Goal: Task Accomplishment & Management: Manage account settings

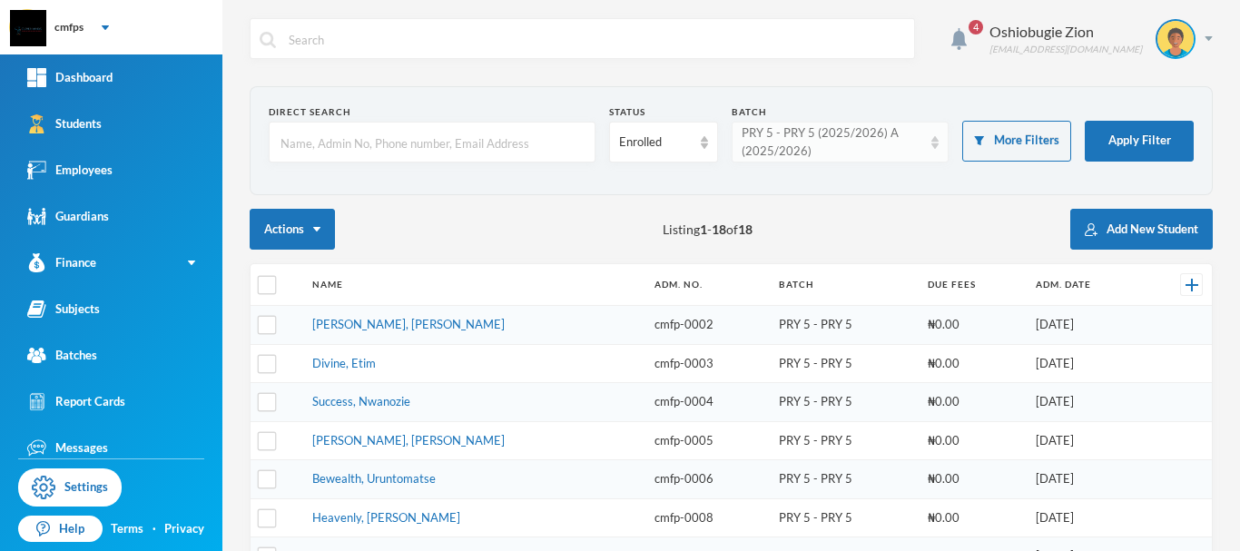
click at [880, 143] on div "PRY 5 - PRY 5 (2025/2026) A (2025/2026)" at bounding box center [831, 141] width 181 height 35
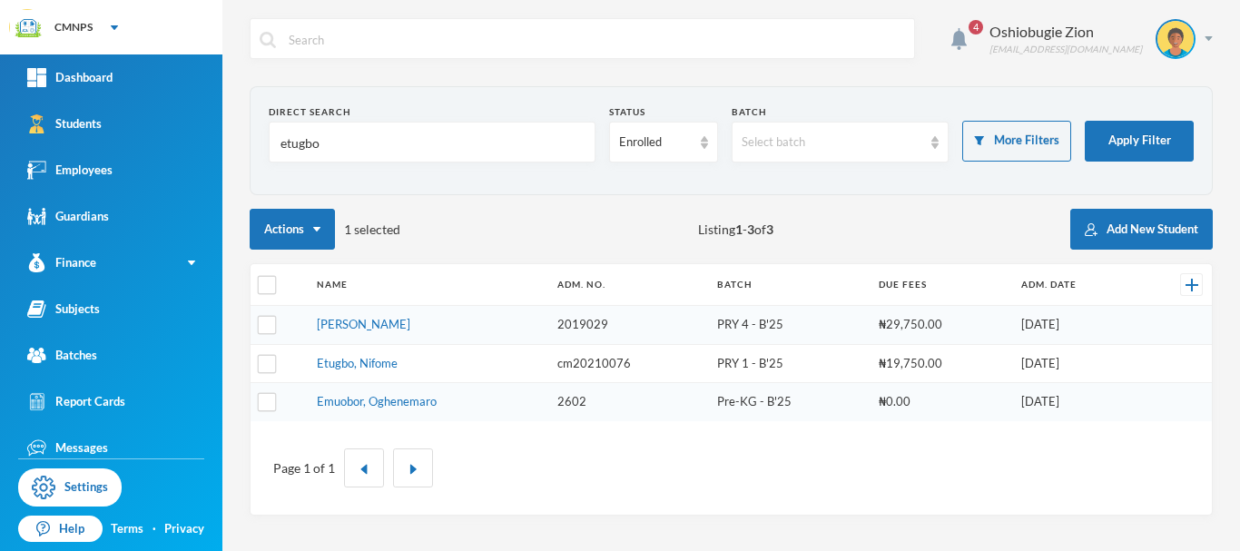
click at [360, 348] on td "Etugbo, Nifome" at bounding box center [428, 363] width 240 height 39
click at [378, 328] on link "[PERSON_NAME]" at bounding box center [363, 324] width 93 height 15
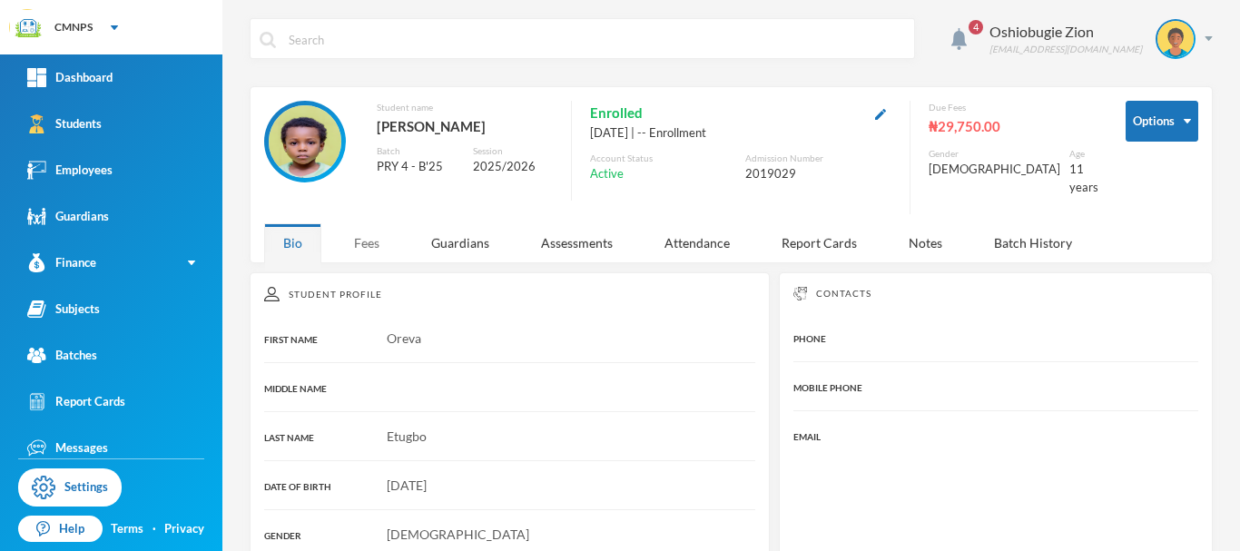
click at [375, 228] on div "Fees" at bounding box center [367, 242] width 64 height 39
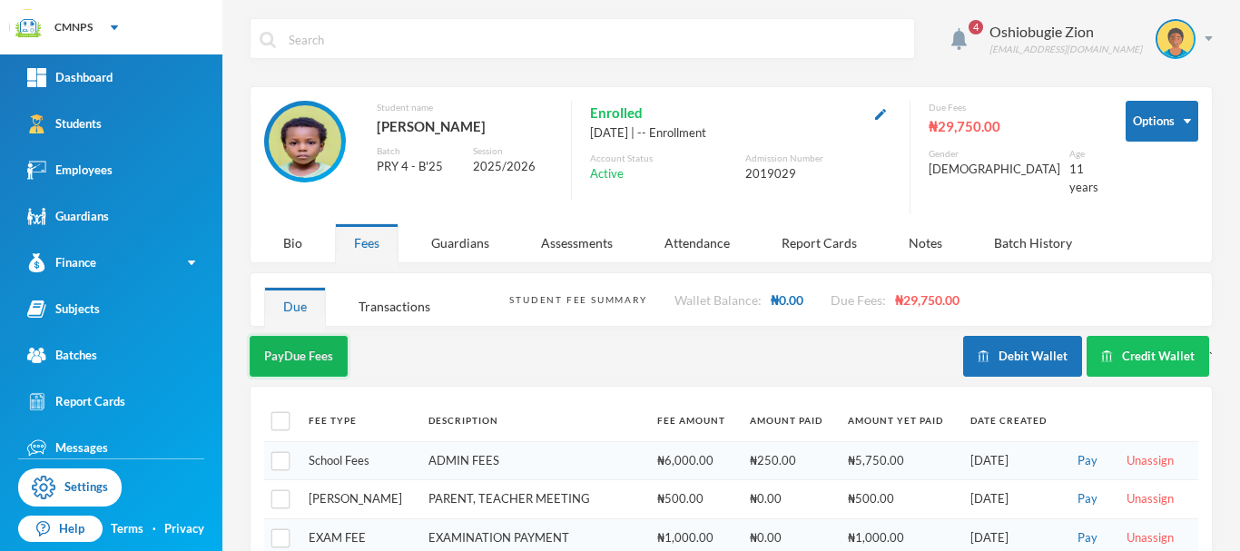
click at [305, 350] on button "Pay Due Fees" at bounding box center [299, 356] width 98 height 41
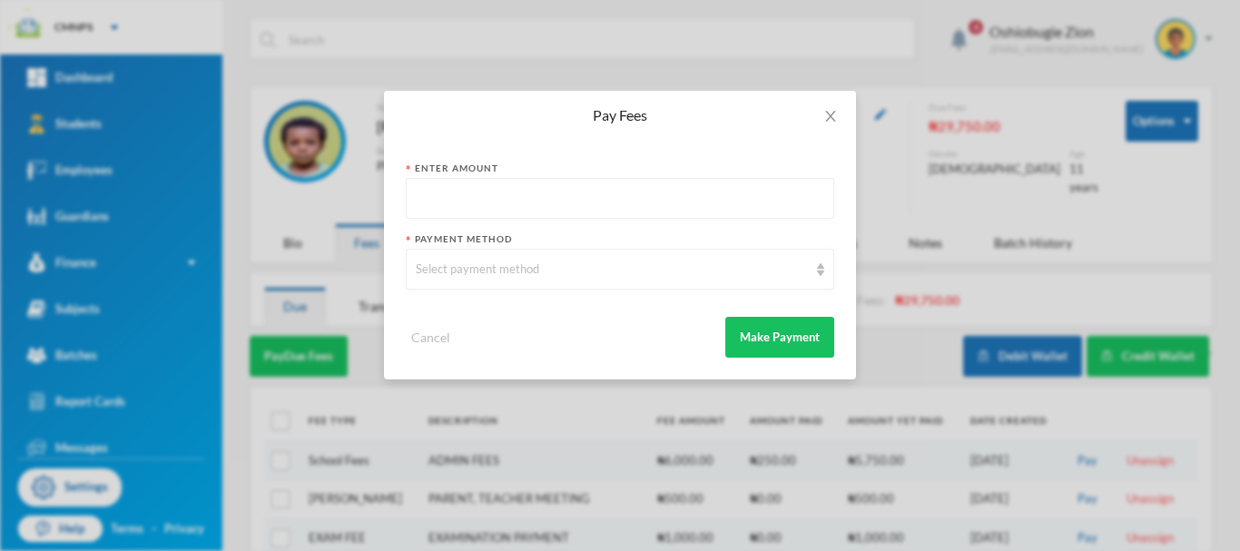
click at [515, 194] on input "text" at bounding box center [620, 199] width 408 height 41
type input "6000"
click at [527, 268] on div "Select payment method" at bounding box center [612, 269] width 392 height 18
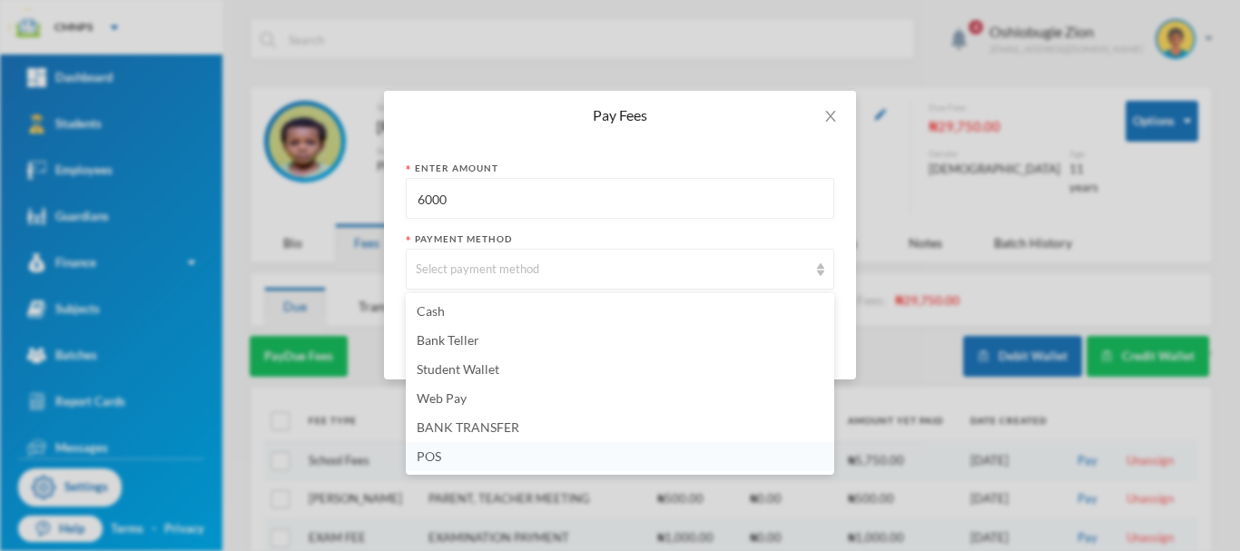
click at [485, 449] on li "POS" at bounding box center [620, 456] width 428 height 29
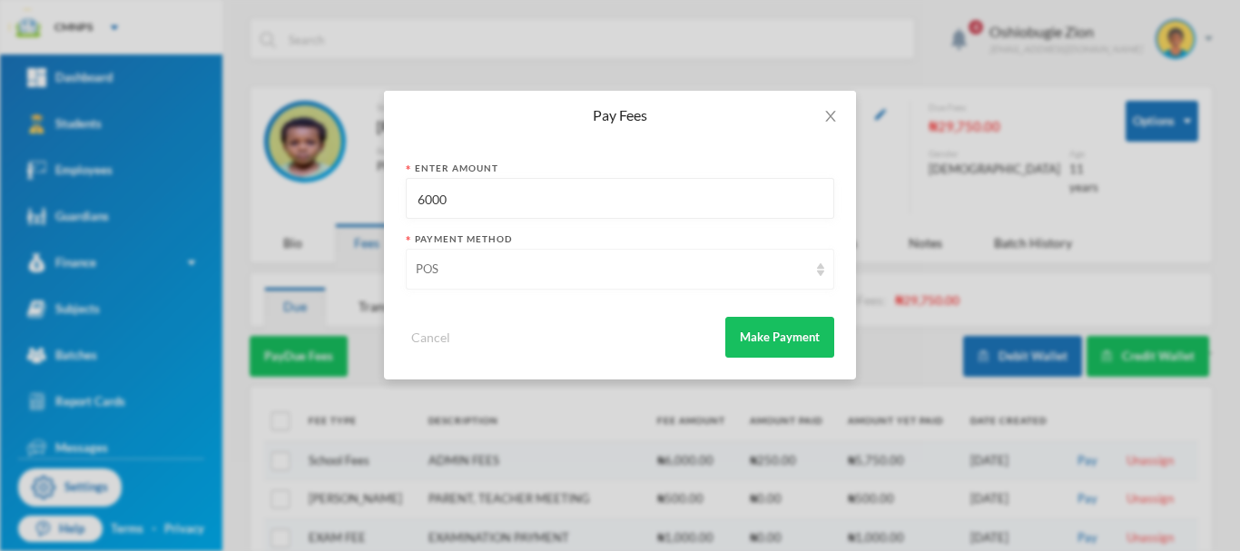
click at [611, 270] on div "POS" at bounding box center [612, 269] width 392 height 18
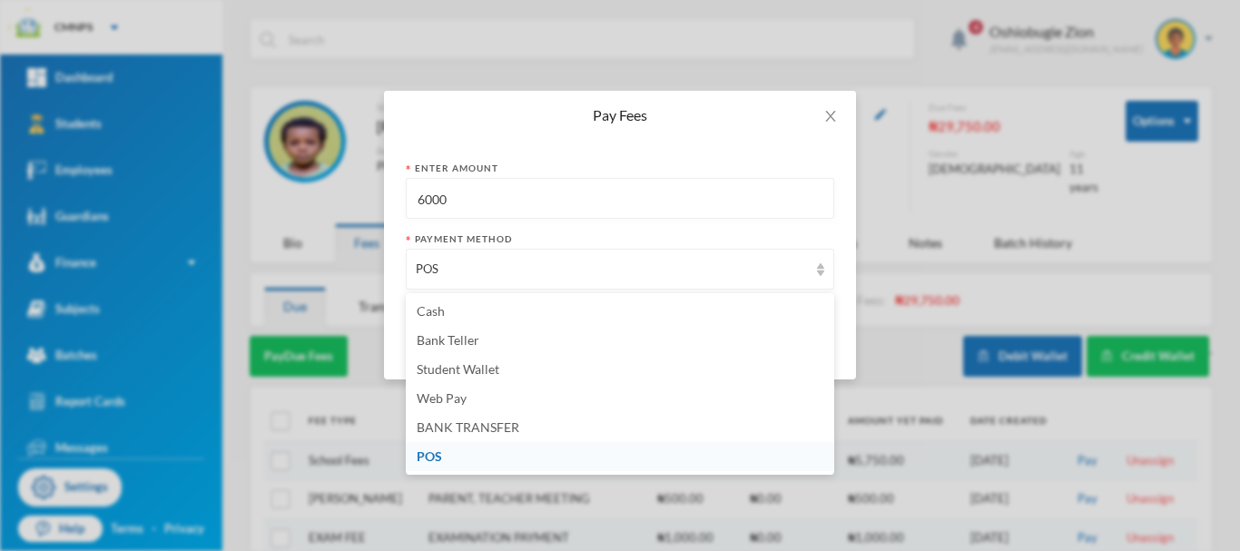
click at [457, 455] on li "POS" at bounding box center [620, 456] width 428 height 29
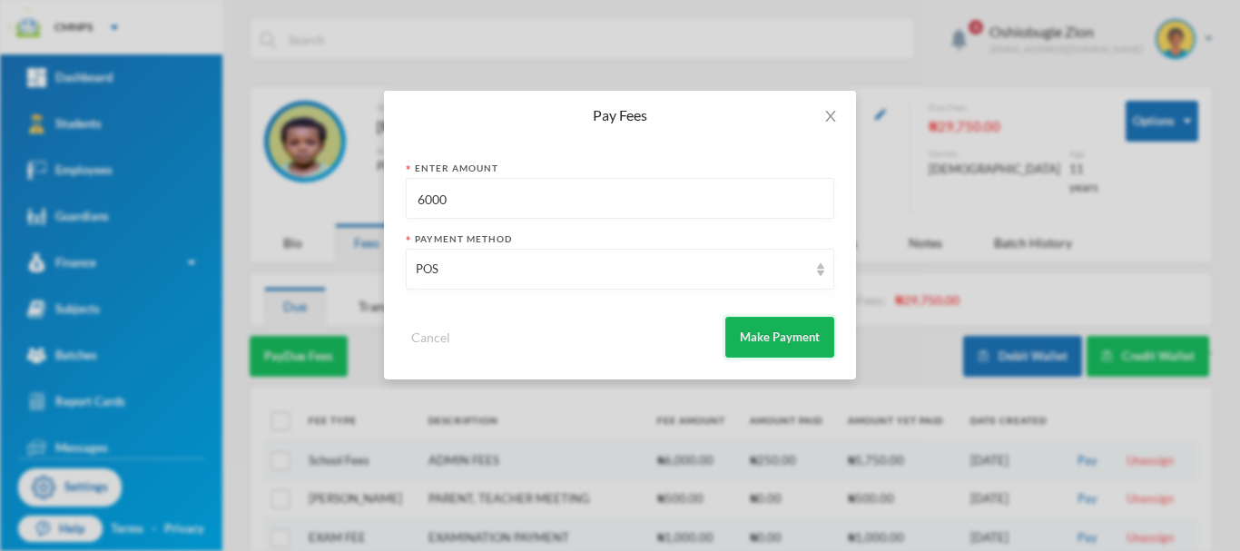
click at [749, 339] on button "Make Payment" at bounding box center [779, 337] width 109 height 41
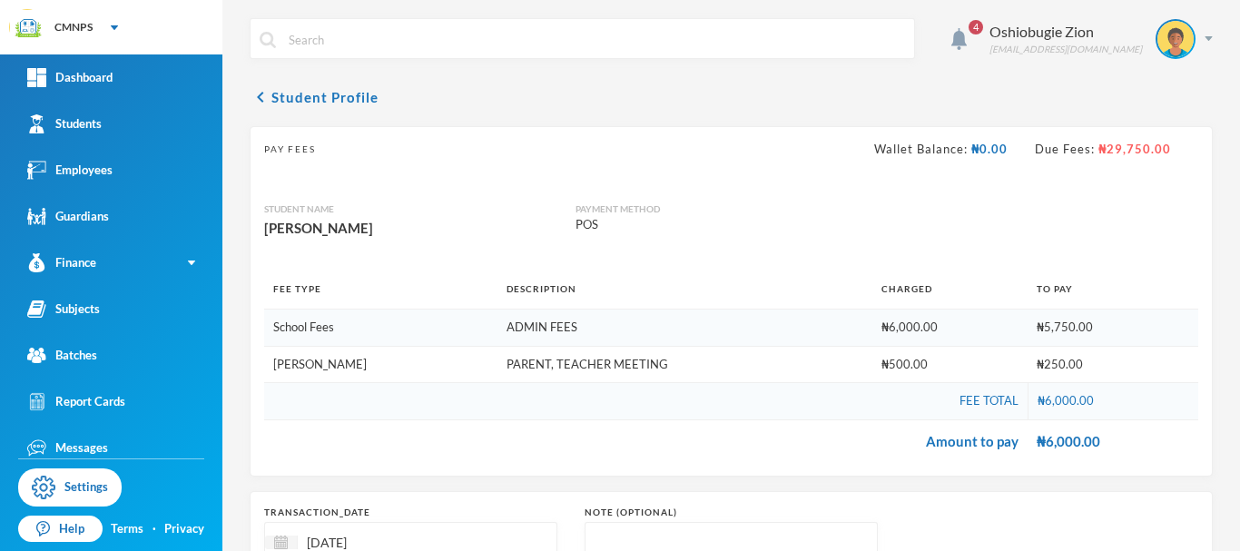
scroll to position [213, 0]
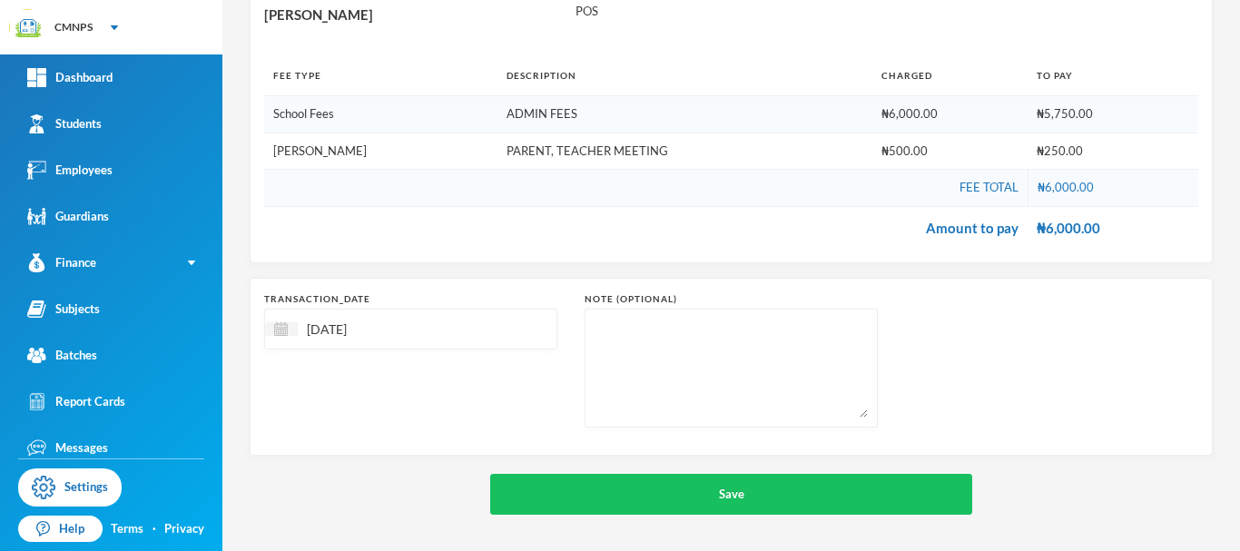
click at [471, 331] on div "[DATE]" at bounding box center [410, 329] width 293 height 41
click at [446, 374] on span "Previous Month" at bounding box center [441, 375] width 16 height 16
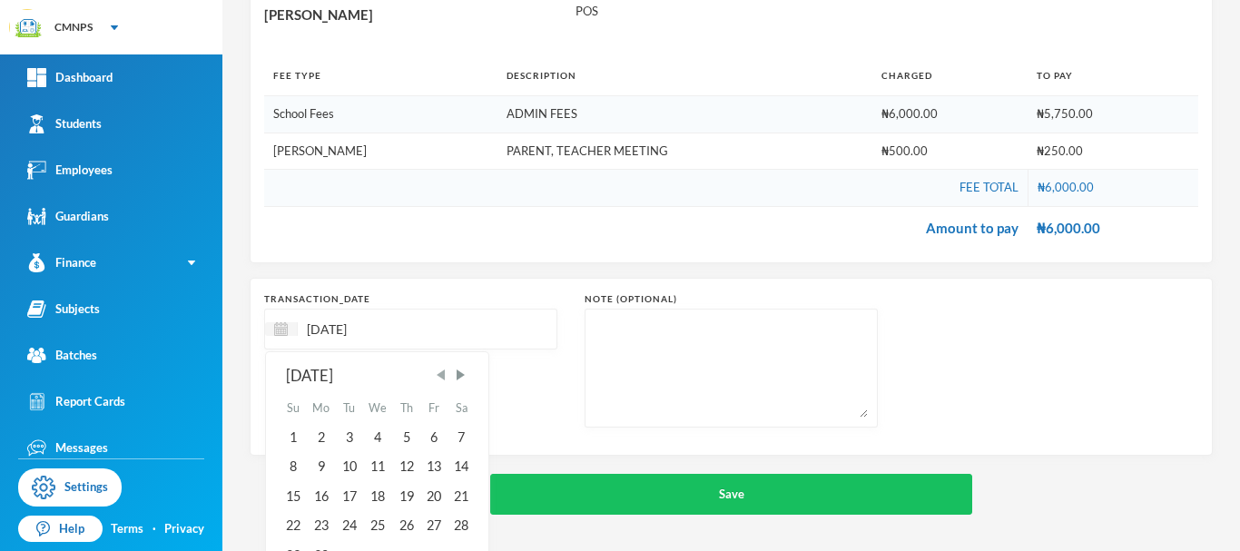
click at [446, 374] on span "Previous Month" at bounding box center [441, 375] width 16 height 16
click at [462, 375] on span "Next Month" at bounding box center [460, 375] width 16 height 16
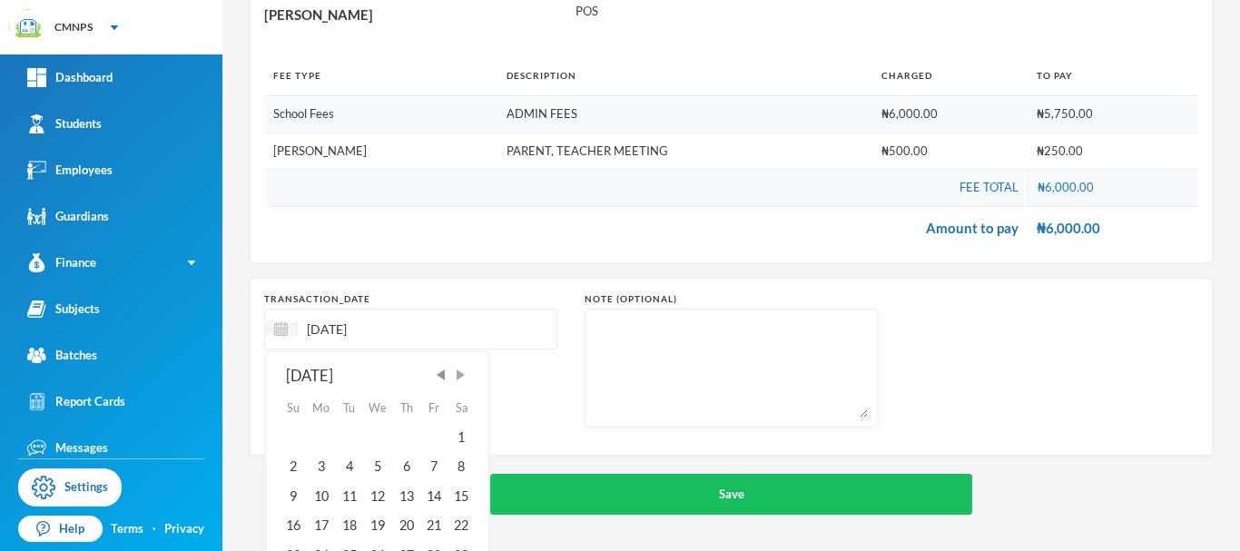
click at [463, 374] on span "Next Month" at bounding box center [460, 375] width 16 height 16
click at [466, 374] on span "Next Month" at bounding box center [460, 375] width 16 height 16
click at [327, 497] on div "12" at bounding box center [321, 496] width 29 height 29
type input "[DATE]"
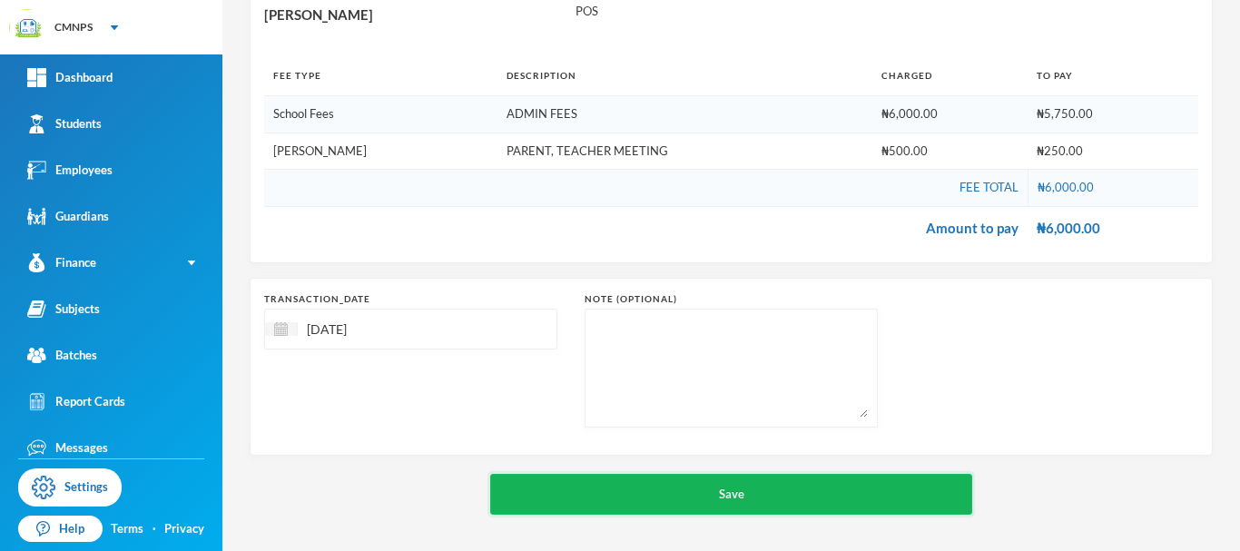
click at [711, 495] on button "Save" at bounding box center [731, 494] width 482 height 41
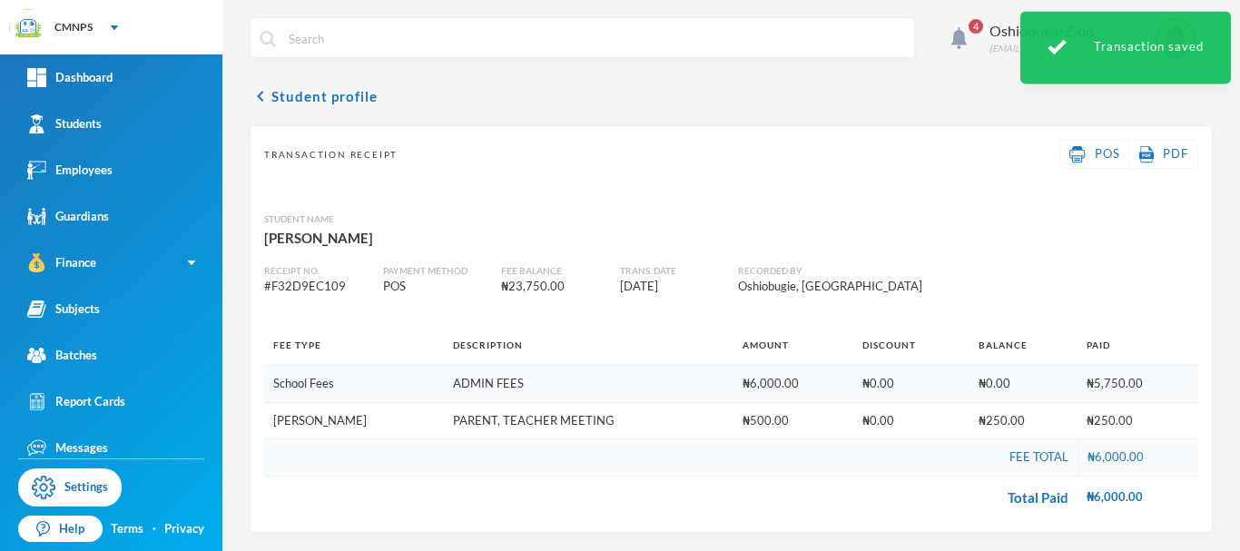
scroll to position [1, 0]
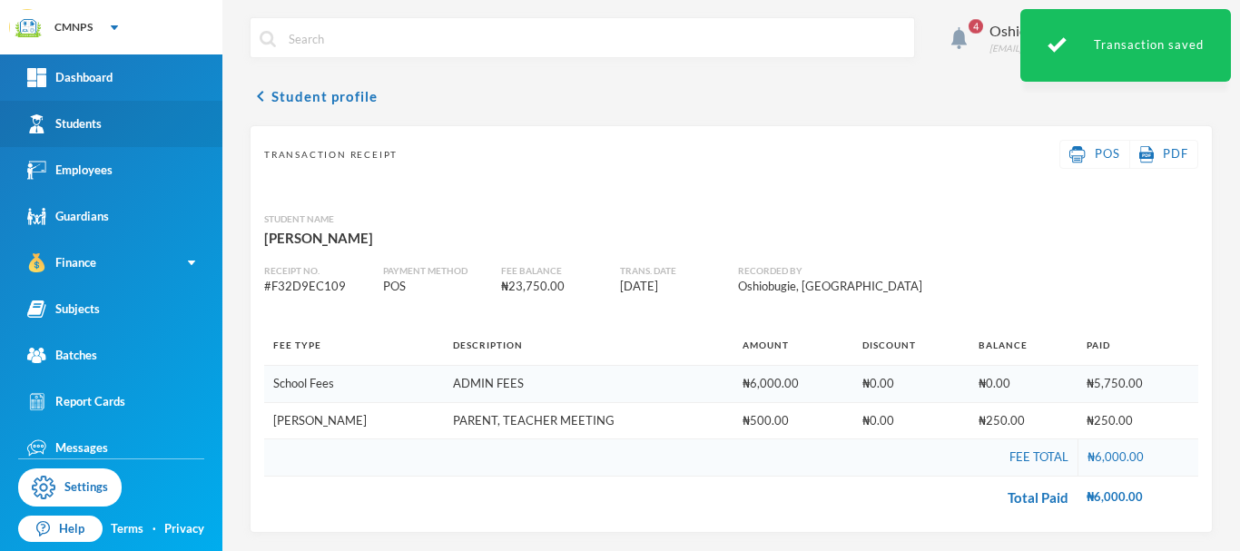
click at [146, 136] on link "Students" at bounding box center [111, 124] width 222 height 46
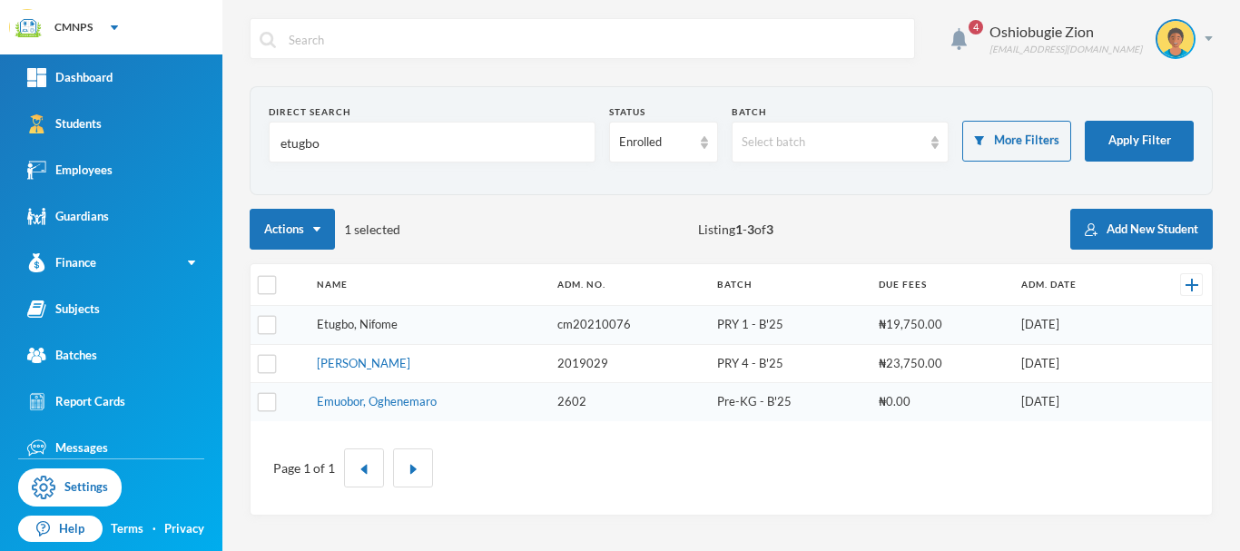
click at [373, 320] on link "Etugbo, Nifome" at bounding box center [357, 324] width 81 height 15
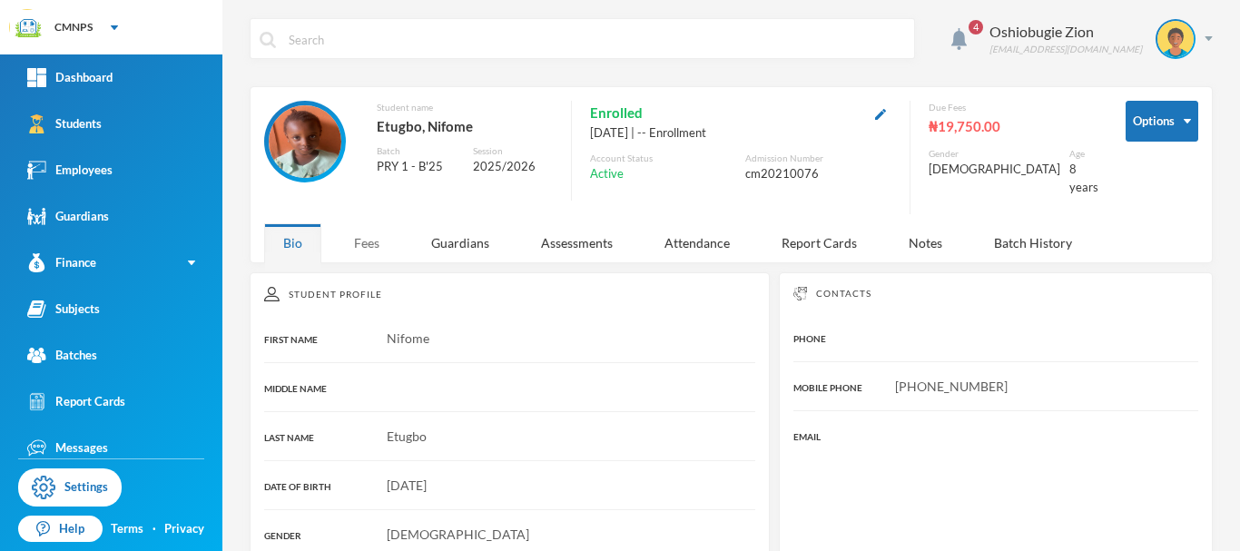
click at [369, 230] on div "Fees" at bounding box center [367, 242] width 64 height 39
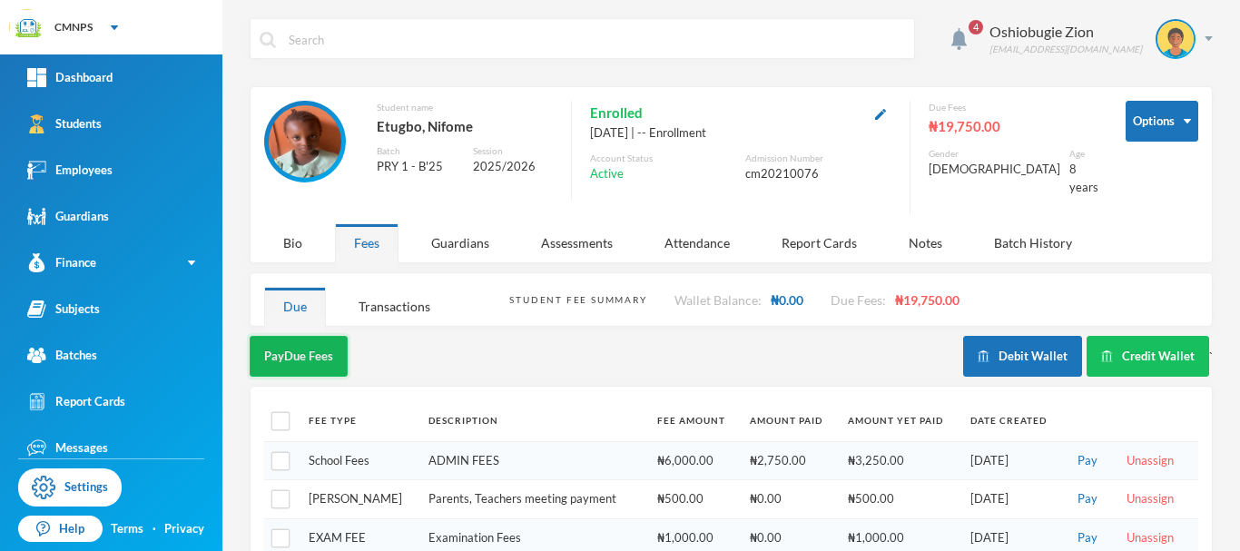
click at [317, 348] on button "Pay Due Fees" at bounding box center [299, 356] width 98 height 41
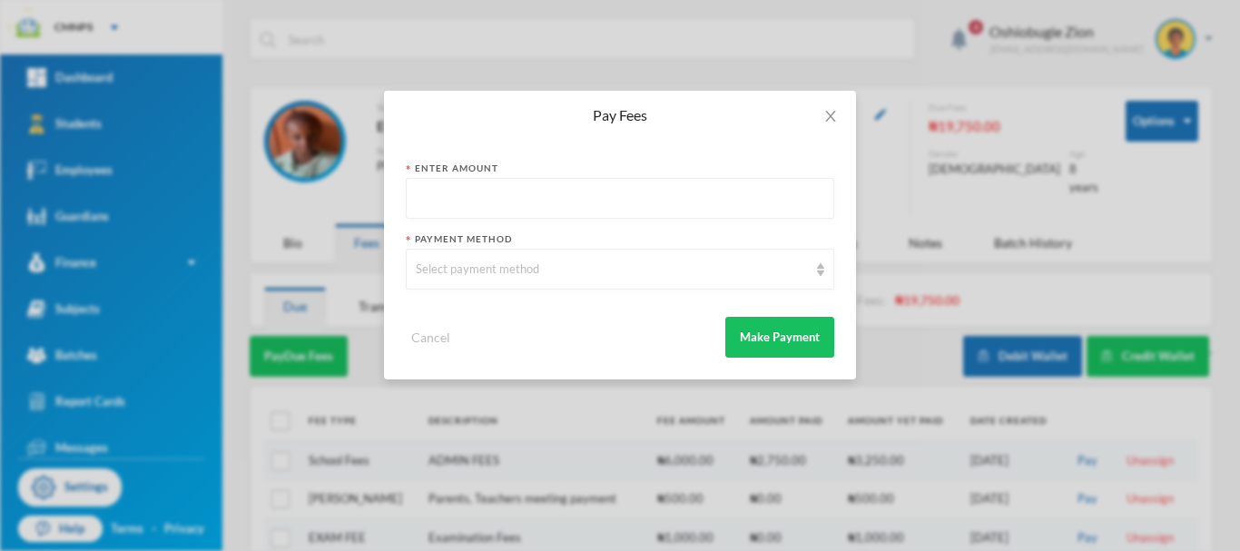
click at [547, 206] on input "text" at bounding box center [620, 199] width 408 height 41
type input "6500"
click at [562, 274] on div "Select payment method" at bounding box center [612, 269] width 392 height 18
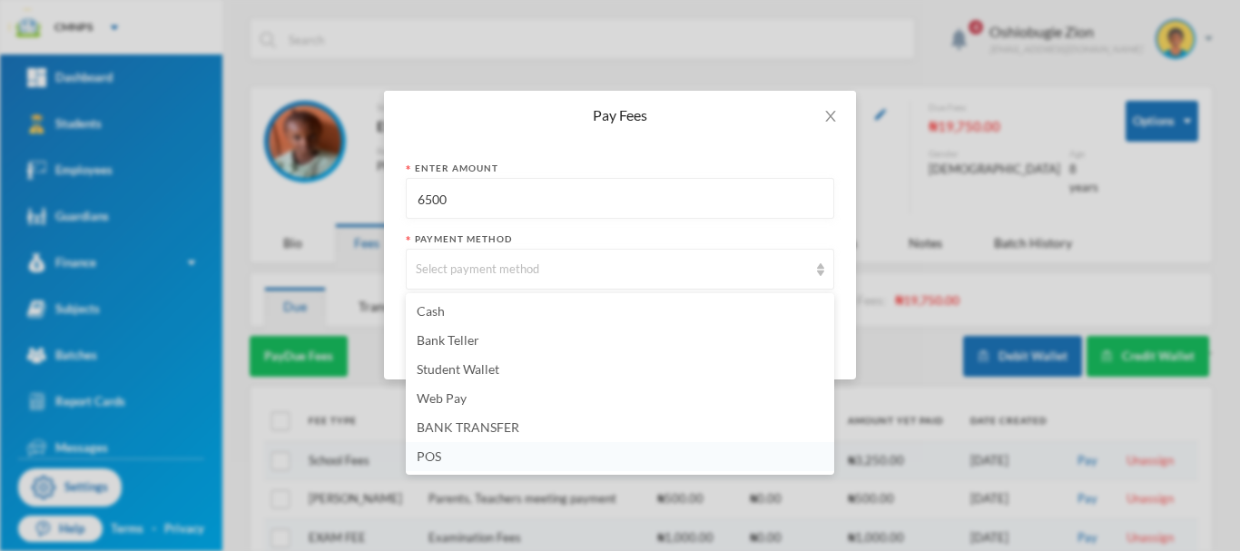
click at [444, 456] on li "POS" at bounding box center [620, 456] width 428 height 29
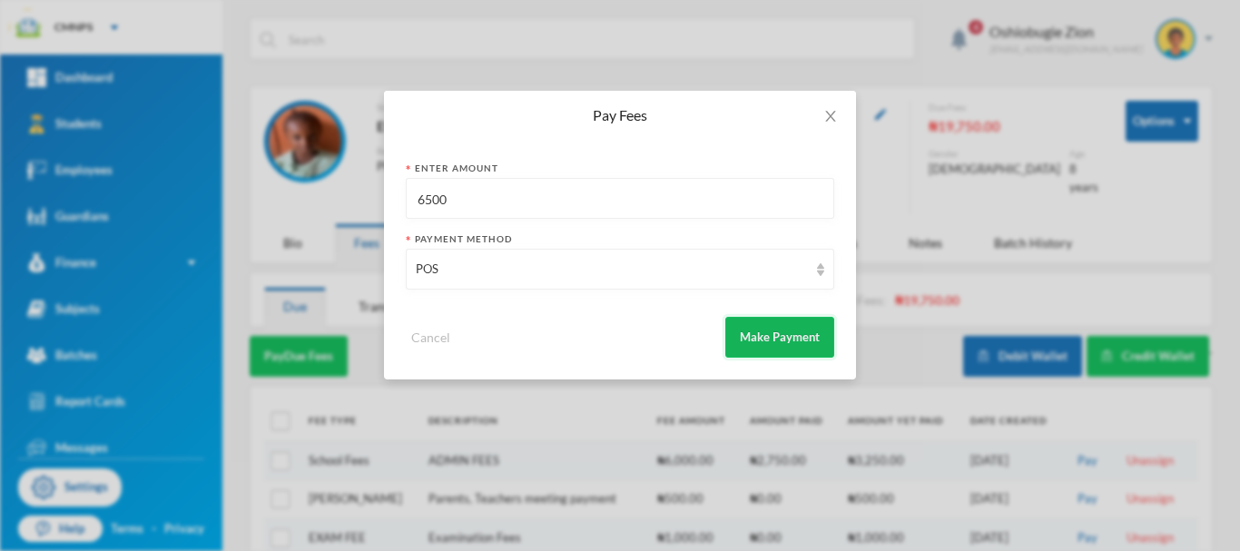
click at [770, 321] on button "Make Payment" at bounding box center [779, 337] width 109 height 41
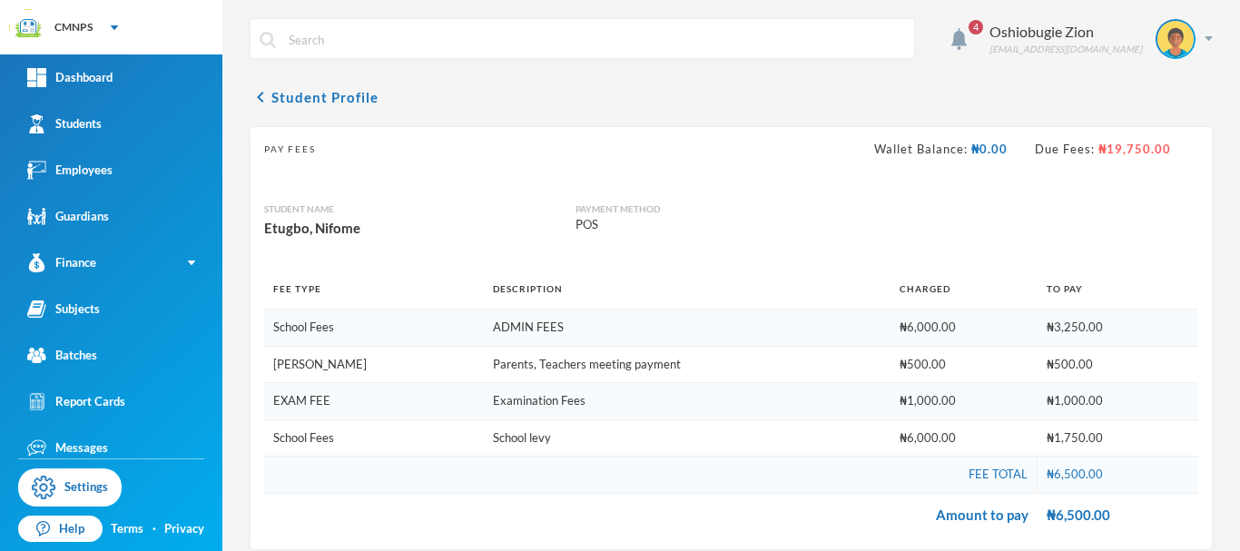
scroll to position [287, 0]
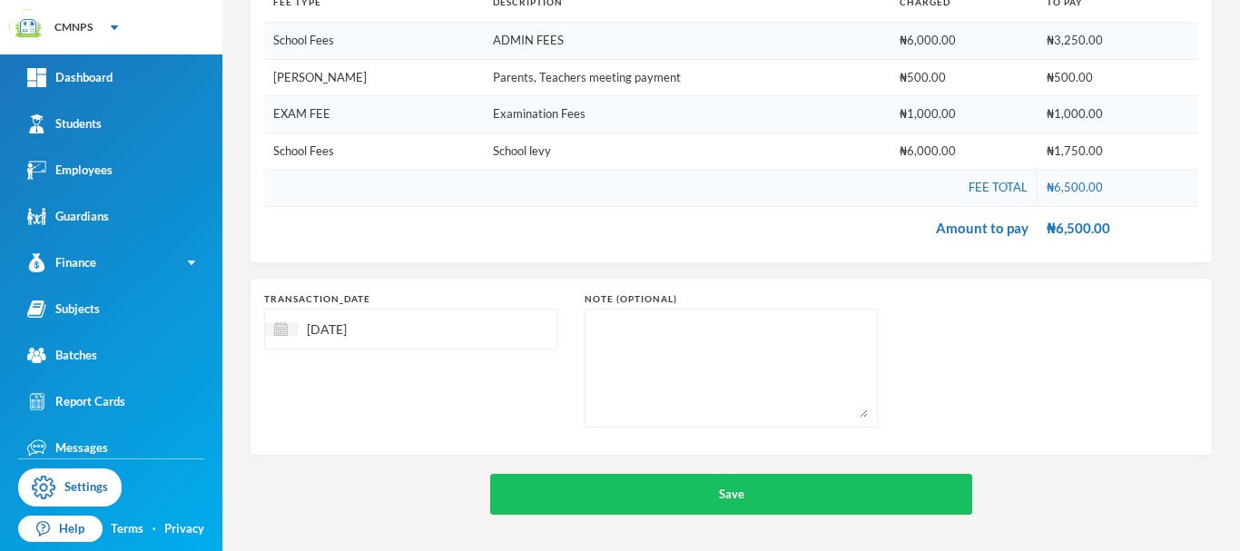
click at [409, 341] on div "[DATE]" at bounding box center [410, 329] width 293 height 41
click at [445, 378] on span "Previous Month" at bounding box center [441, 375] width 16 height 16
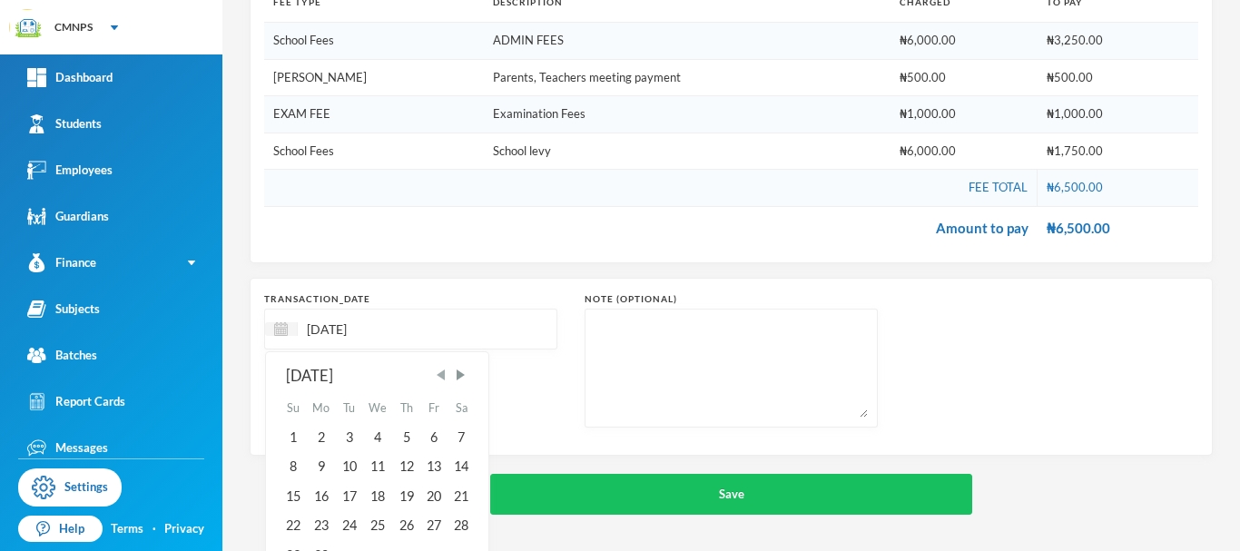
click at [445, 378] on span "Previous Month" at bounding box center [441, 375] width 16 height 16
click at [326, 498] on div "12" at bounding box center [321, 496] width 29 height 29
type input "[DATE]"
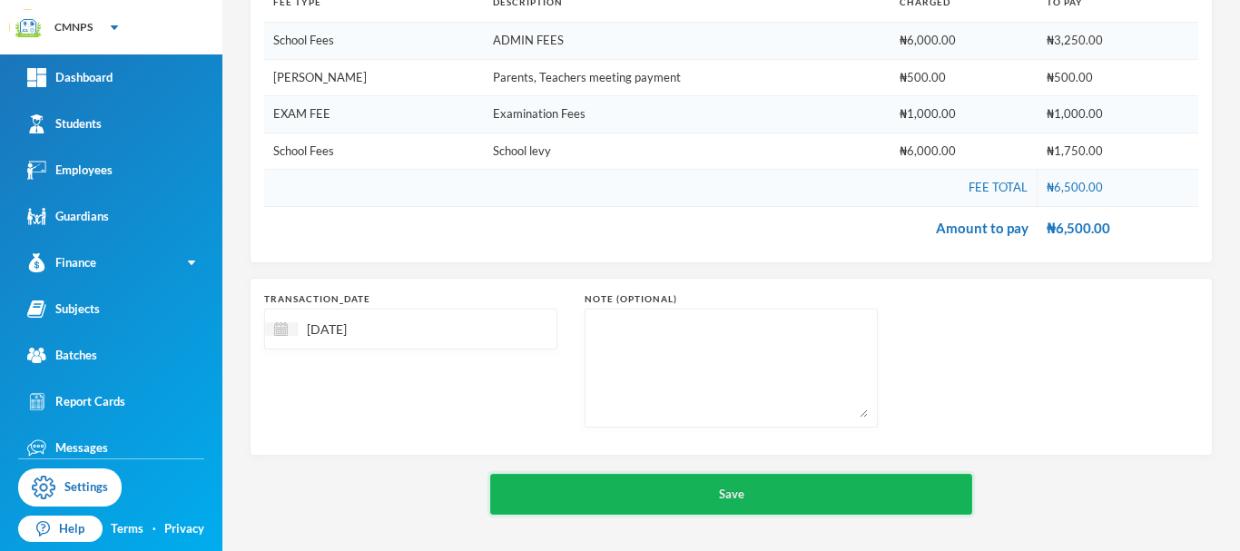
click at [704, 492] on button "Save" at bounding box center [731, 494] width 482 height 41
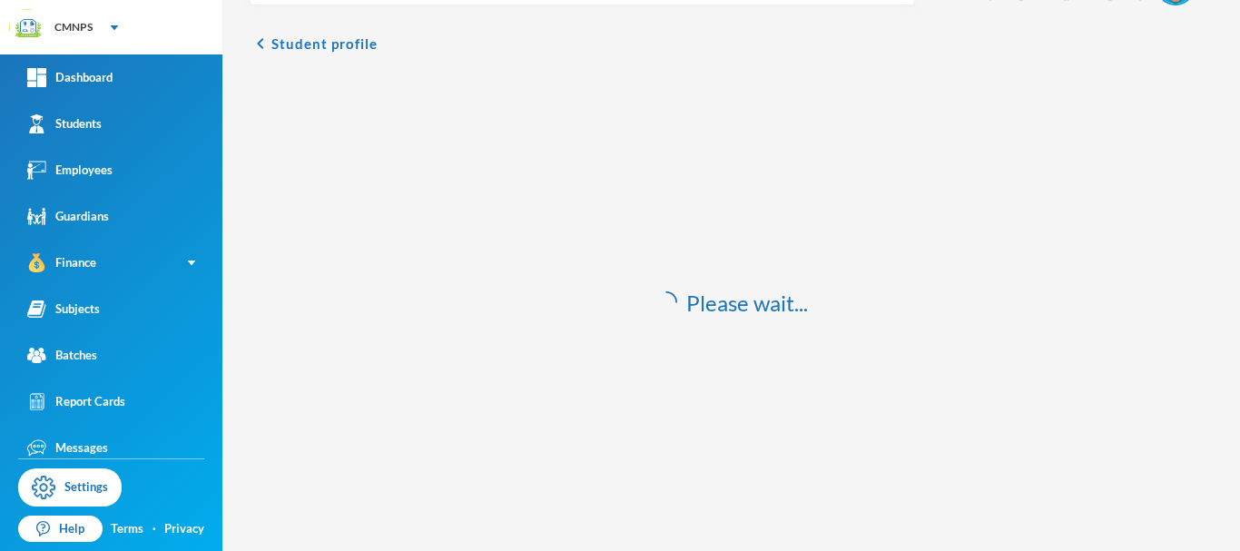
scroll to position [54, 0]
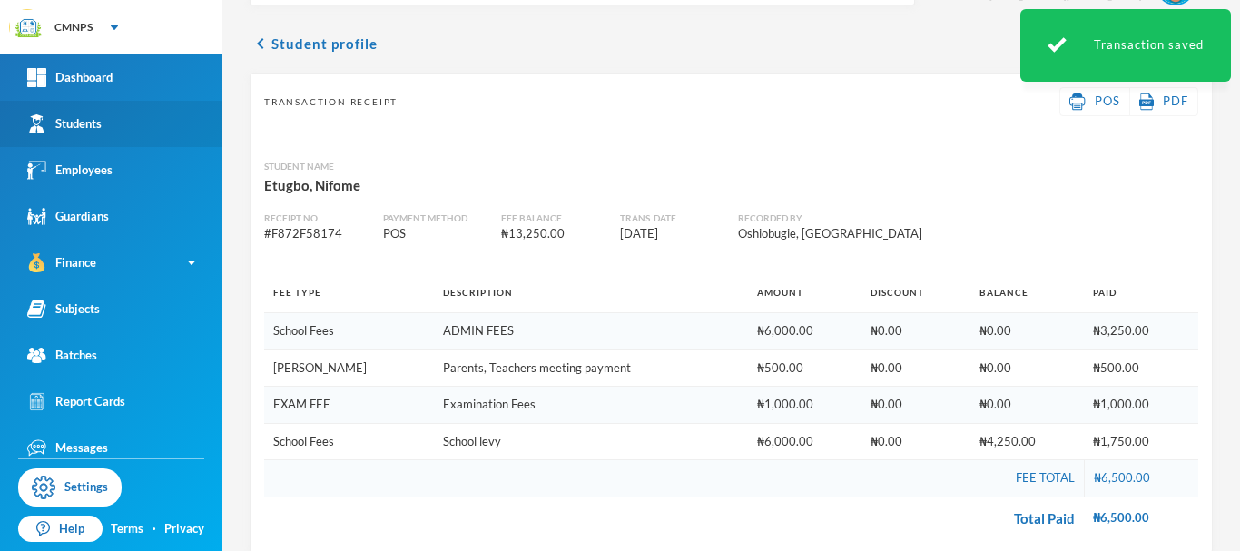
click at [161, 127] on link "Students" at bounding box center [111, 124] width 222 height 46
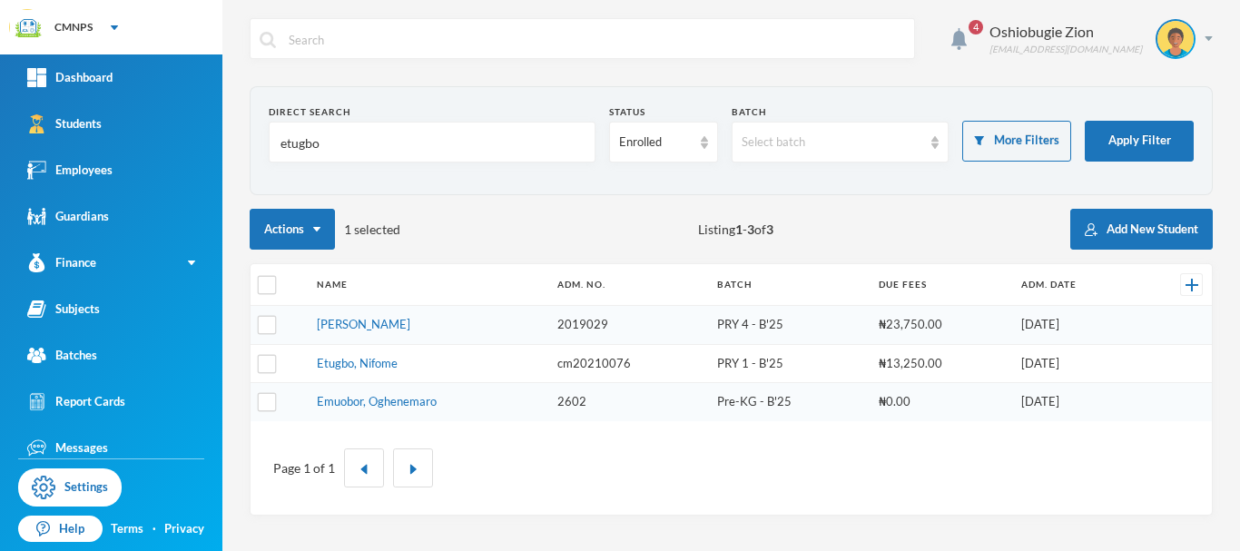
click at [384, 150] on input "etugbo" at bounding box center [432, 143] width 307 height 41
type input "e"
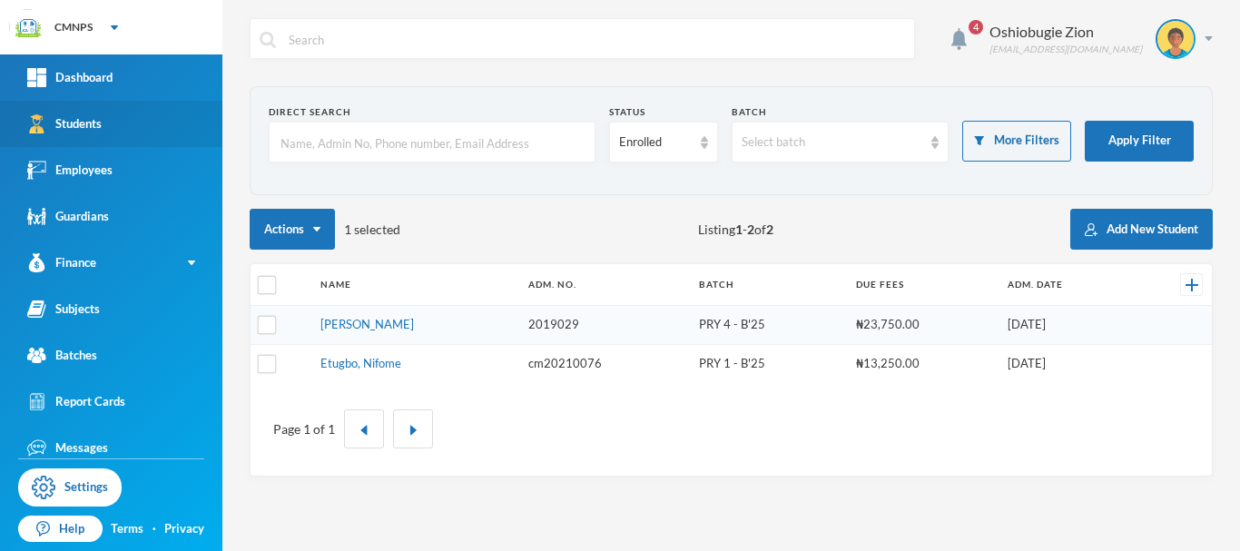
click at [129, 127] on link "Students" at bounding box center [111, 124] width 222 height 46
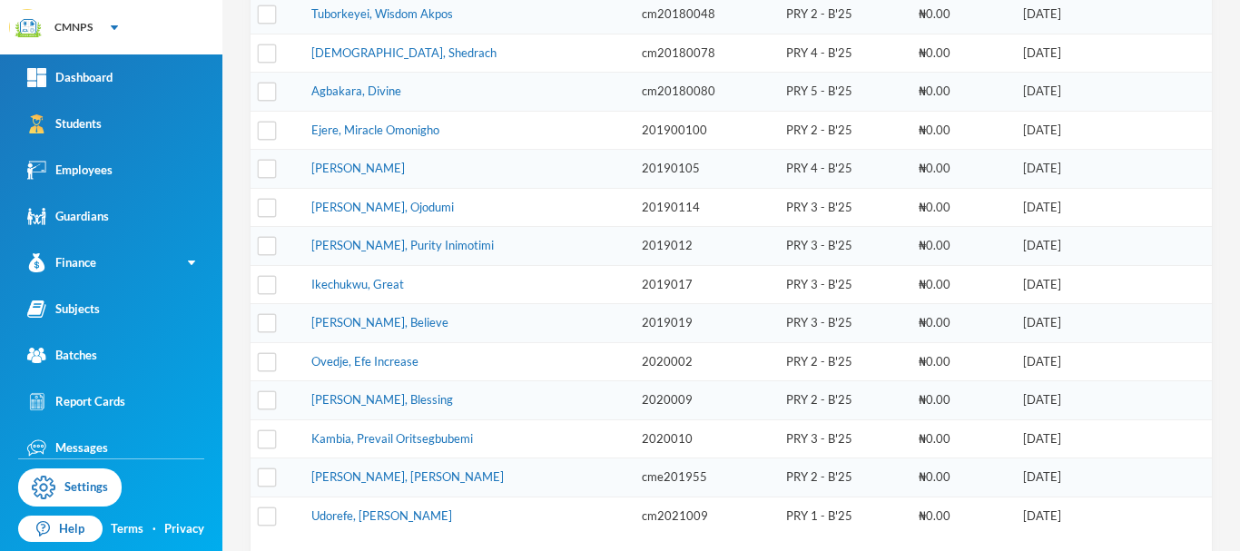
scroll to position [638, 0]
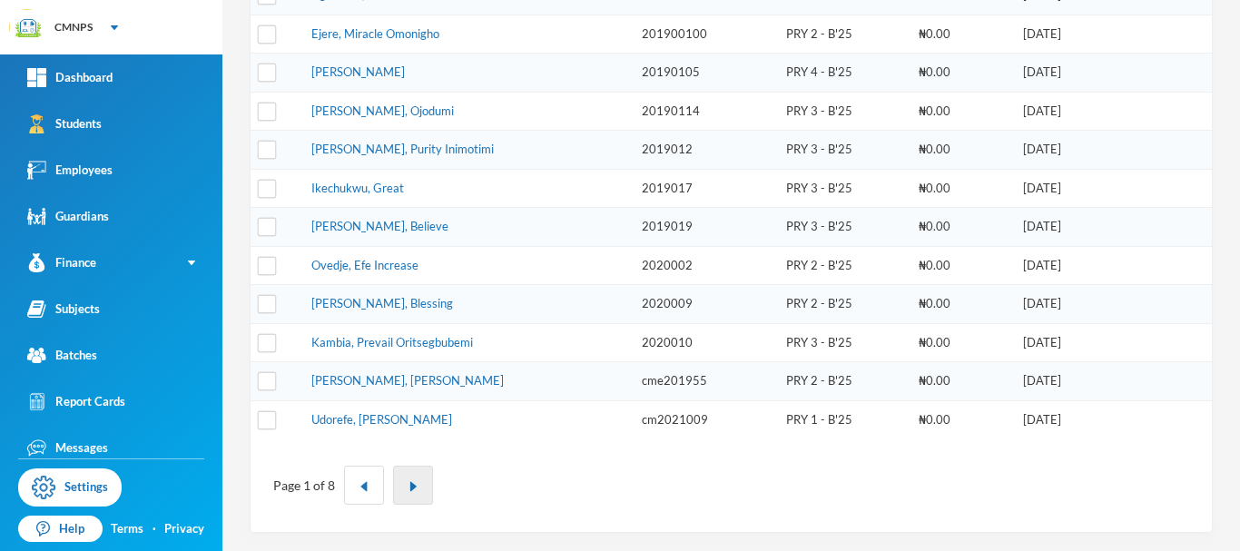
click at [415, 492] on img "button" at bounding box center [412, 486] width 11 height 11
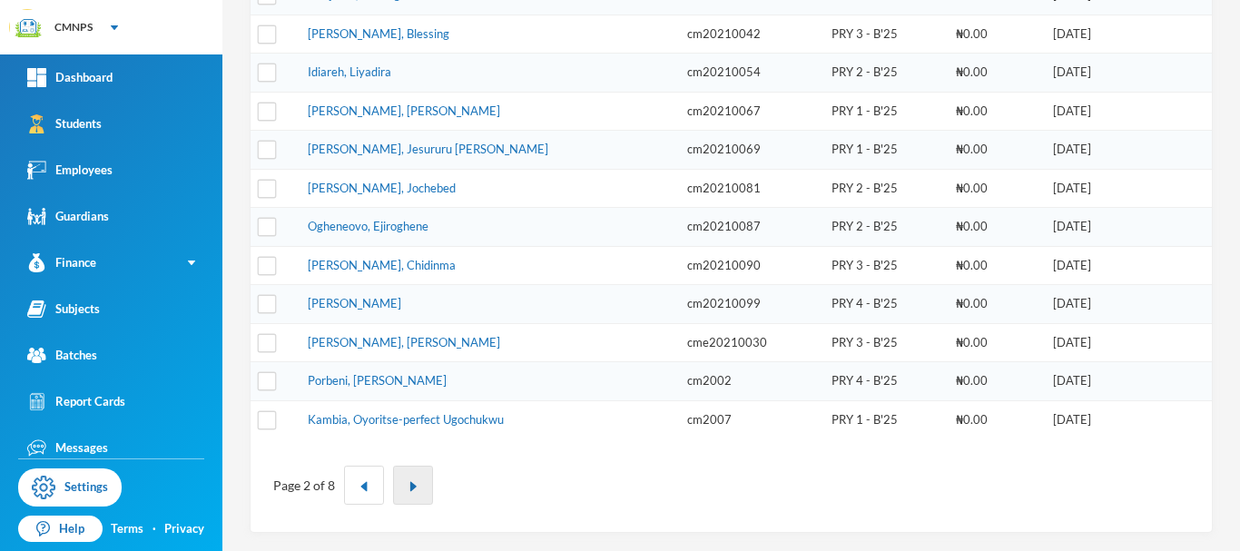
click at [417, 487] on img "button" at bounding box center [412, 486] width 11 height 11
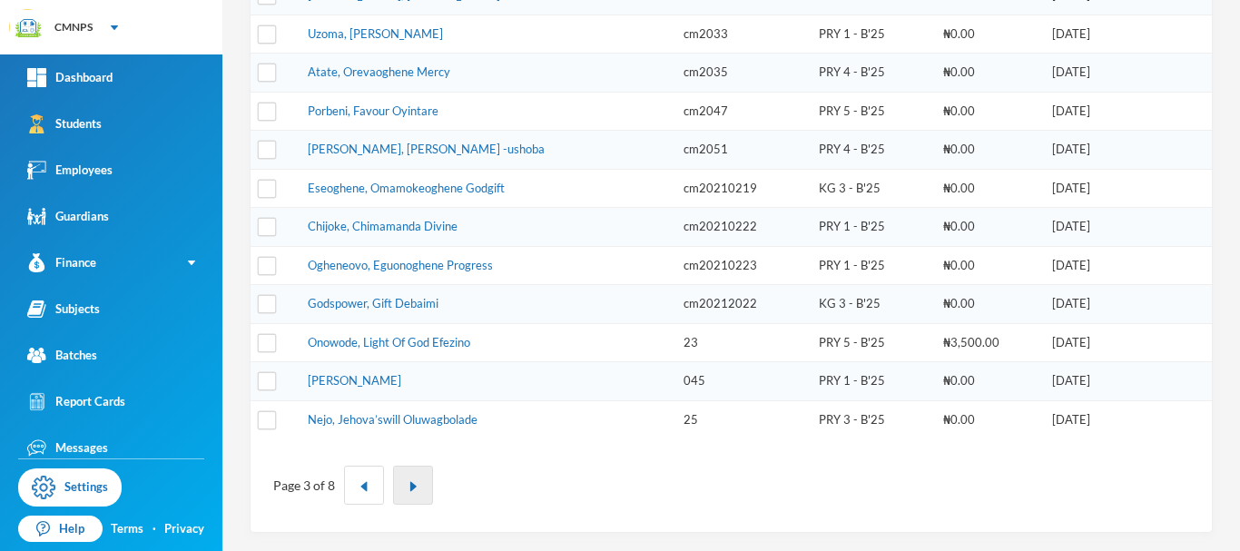
click at [420, 486] on button "button" at bounding box center [413, 485] width 40 height 39
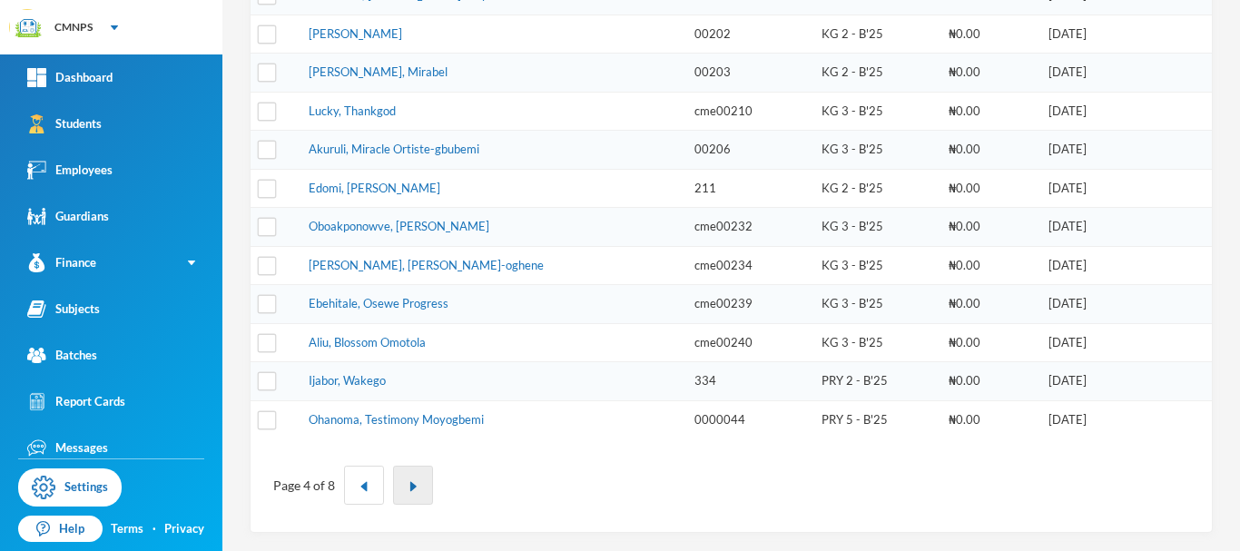
click at [412, 485] on img "button" at bounding box center [412, 486] width 11 height 11
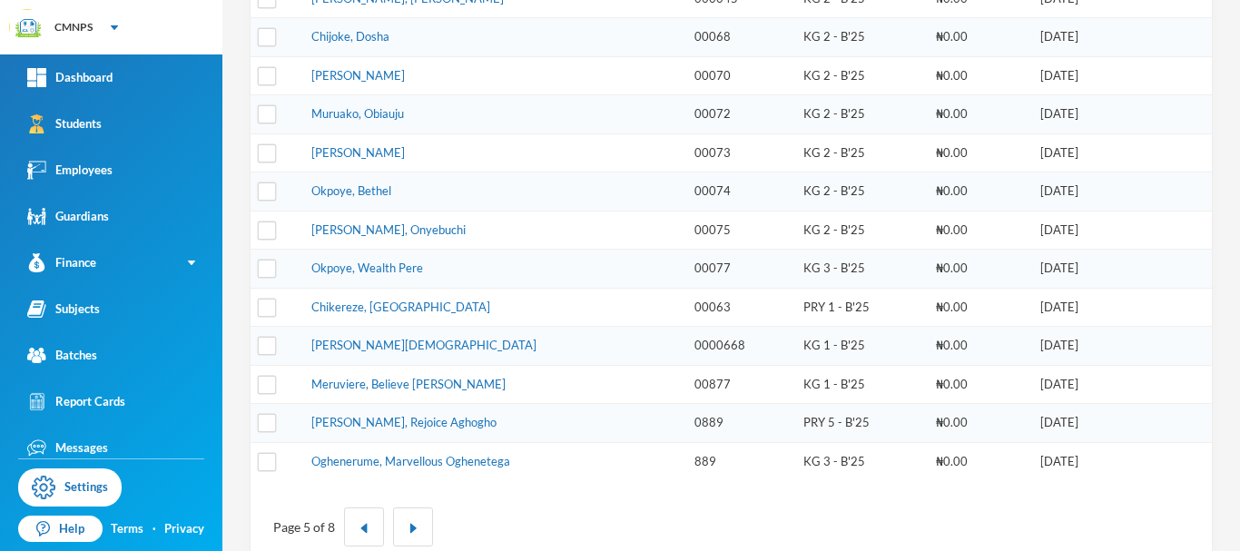
scroll to position [604, 0]
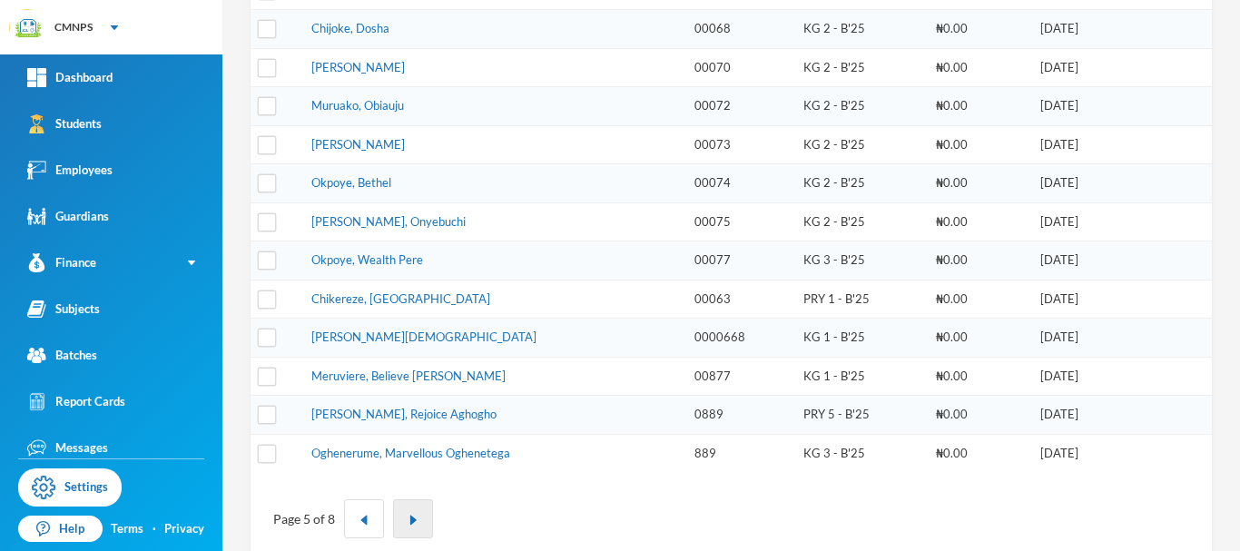
click at [414, 518] on img "button" at bounding box center [412, 520] width 11 height 11
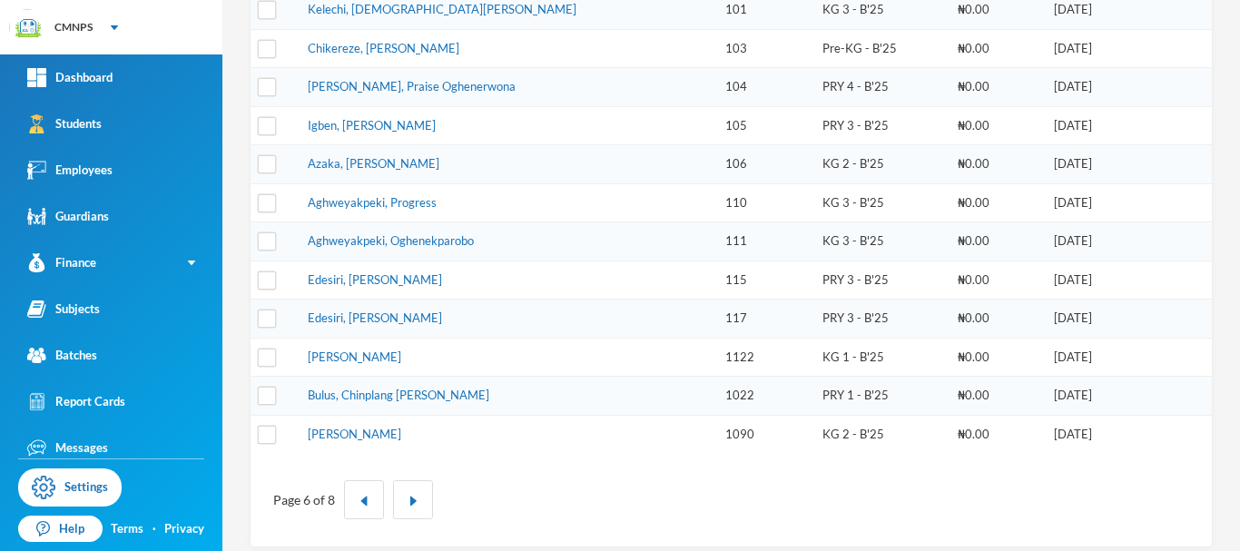
scroll to position [638, 0]
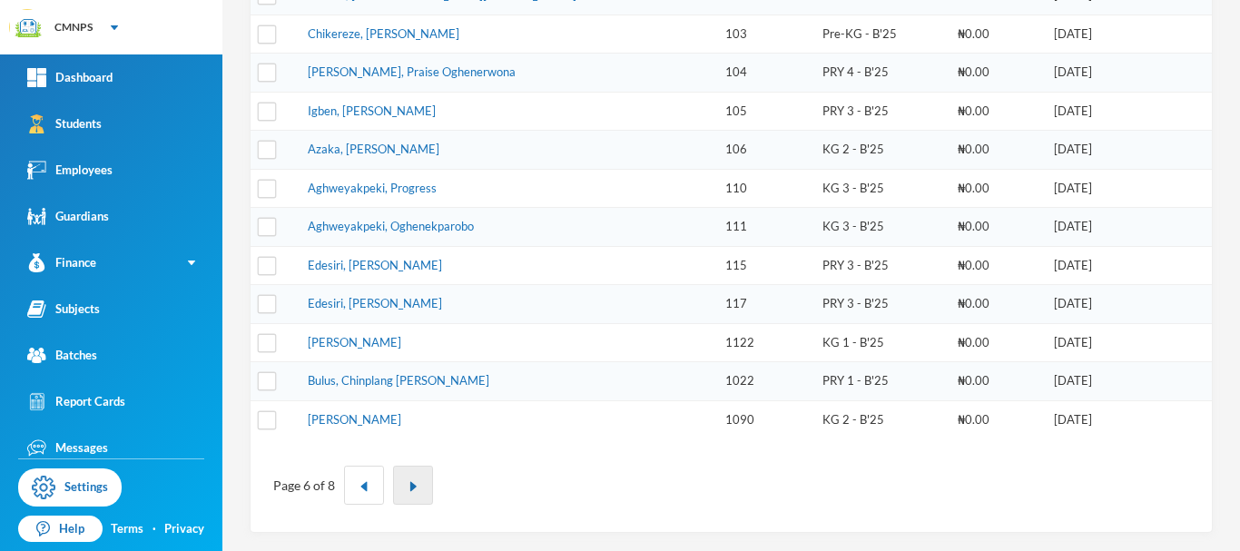
click at [400, 492] on button "button" at bounding box center [413, 485] width 40 height 39
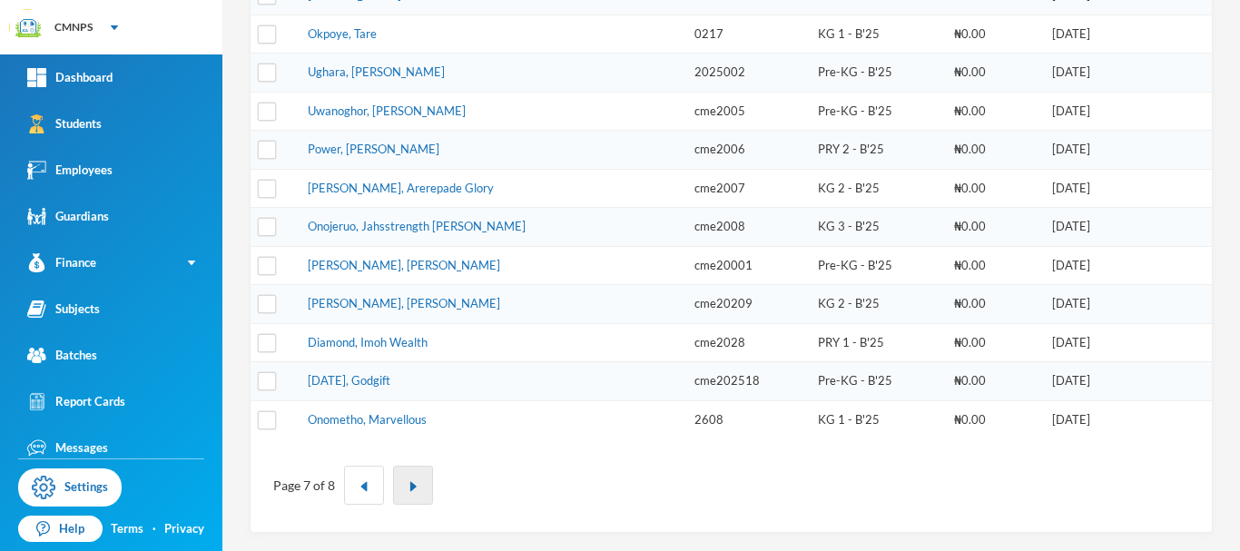
click at [421, 486] on button "button" at bounding box center [413, 485] width 40 height 39
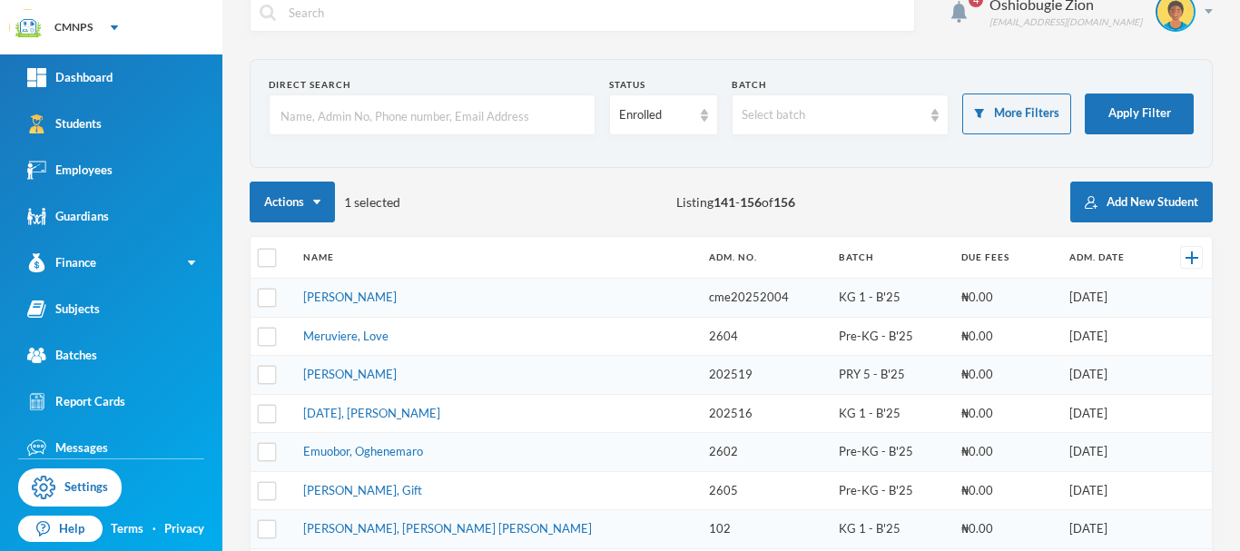
scroll to position [25, 0]
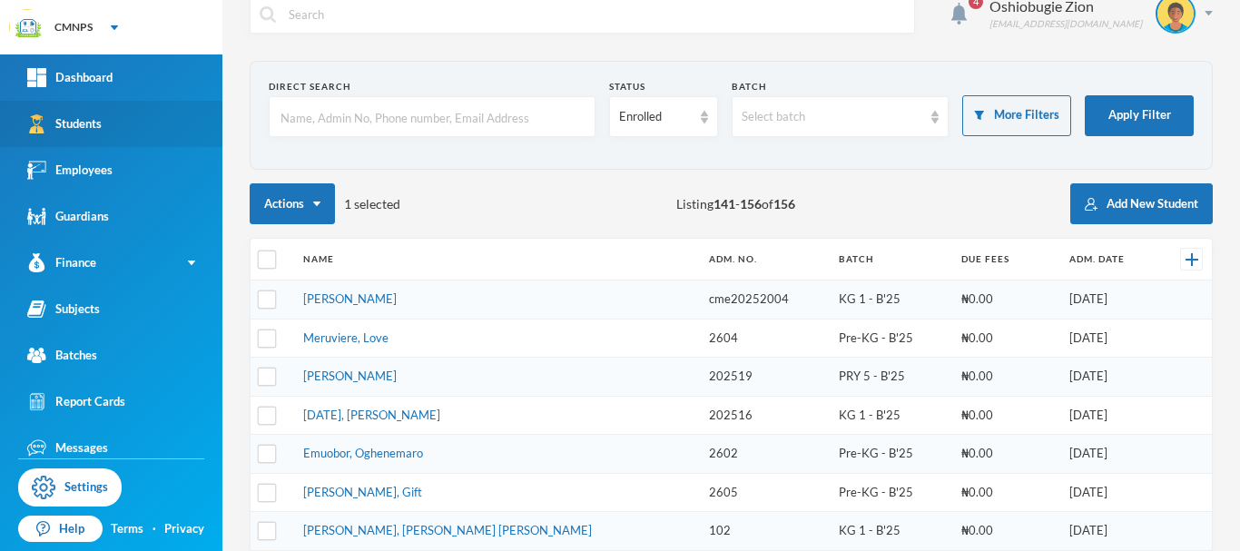
click at [159, 132] on link "Students" at bounding box center [111, 124] width 222 height 46
click at [151, 132] on link "Students" at bounding box center [111, 124] width 222 height 46
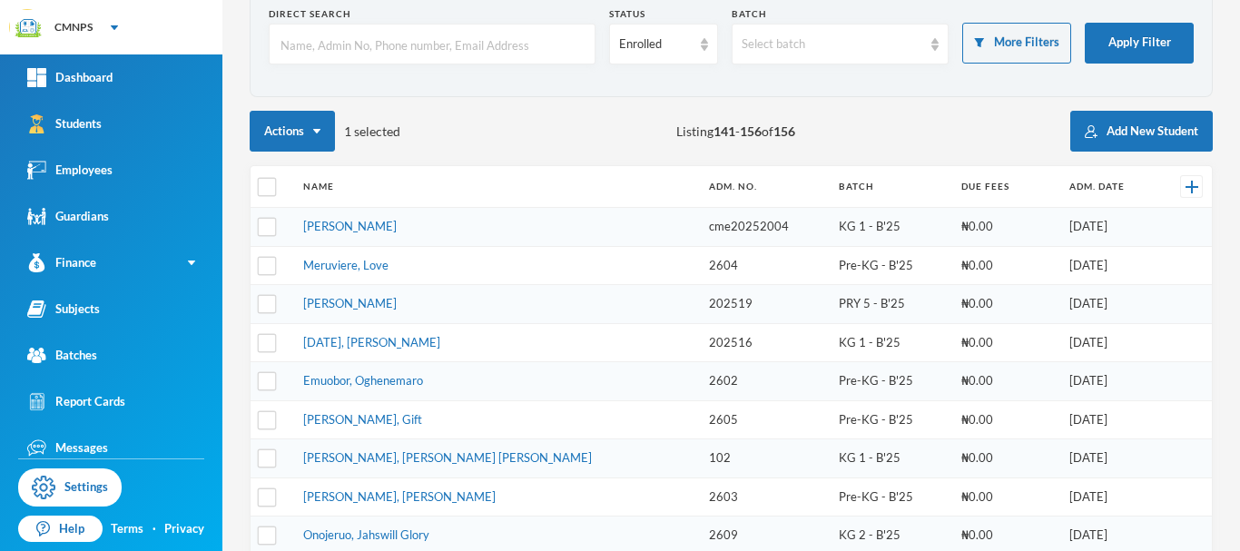
scroll to position [96, 0]
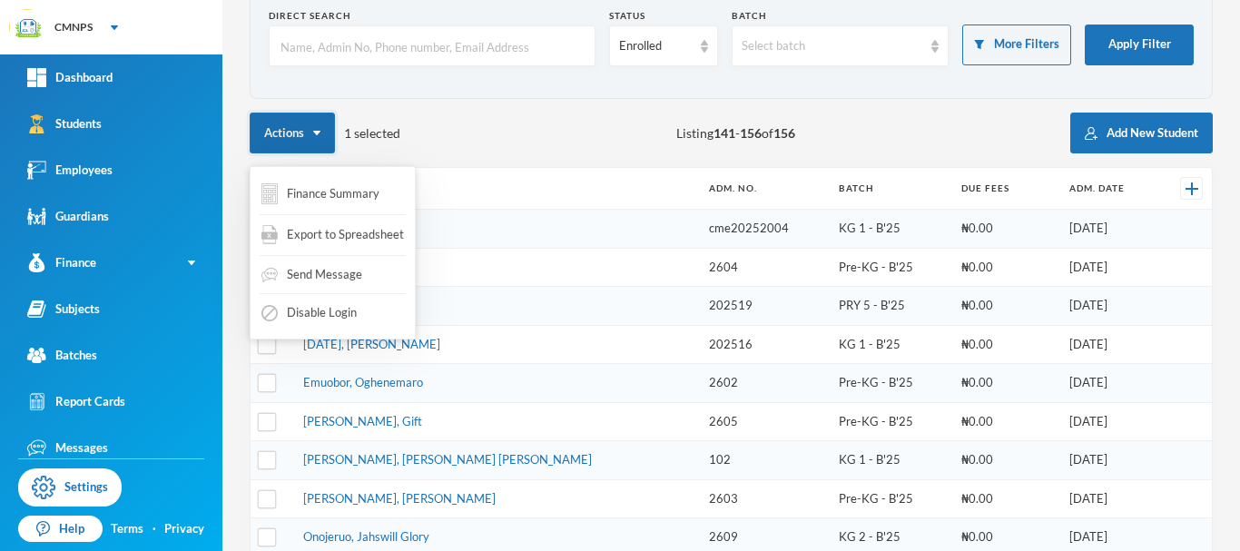
click at [278, 132] on button "Actions" at bounding box center [292, 133] width 85 height 41
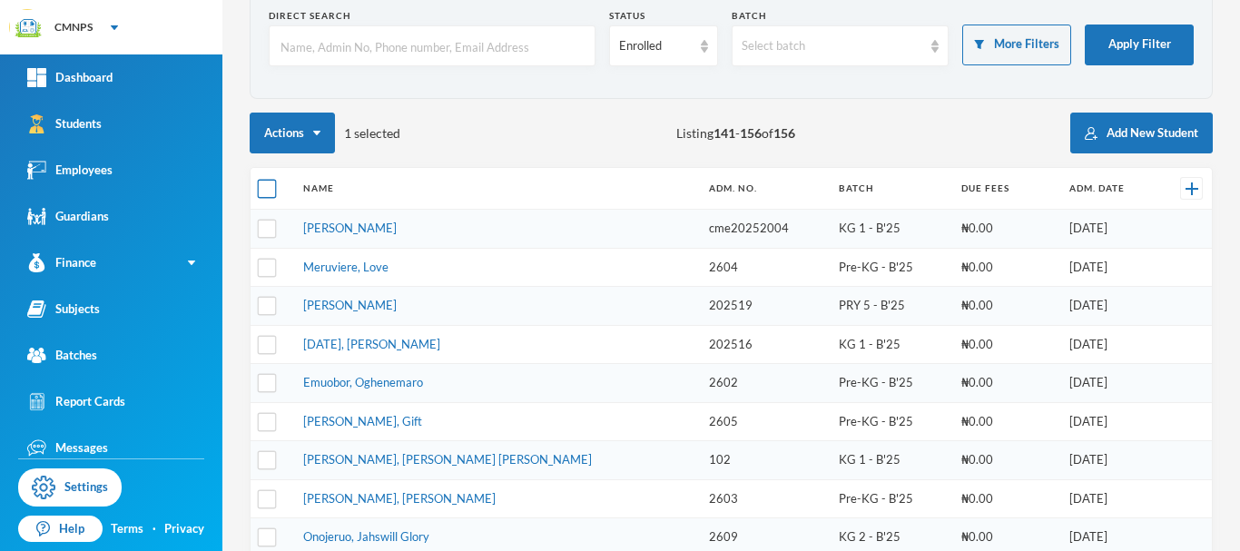
click at [266, 189] on input "checkbox" at bounding box center [267, 189] width 19 height 19
checkbox input "true"
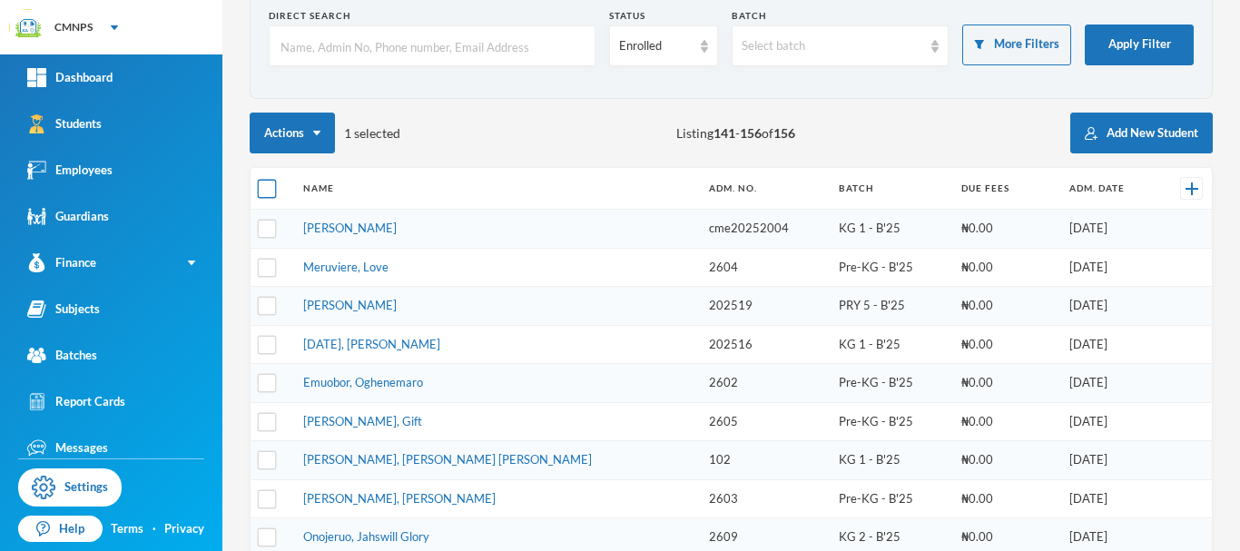
checkbox input "true"
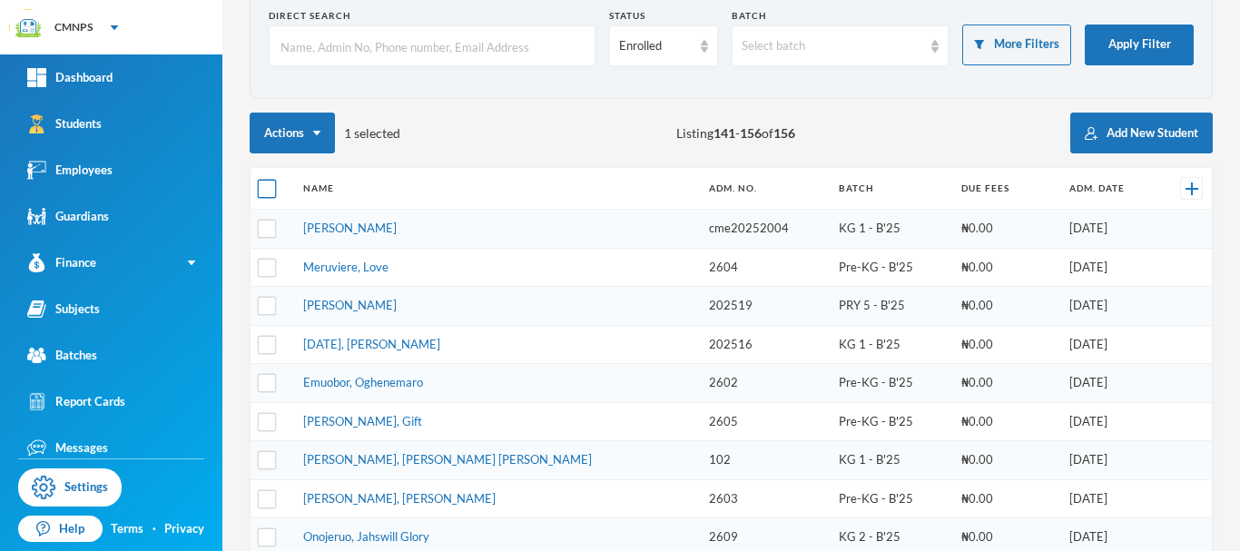
checkbox input "true"
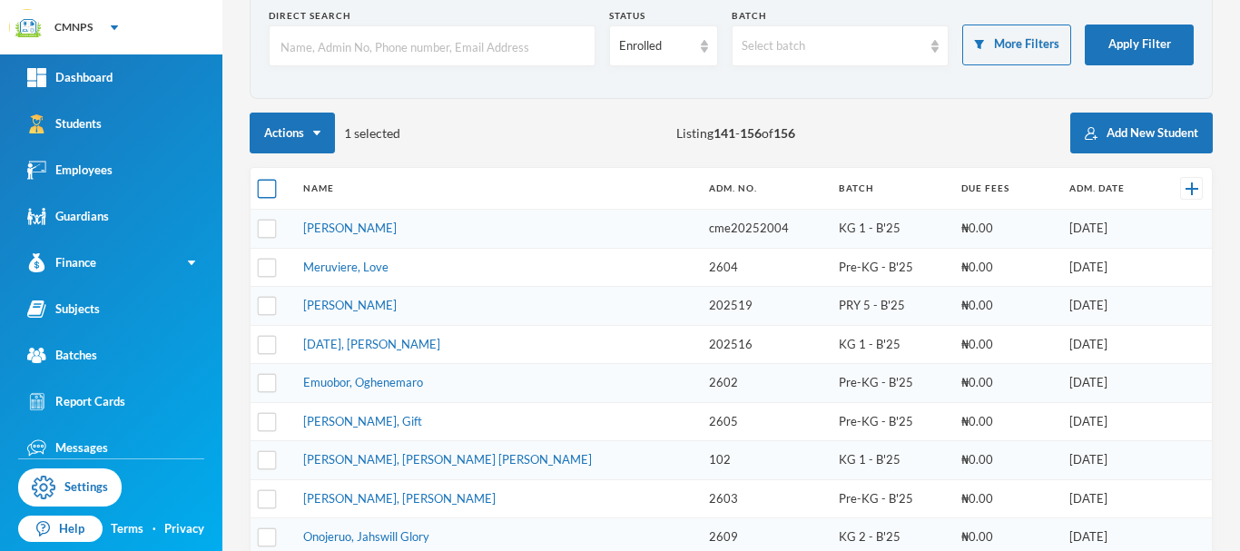
checkbox input "true"
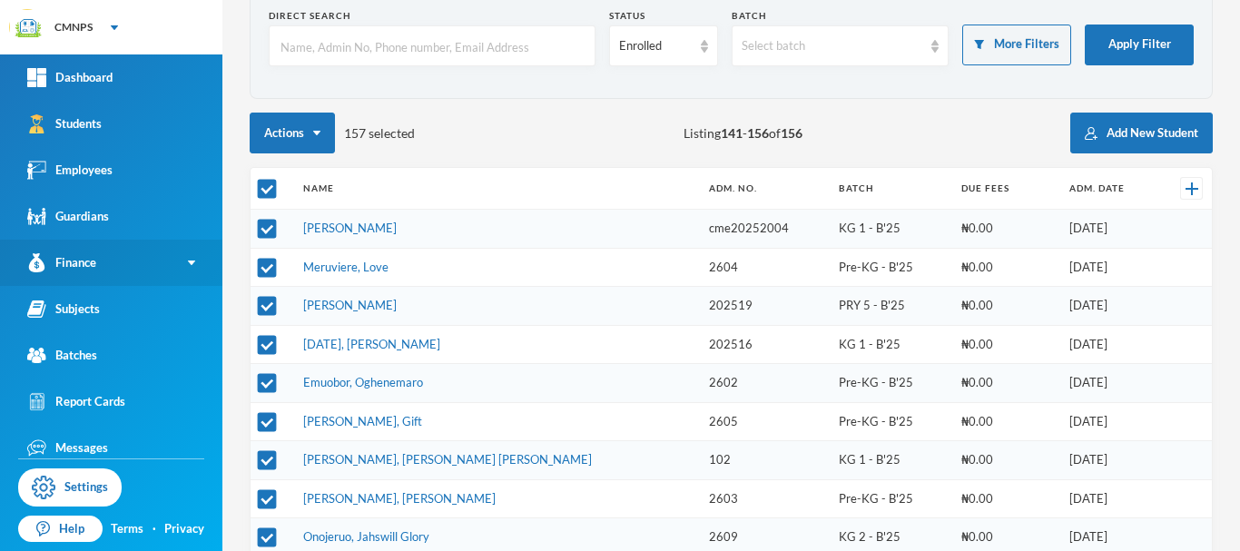
click at [130, 253] on link "Finance" at bounding box center [111, 263] width 222 height 46
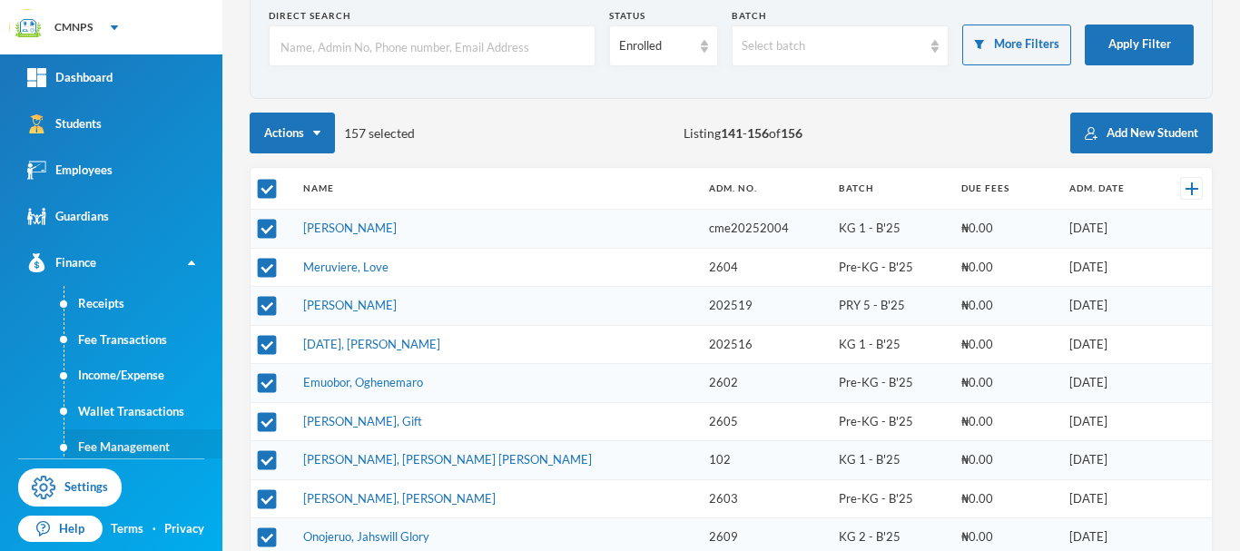
click at [161, 448] on link "Fee Management" at bounding box center [143, 447] width 158 height 36
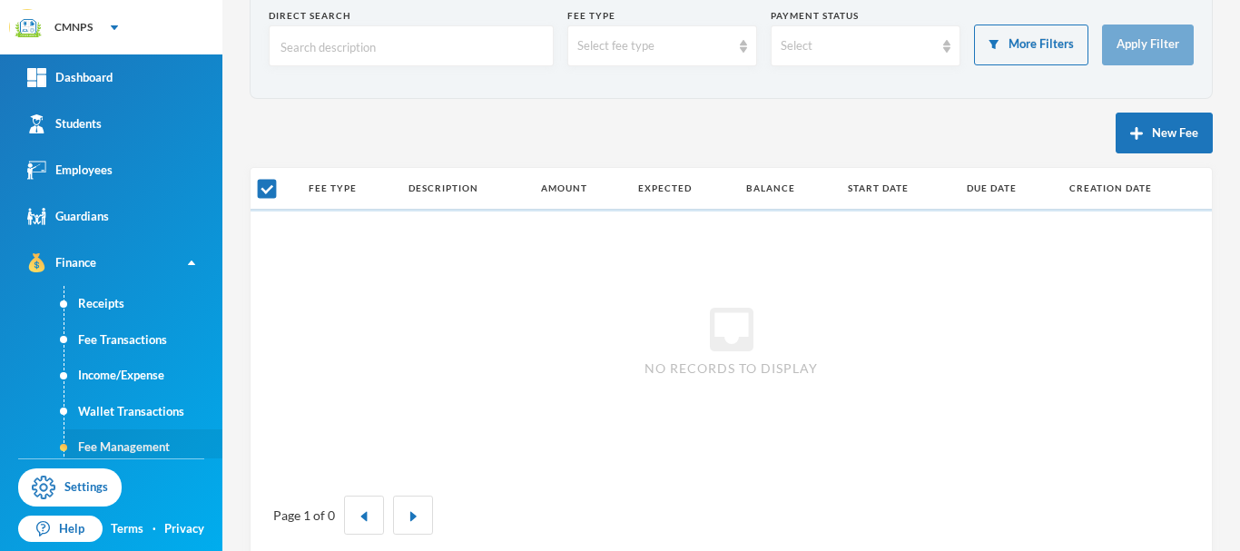
checkbox input "false"
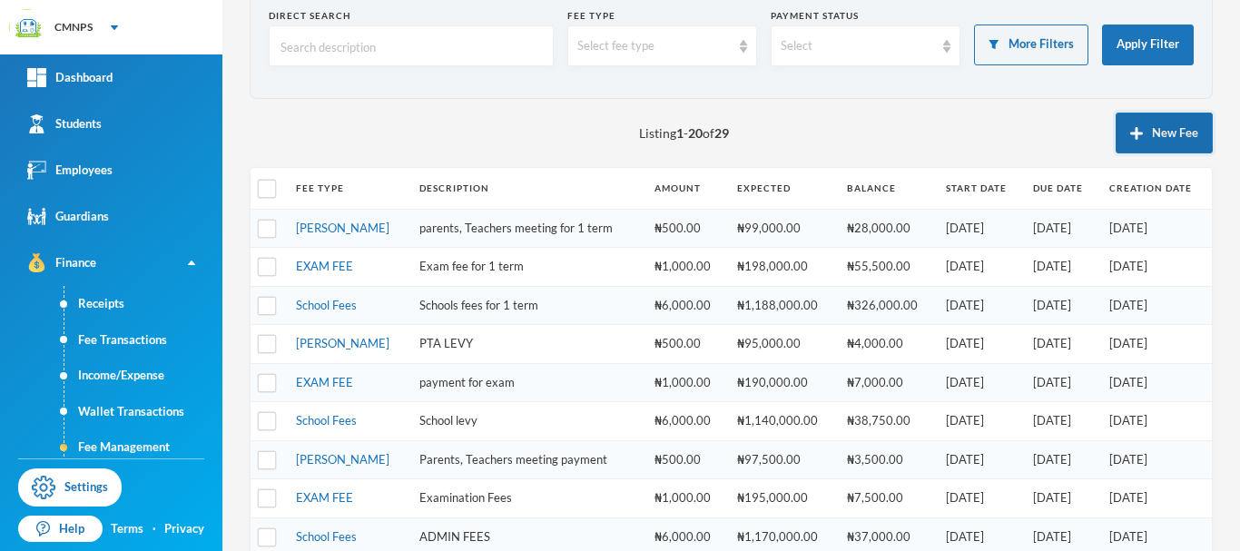
click at [1152, 138] on button "New Fee" at bounding box center [1163, 133] width 97 height 41
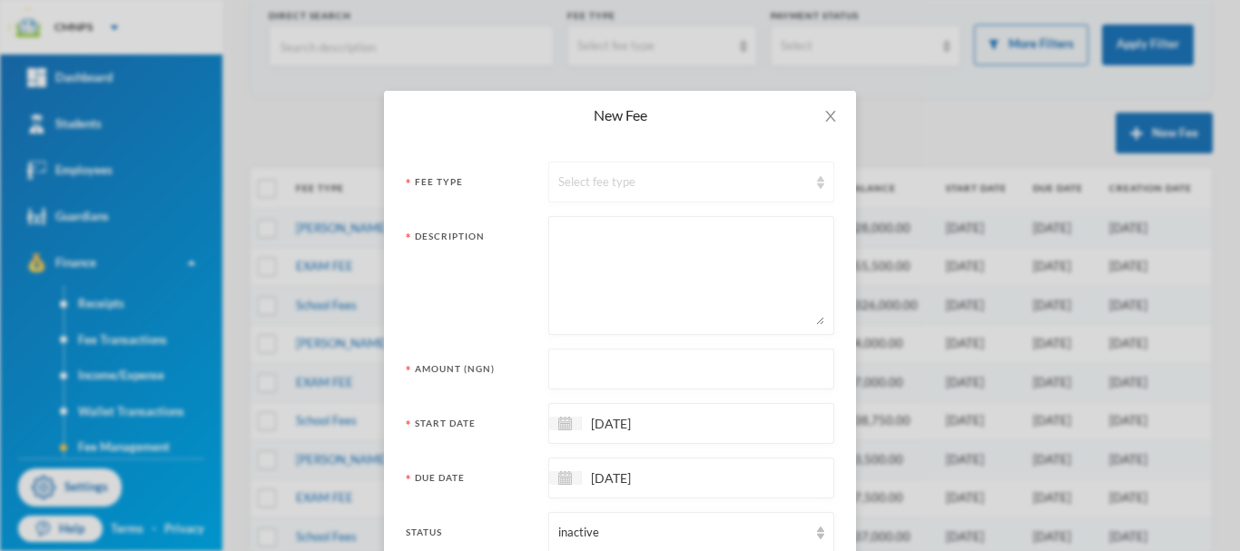
click at [740, 198] on div "Select fee type" at bounding box center [691, 182] width 286 height 41
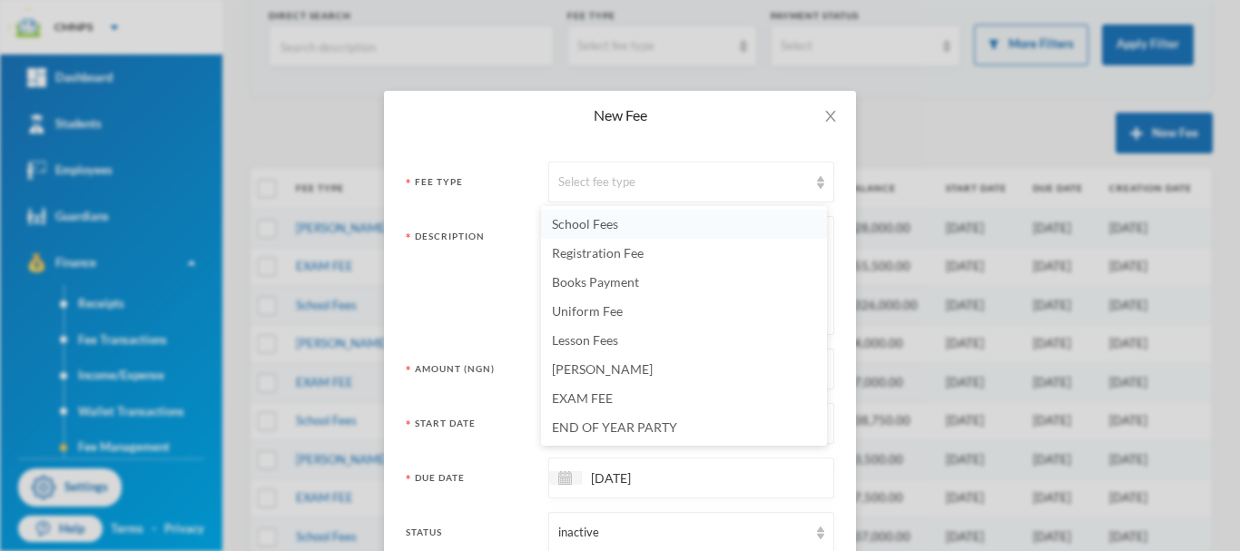
click at [704, 230] on li "School Fees" at bounding box center [684, 224] width 286 height 29
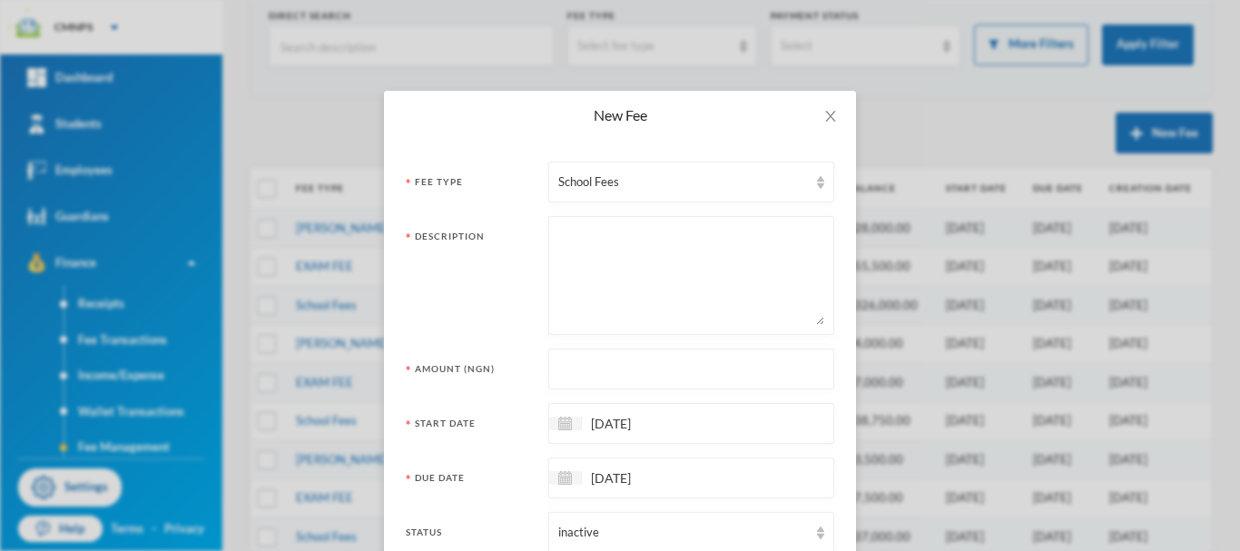
click at [699, 245] on textarea at bounding box center [691, 275] width 266 height 99
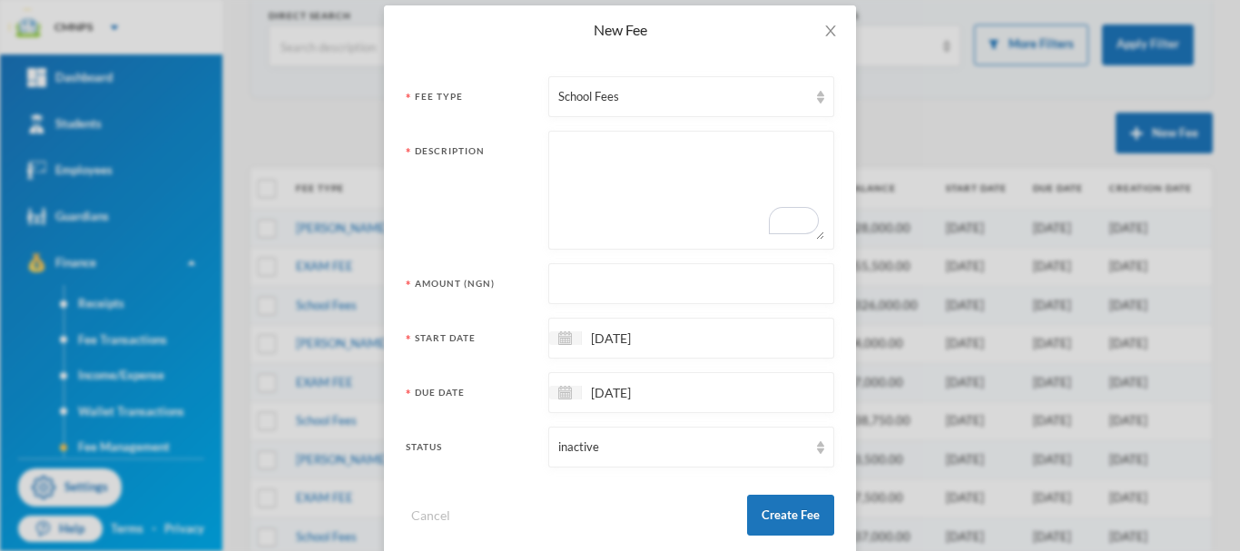
scroll to position [83, 0]
click at [826, 29] on icon "icon: close" at bounding box center [830, 33] width 15 height 15
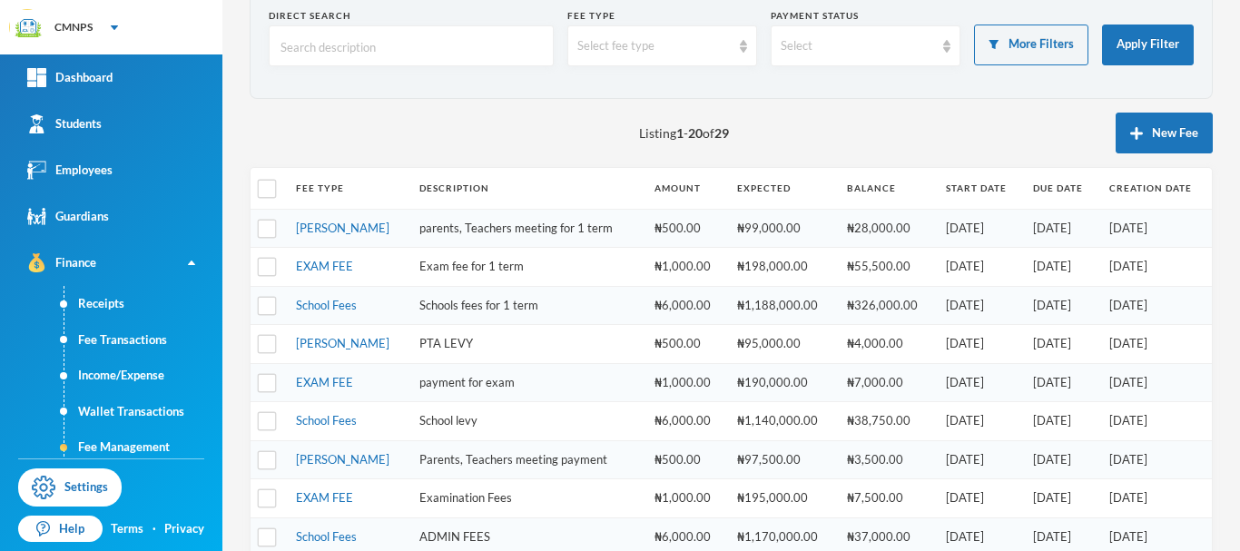
scroll to position [23, 0]
click at [1141, 142] on button "New Fee" at bounding box center [1163, 133] width 97 height 41
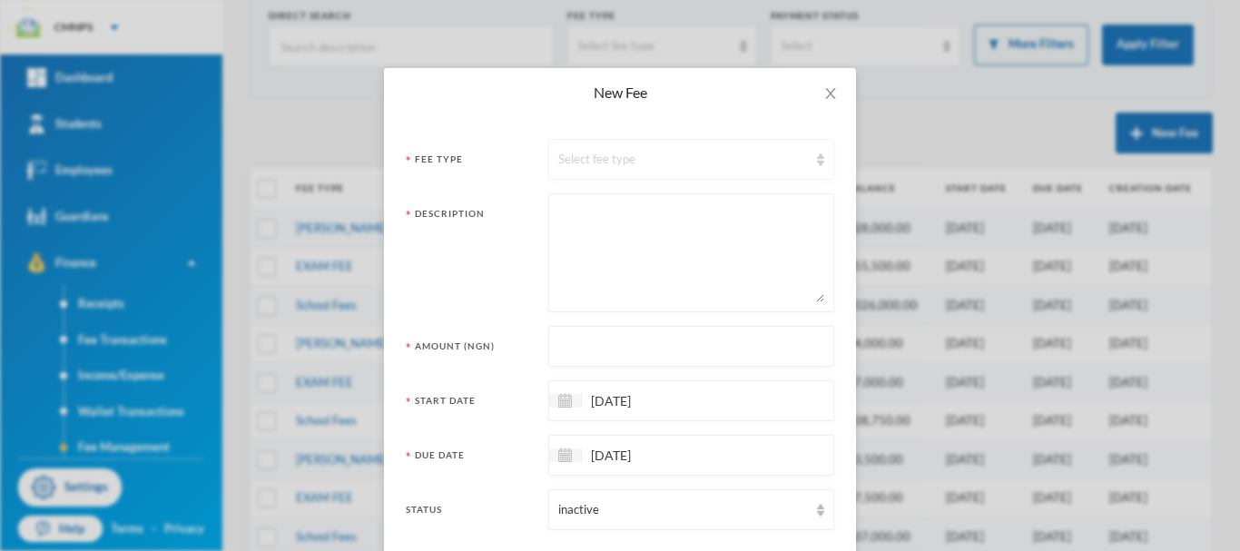
click at [758, 161] on div "Select fee type" at bounding box center [683, 160] width 250 height 18
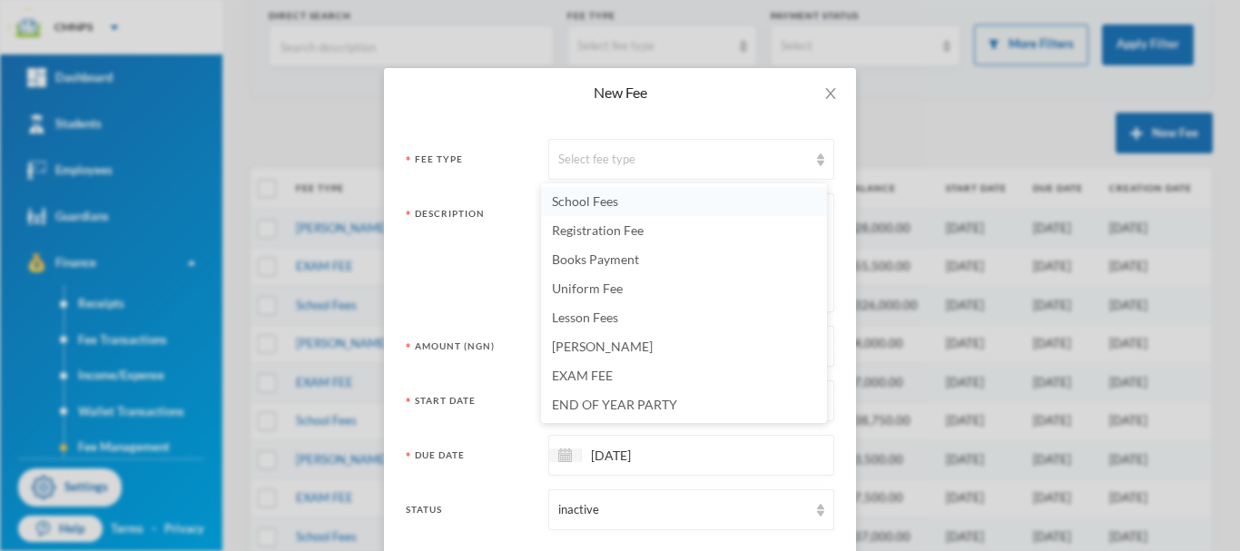
click at [654, 202] on li "School Fees" at bounding box center [684, 201] width 286 height 29
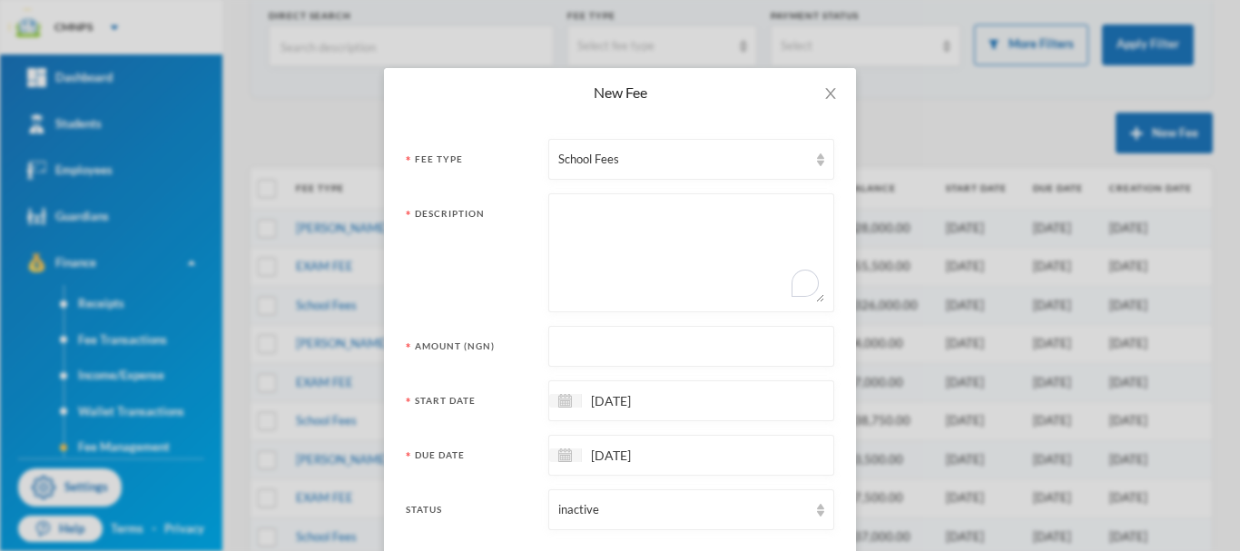
click at [649, 225] on textarea "To enrich screen reader interactions, please activate Accessibility in Grammarl…" at bounding box center [691, 252] width 266 height 99
type textarea "Admin fee"
click at [622, 342] on input "text" at bounding box center [691, 347] width 266 height 41
type input "6000"
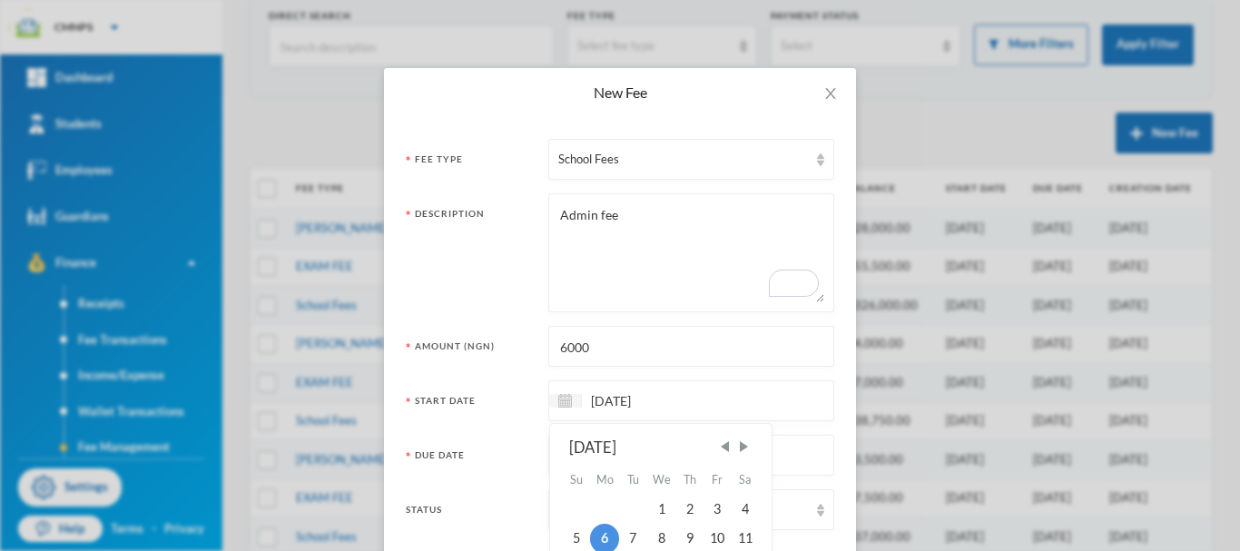
click at [666, 407] on input "[DATE]" at bounding box center [658, 400] width 152 height 21
click at [717, 446] on span "Previous Month" at bounding box center [724, 446] width 16 height 16
click at [593, 534] on div "8" at bounding box center [604, 538] width 29 height 29
type input "[DATE]"
click at [620, 456] on input "[DATE]" at bounding box center [658, 455] width 152 height 21
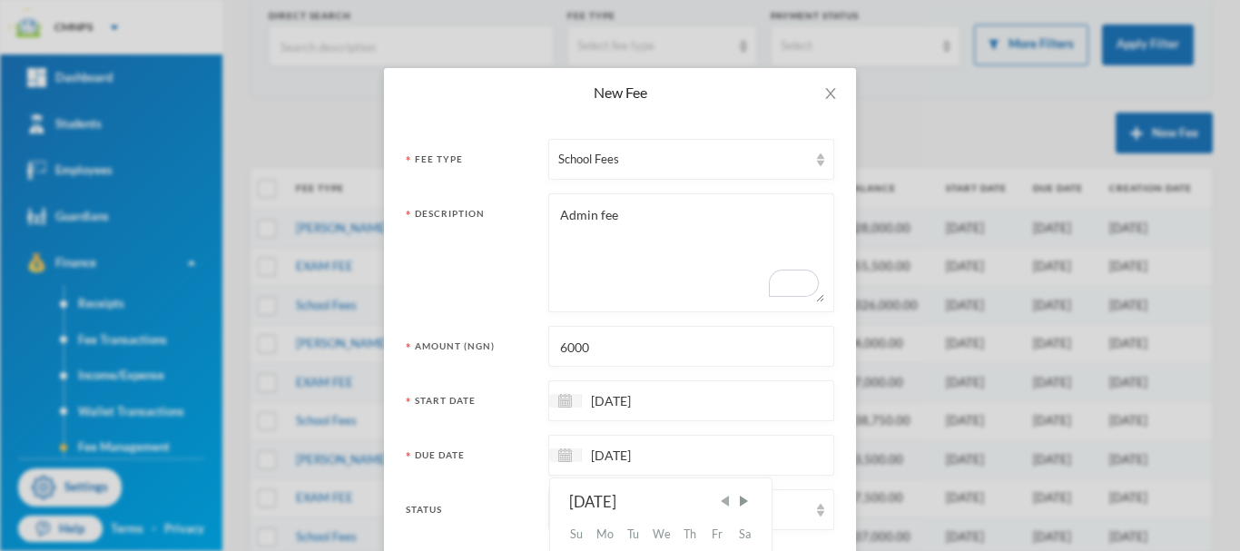
click at [722, 503] on span "Previous Month" at bounding box center [724, 501] width 16 height 16
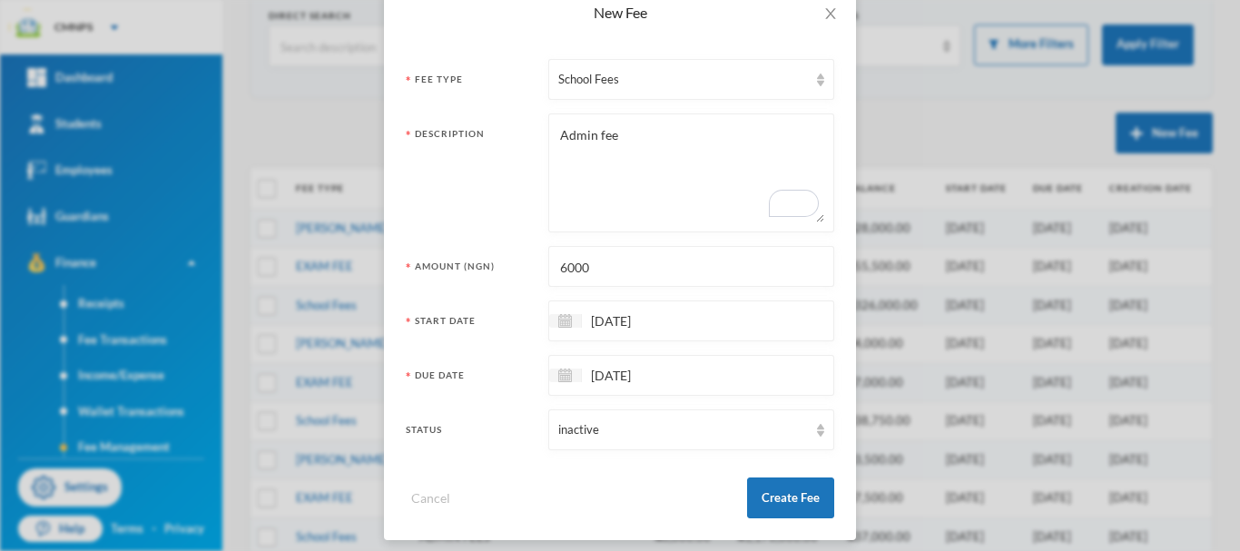
scroll to position [113, 0]
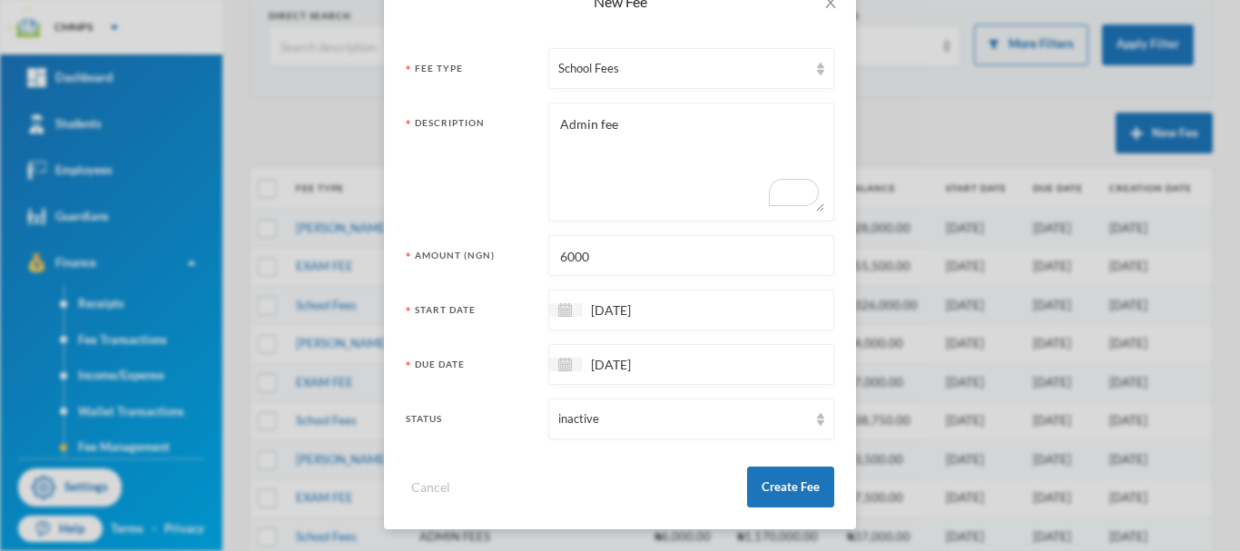
click at [724, 361] on div "[DATE]" at bounding box center [691, 364] width 286 height 41
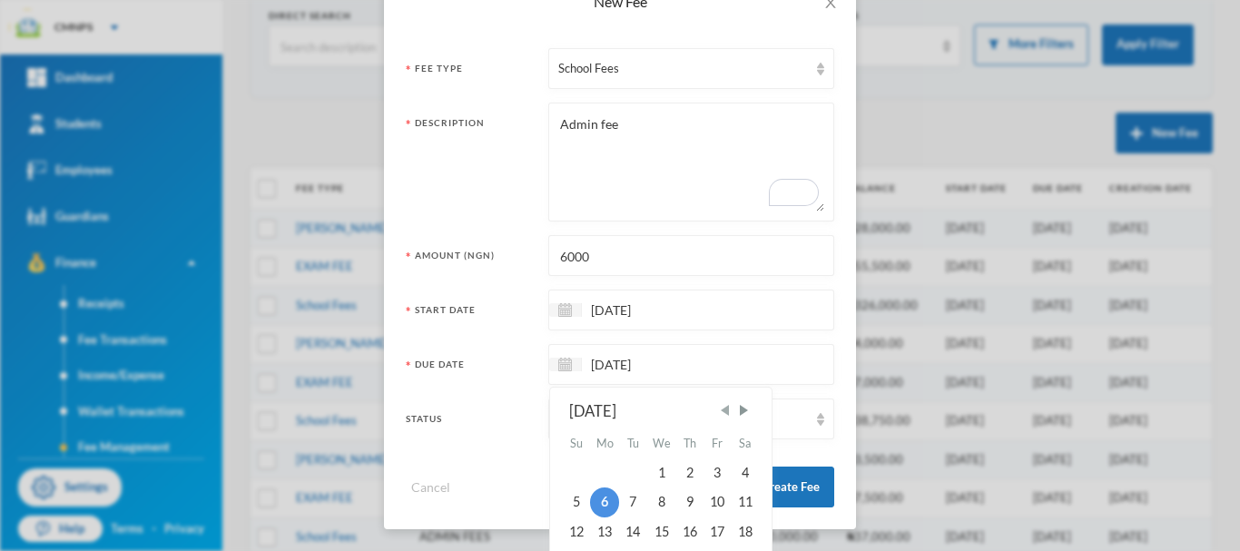
click at [724, 416] on span "Previous Month" at bounding box center [724, 410] width 16 height 16
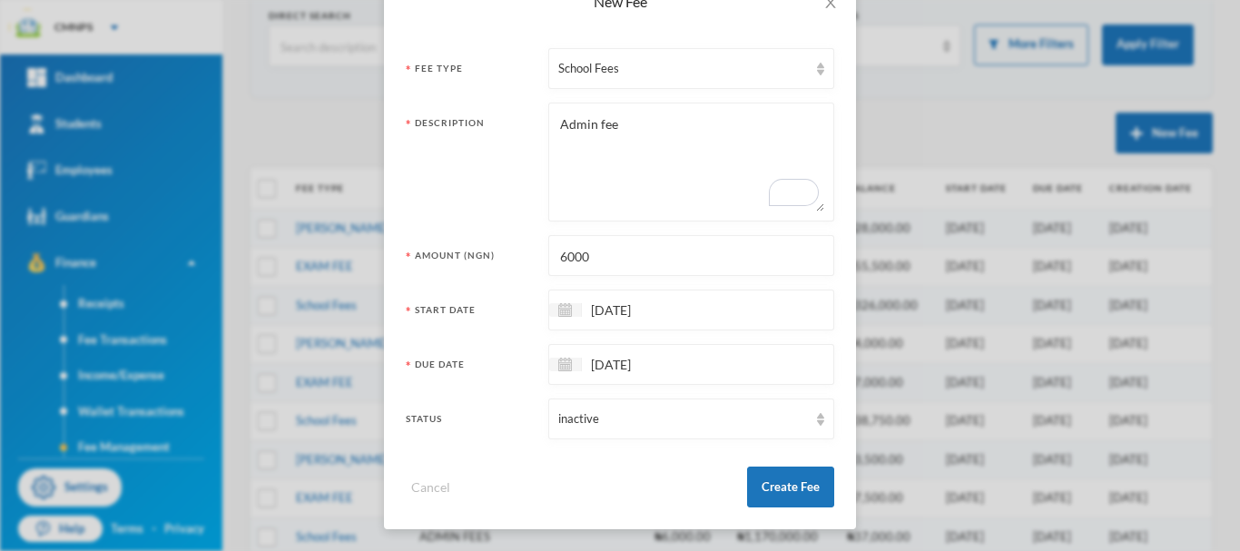
click at [744, 386] on form "Fee Type School Fees Description Admin fee Amount (ngn) 6000 Start Date [DATE] …" at bounding box center [620, 277] width 428 height 459
click at [742, 368] on div "[DATE]" at bounding box center [691, 364] width 286 height 41
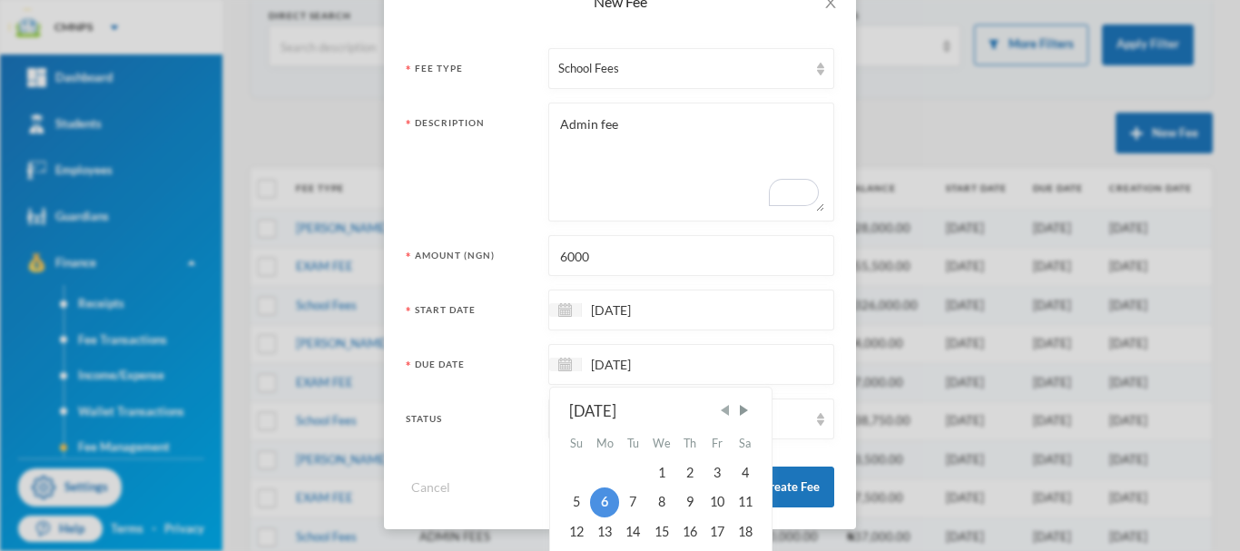
click at [718, 408] on span "Previous Month" at bounding box center [724, 410] width 16 height 16
click at [721, 533] on div "19" at bounding box center [716, 531] width 27 height 29
type input "[DATE]"
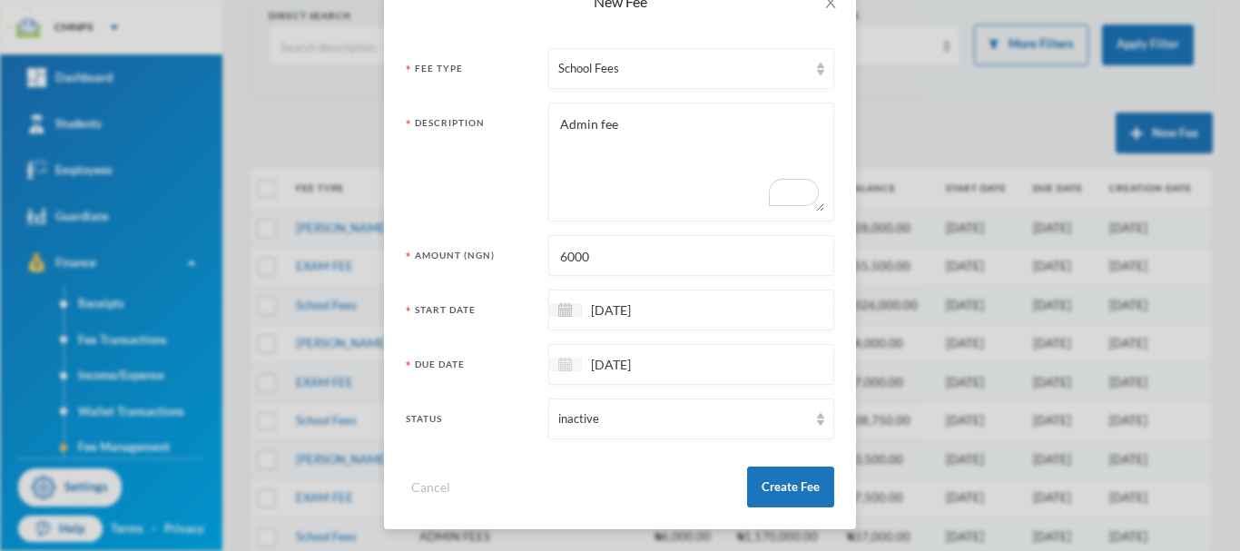
click at [560, 362] on img at bounding box center [565, 365] width 14 height 14
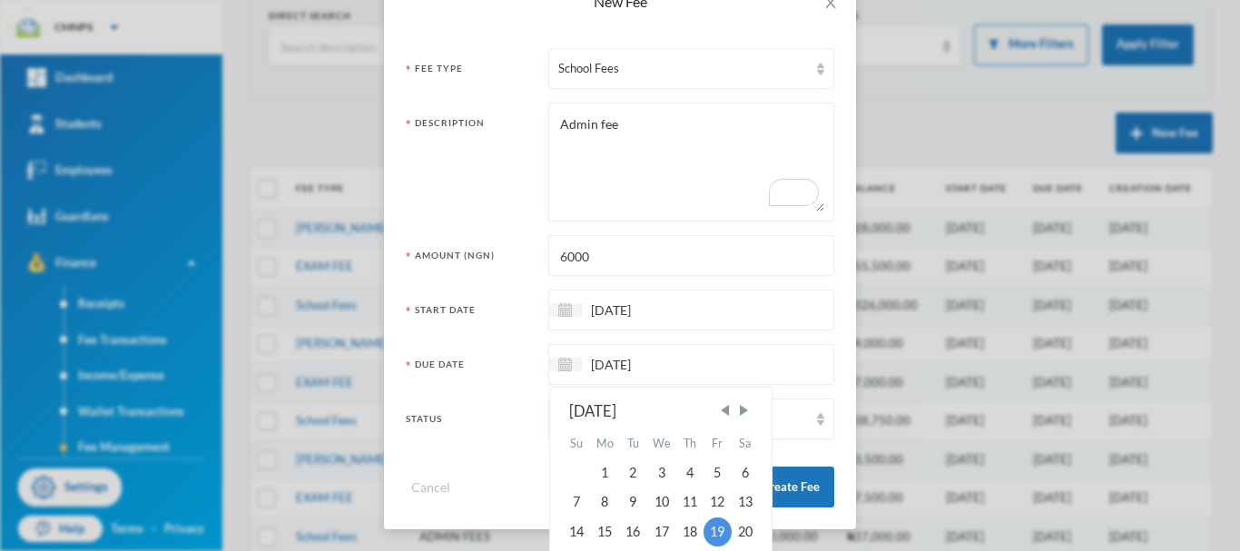
scroll to position [181, 0]
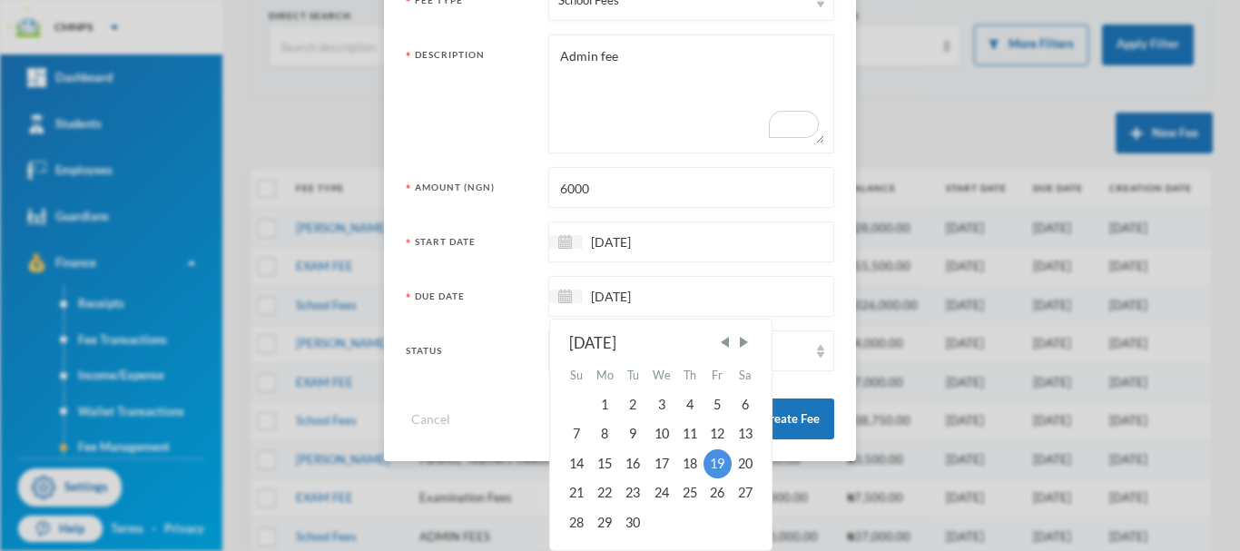
click at [676, 307] on div "[DATE] [DATE] Su Mo Tu We Th Fr Sa 1 2 3 4 5 6 7 8 9 10 11 12 13 14 15 16 17 18…" at bounding box center [658, 296] width 152 height 21
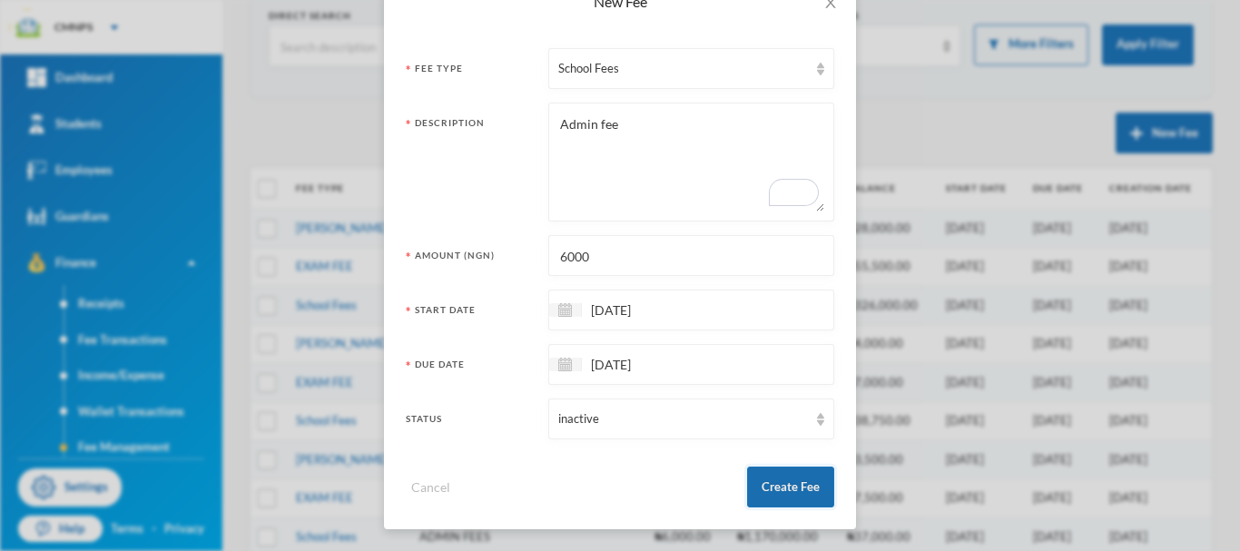
scroll to position [113, 0]
click at [807, 423] on form "Fee Type School Fees Description Admin fee Amount (ngn) 6000 Start Date [DATE] …" at bounding box center [620, 277] width 428 height 459
click at [785, 487] on button "Create Fee" at bounding box center [790, 486] width 87 height 41
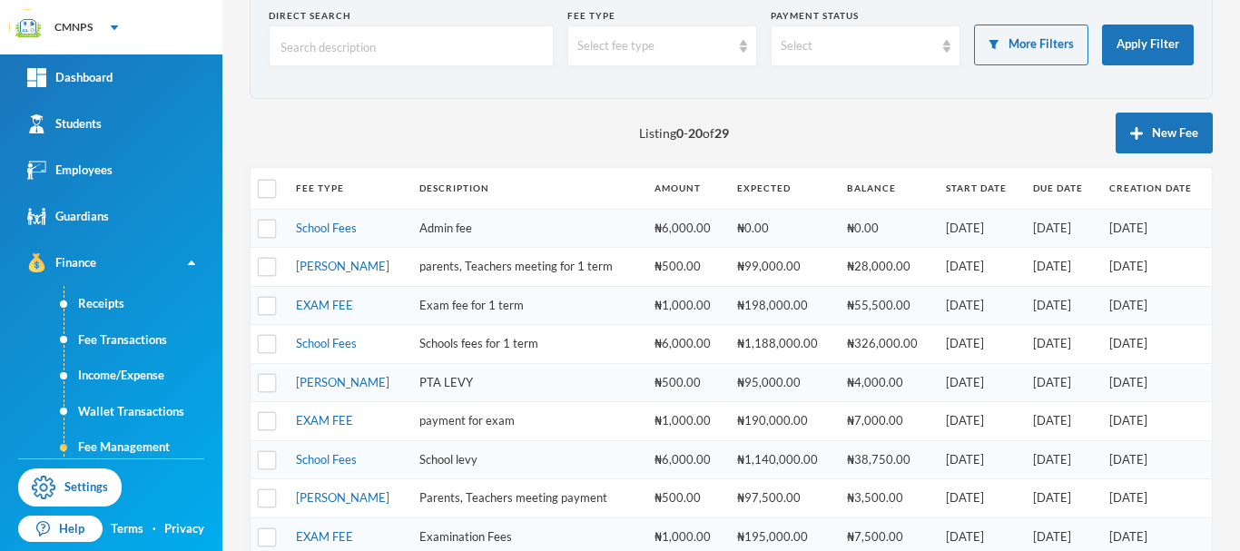
scroll to position [23, 0]
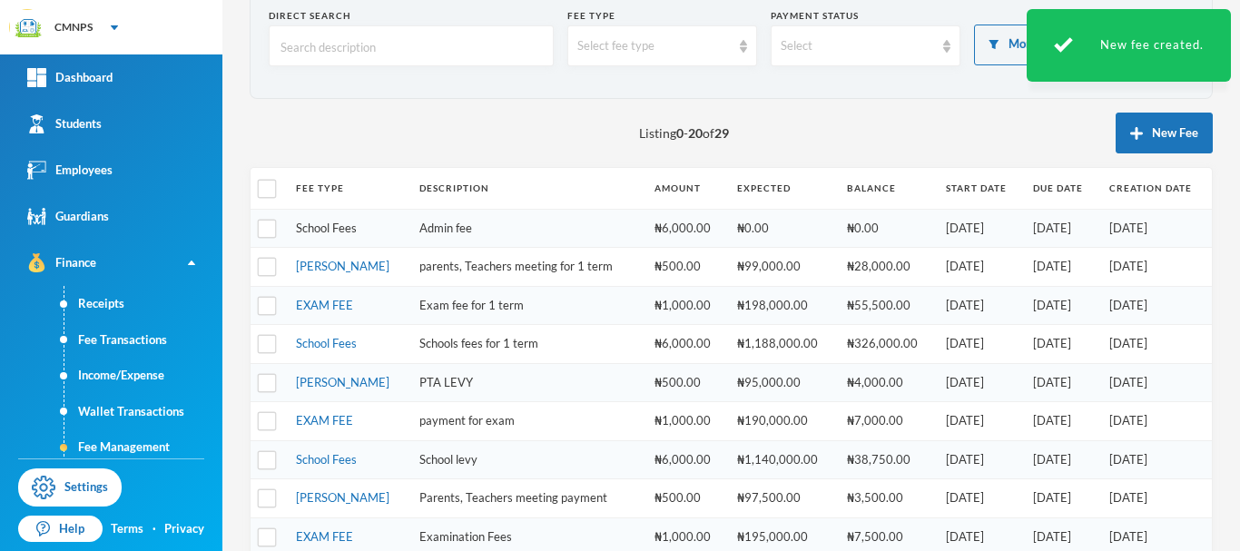
click at [338, 228] on link "School Fees" at bounding box center [326, 228] width 61 height 15
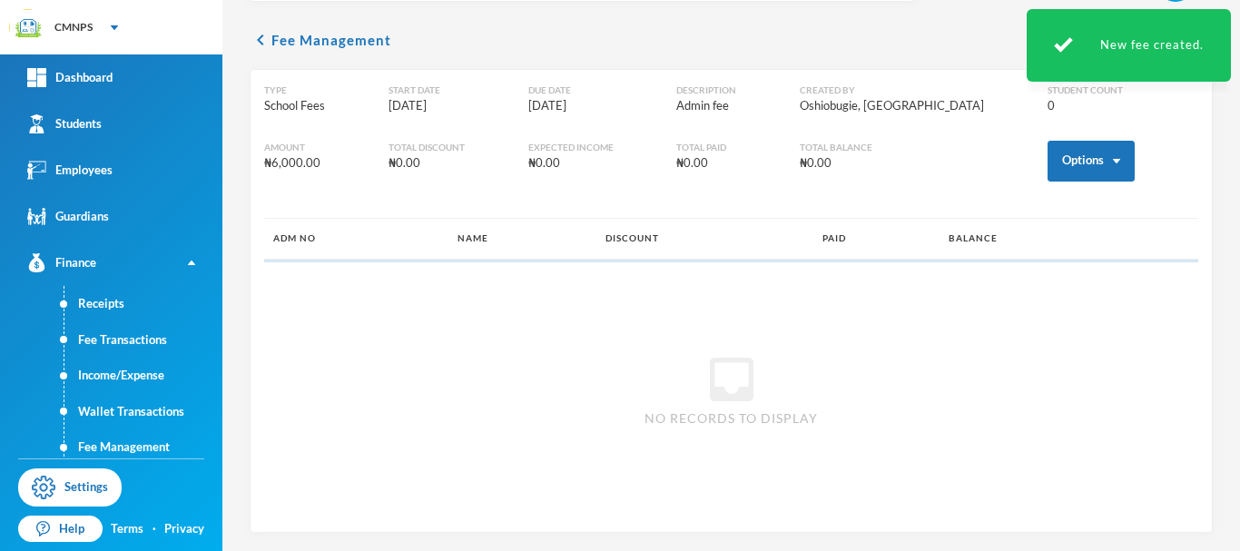
scroll to position [57, 0]
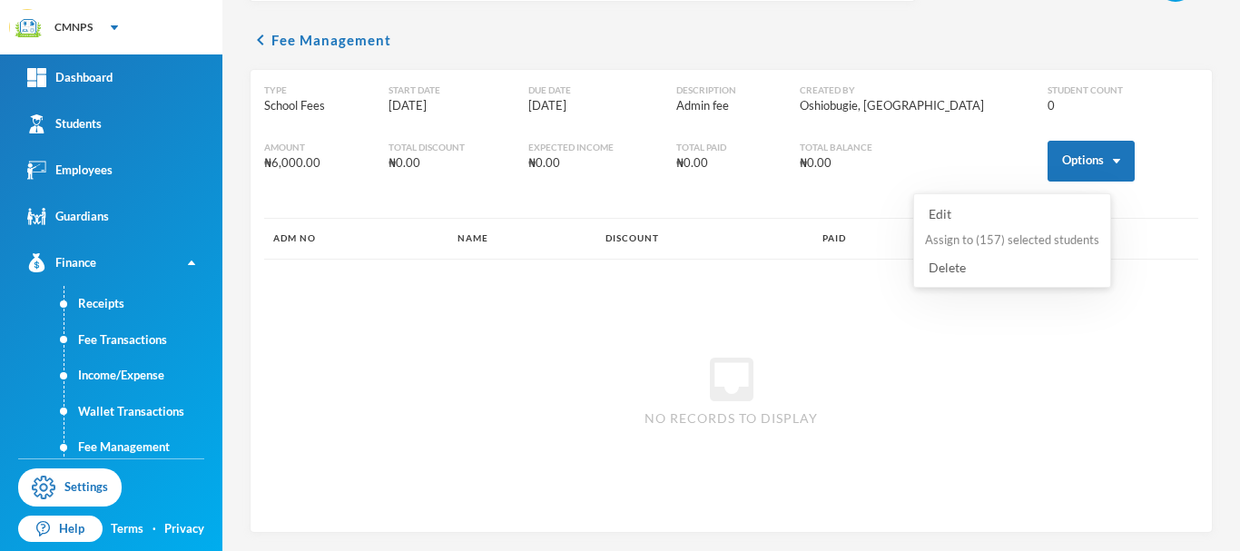
click at [1012, 238] on button "Assign to ( 157 ) selected students" at bounding box center [1012, 240] width 178 height 33
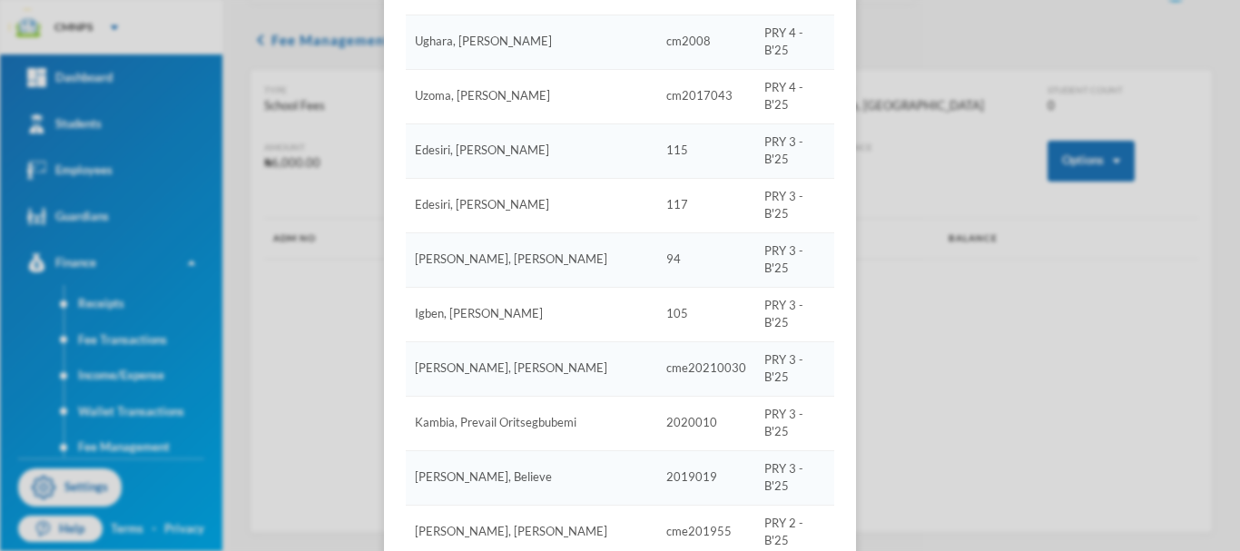
scroll to position [5605, 0]
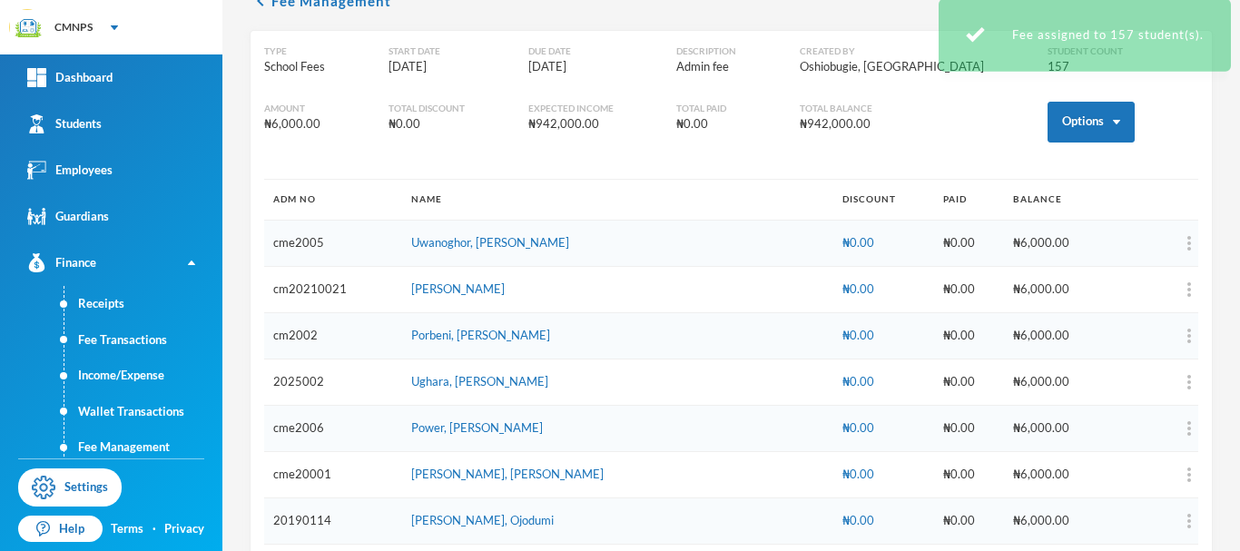
scroll to position [5515, 0]
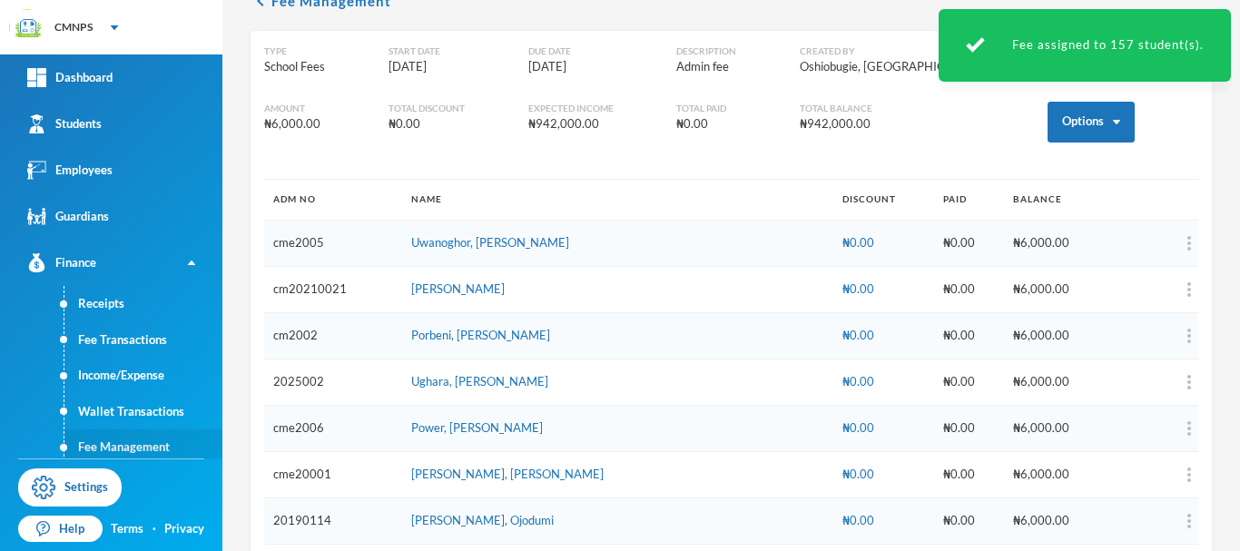
click at [147, 447] on link "Fee Management" at bounding box center [143, 447] width 158 height 36
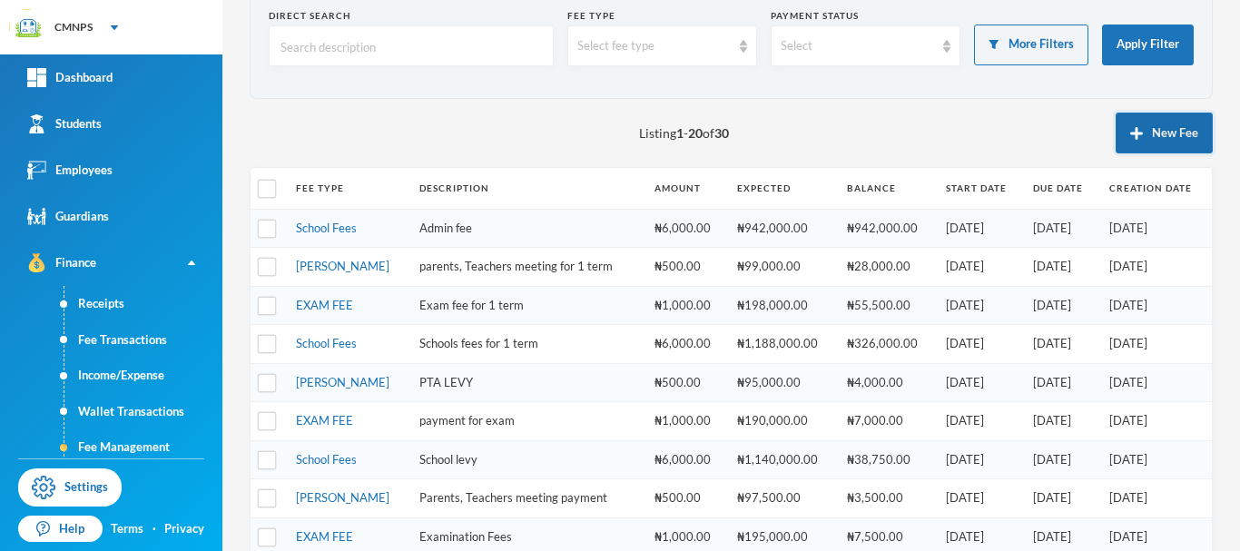
click at [1145, 132] on button "New Fee" at bounding box center [1163, 133] width 97 height 41
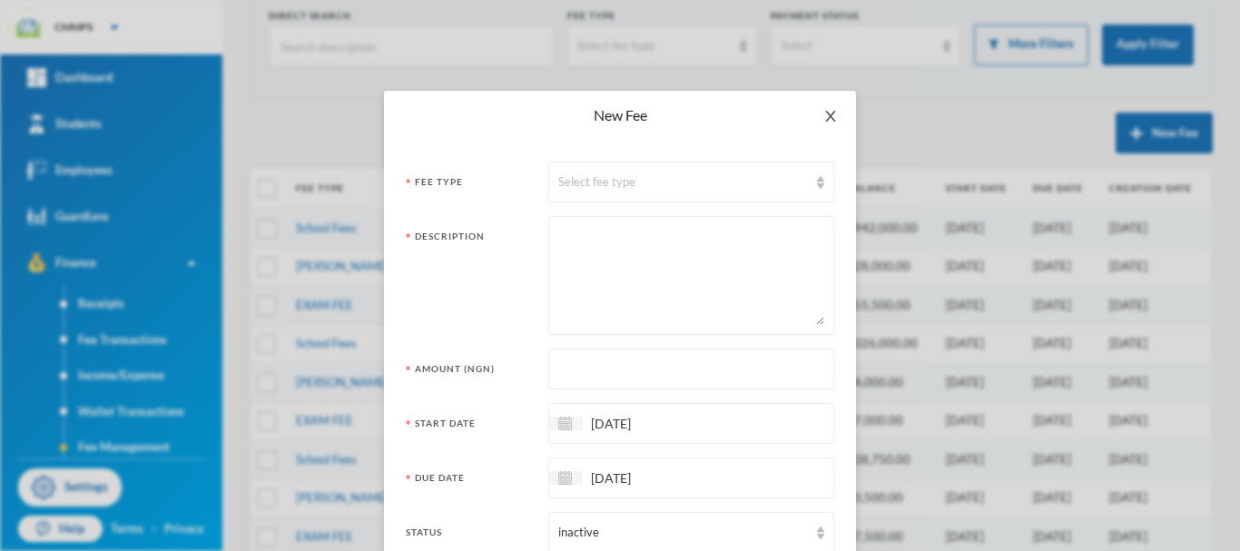
click at [823, 115] on icon "icon: close" at bounding box center [830, 116] width 15 height 15
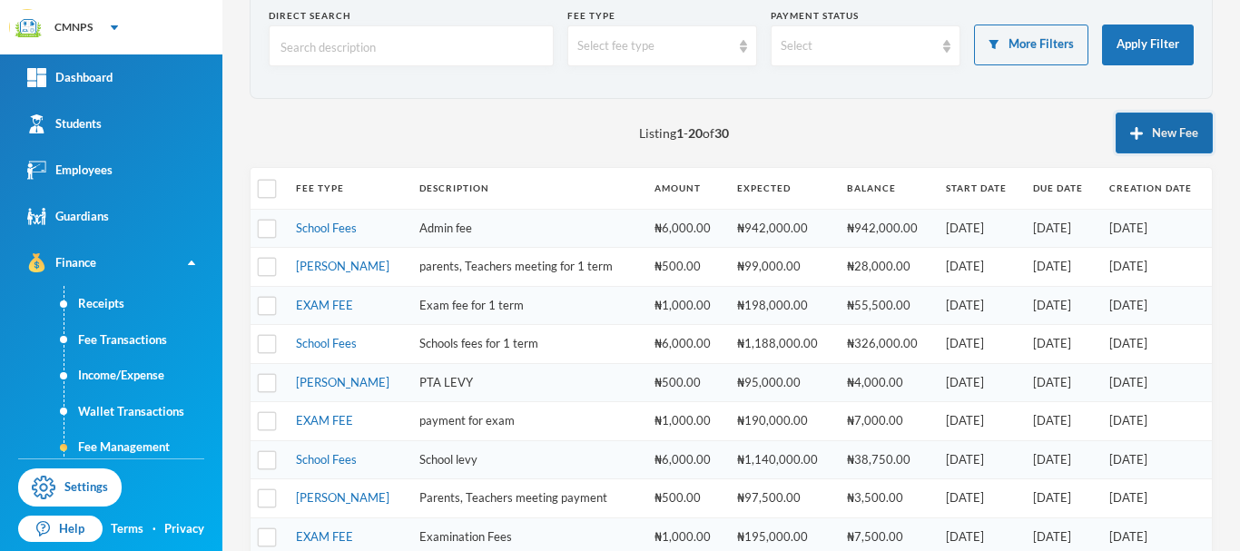
click at [1130, 129] on img "button" at bounding box center [1136, 133] width 13 height 13
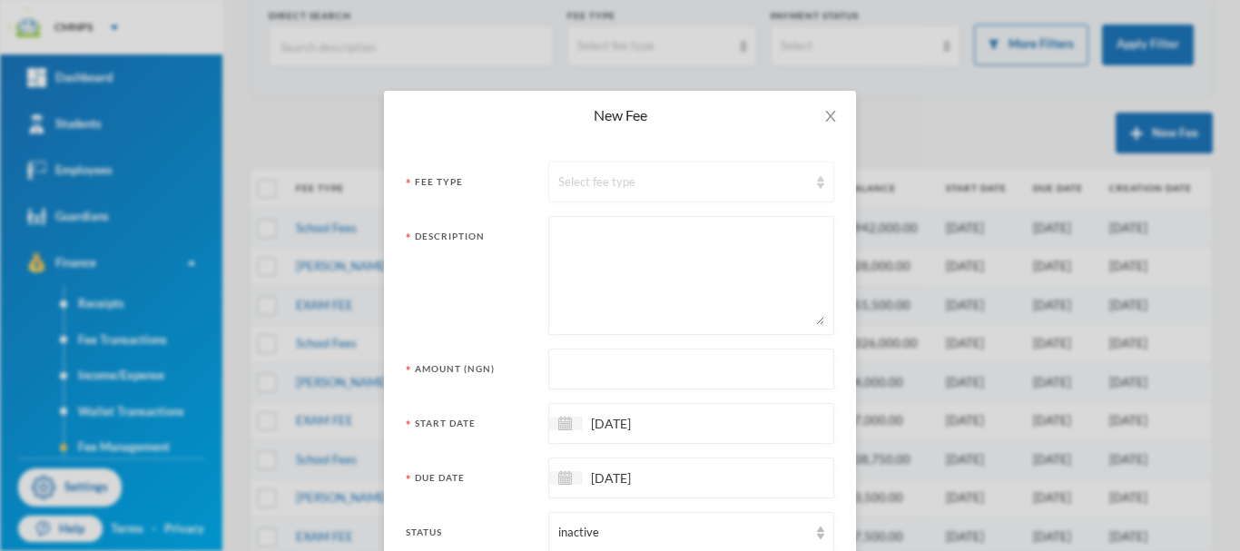
click at [742, 184] on div "Select fee type" at bounding box center [683, 182] width 250 height 18
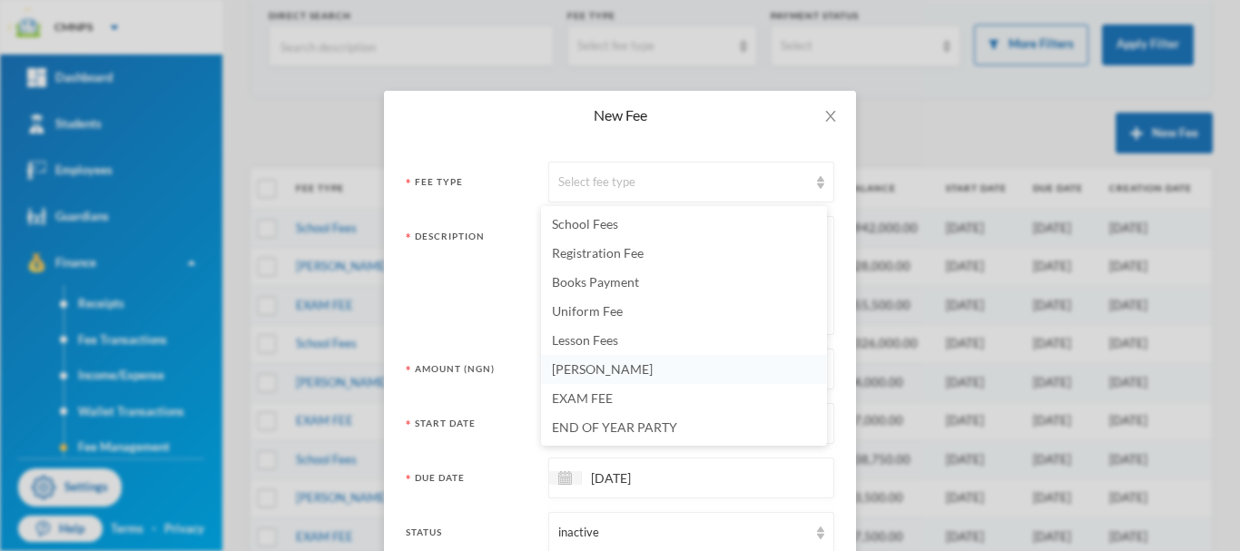
click at [593, 368] on span "[PERSON_NAME]" at bounding box center [602, 368] width 101 height 15
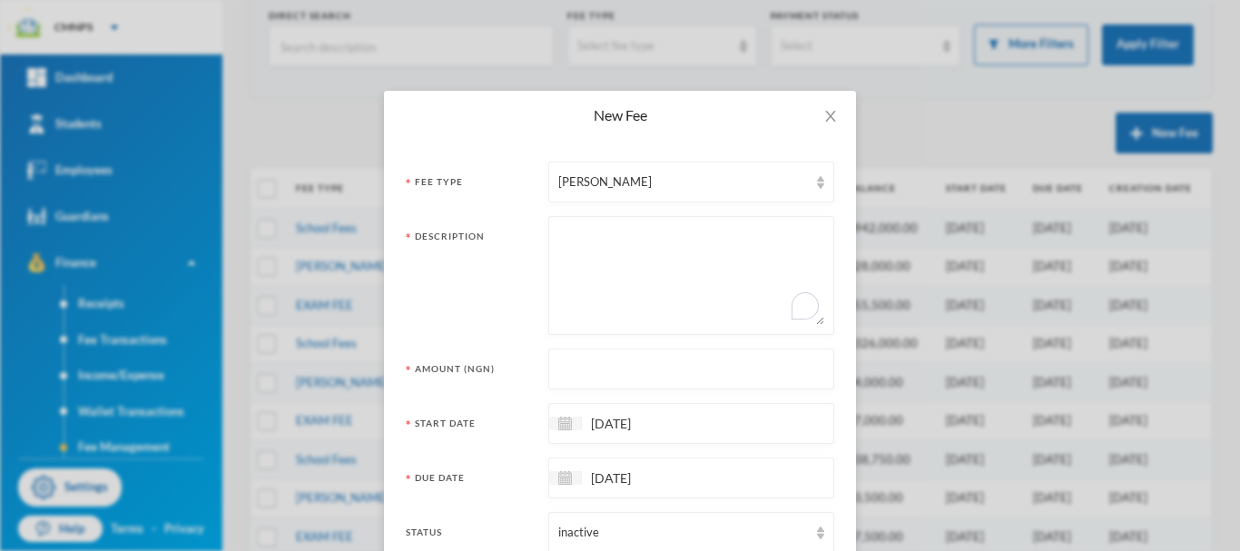
click at [596, 251] on textarea "To enrich screen reader interactions, please activate Accessibility in Grammarl…" at bounding box center [691, 275] width 266 height 99
type textarea "p"
type textarea "PTA FEE"
click at [618, 365] on input "text" at bounding box center [691, 369] width 266 height 41
type input "500"
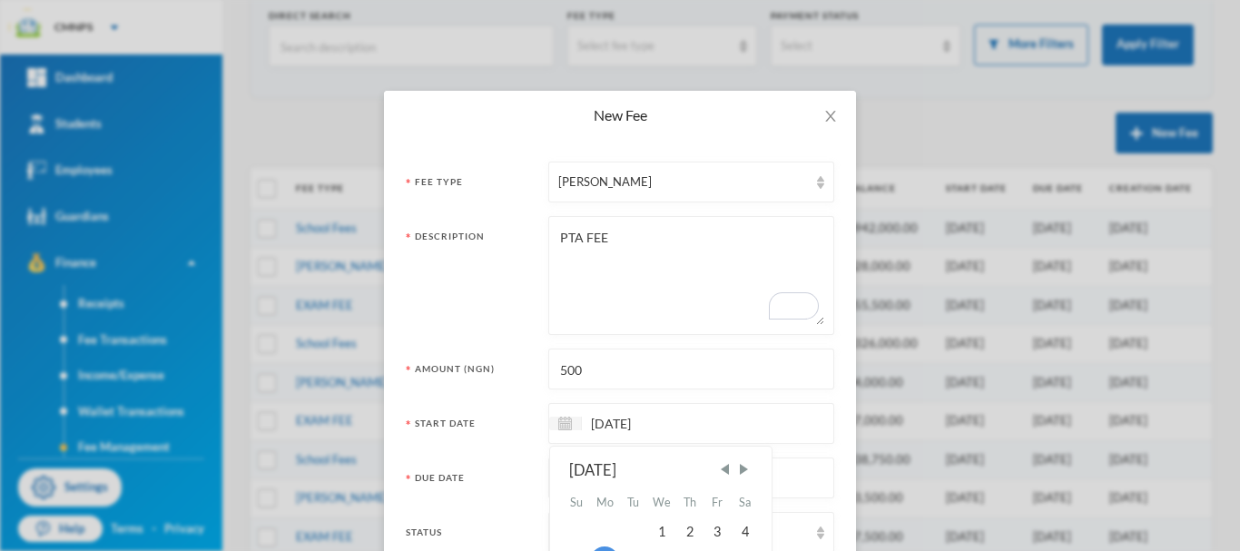
click at [674, 416] on input "[DATE]" at bounding box center [658, 423] width 152 height 21
click at [721, 469] on span "Previous Month" at bounding box center [724, 469] width 16 height 16
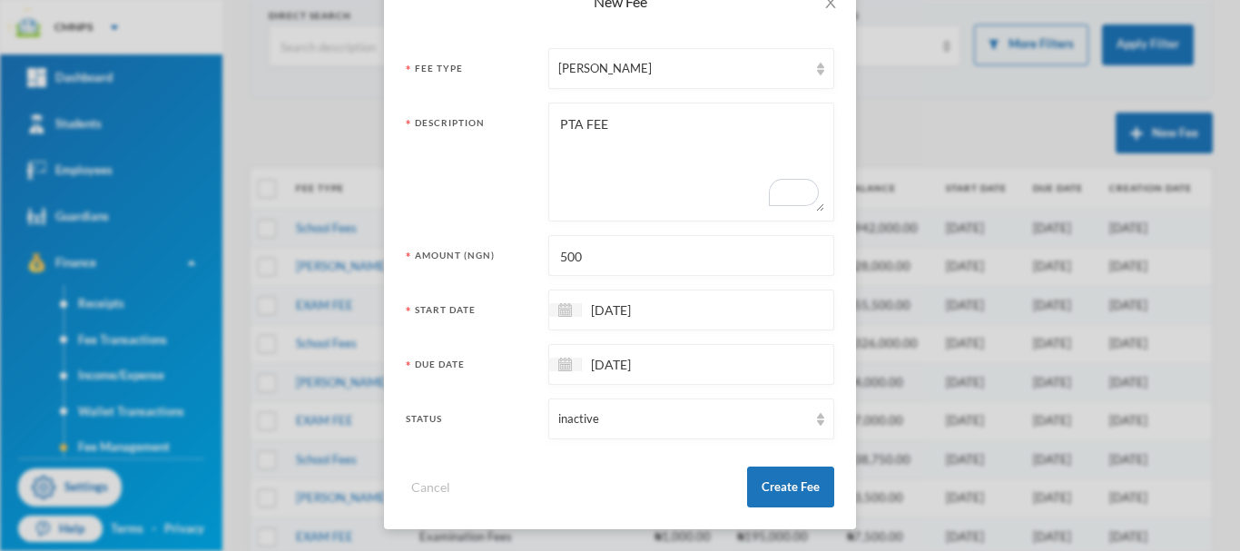
click at [749, 311] on div "[DATE]" at bounding box center [691, 309] width 286 height 41
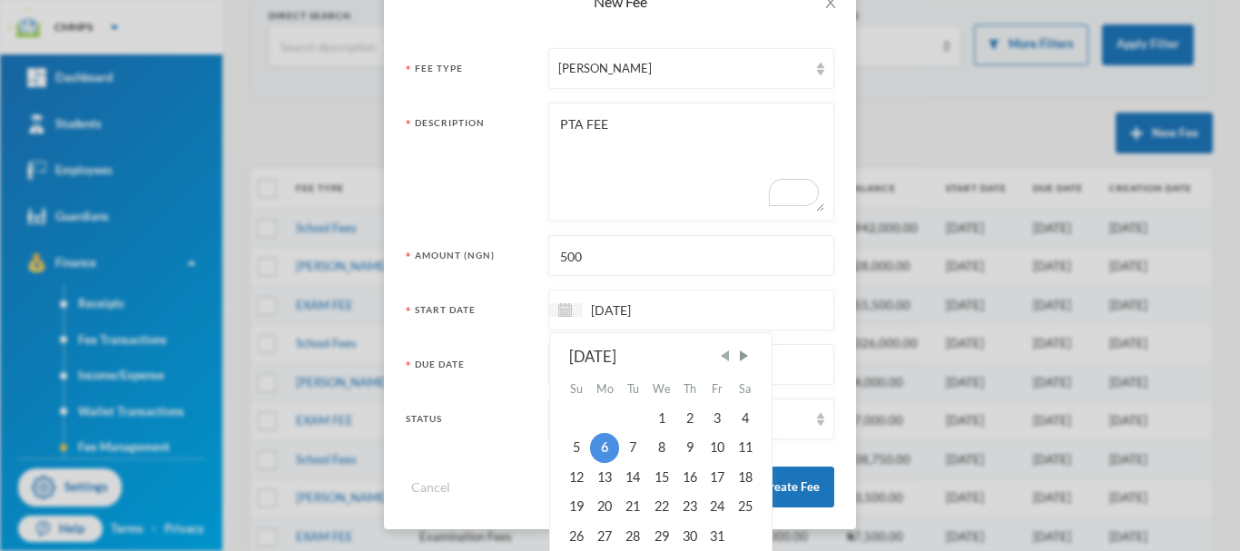
click at [720, 358] on span "Previous Month" at bounding box center [724, 356] width 16 height 16
click at [593, 444] on div "8" at bounding box center [604, 447] width 29 height 29
type input "[DATE]"
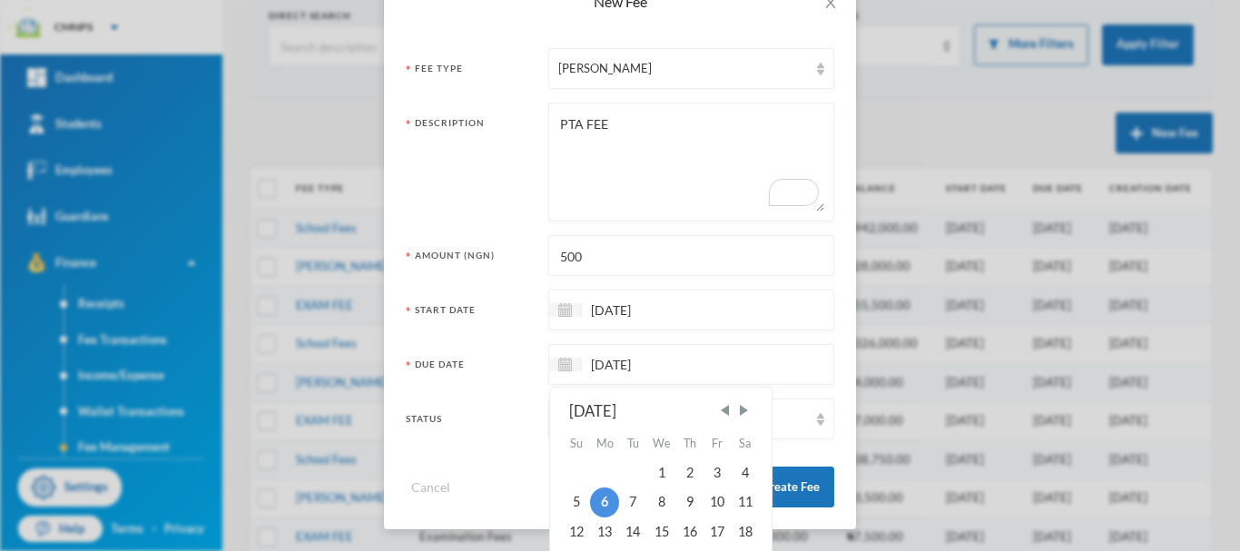
click at [670, 369] on input "[DATE]" at bounding box center [658, 364] width 152 height 21
click at [718, 412] on span "Previous Month" at bounding box center [724, 410] width 16 height 16
click at [713, 525] on div "19" at bounding box center [716, 531] width 27 height 29
type input "[DATE]"
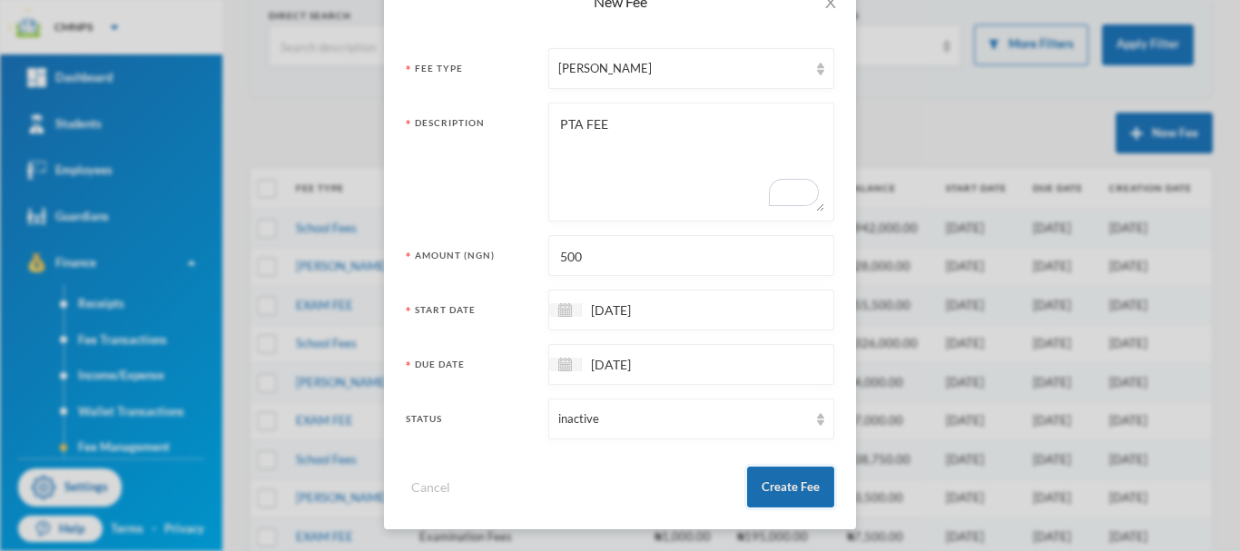
click at [771, 500] on button "Create Fee" at bounding box center [790, 486] width 87 height 41
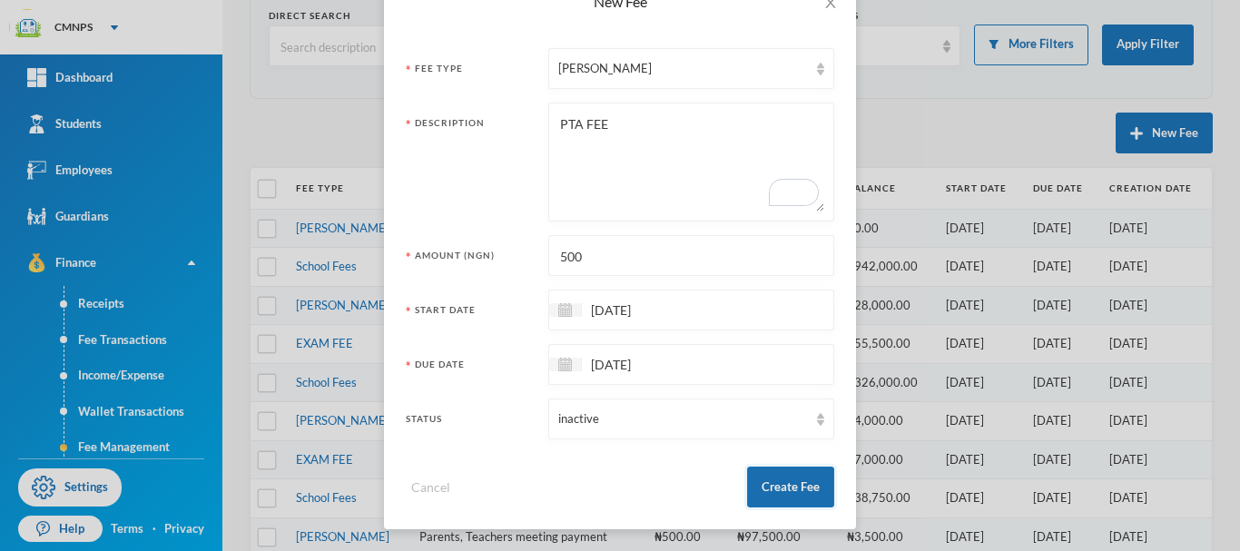
scroll to position [23, 0]
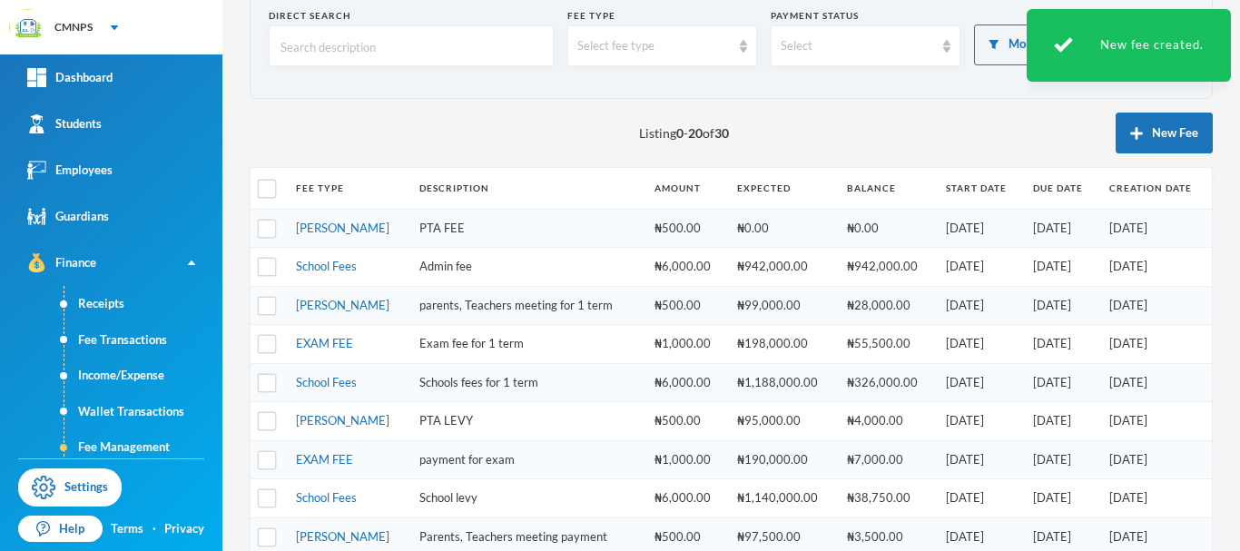
click at [423, 230] on td "PTA FEE" at bounding box center [527, 228] width 235 height 39
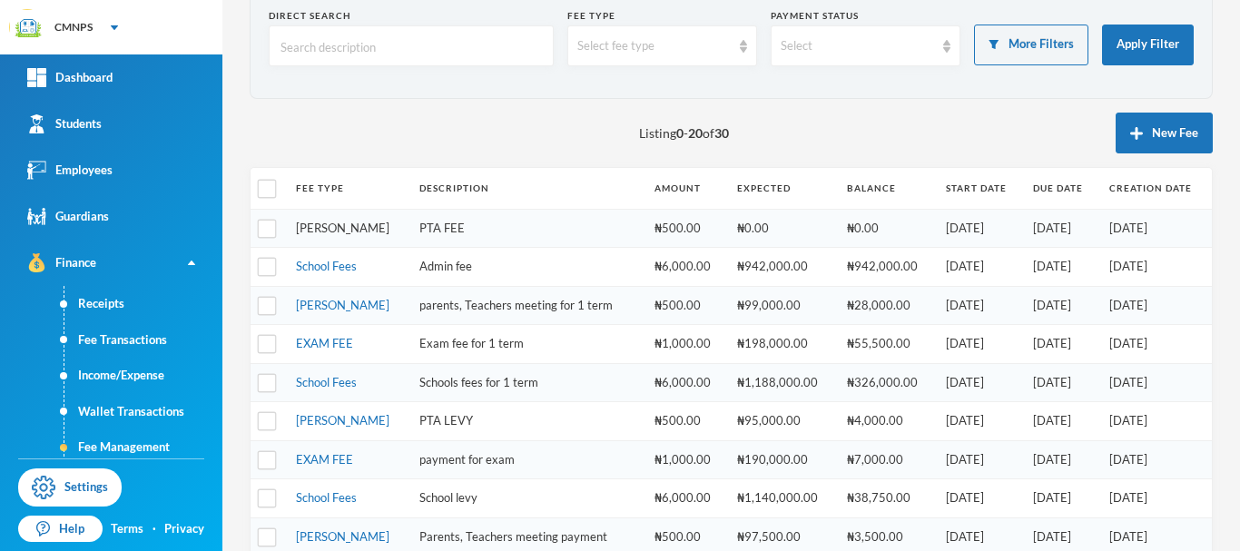
click at [327, 223] on link "[PERSON_NAME]" at bounding box center [342, 228] width 93 height 15
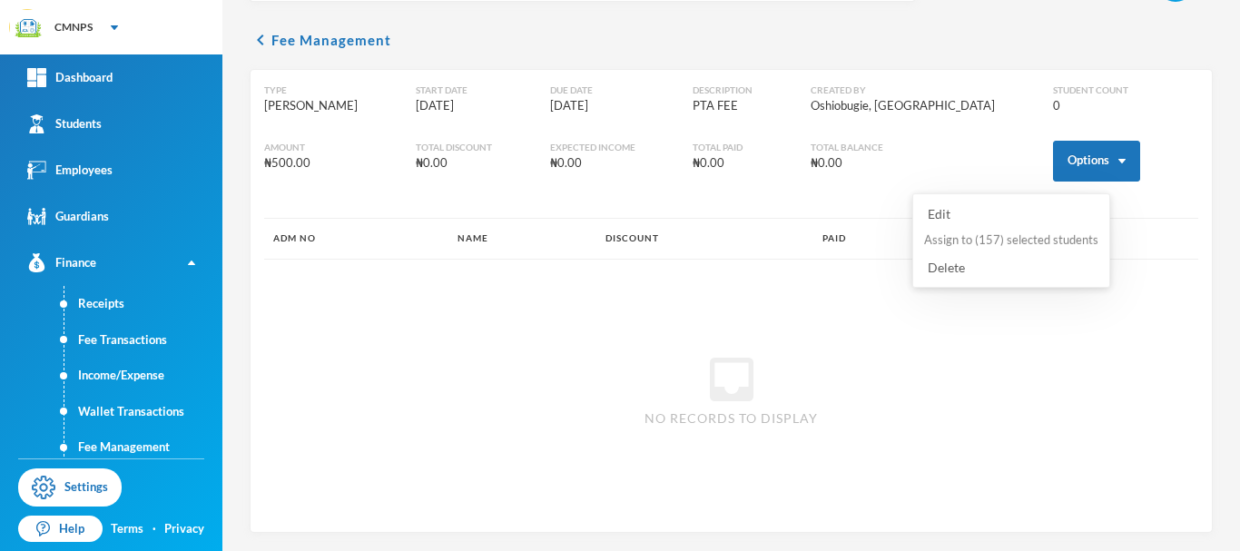
click at [1010, 234] on button "Assign to ( 157 ) selected students" at bounding box center [1011, 240] width 178 height 33
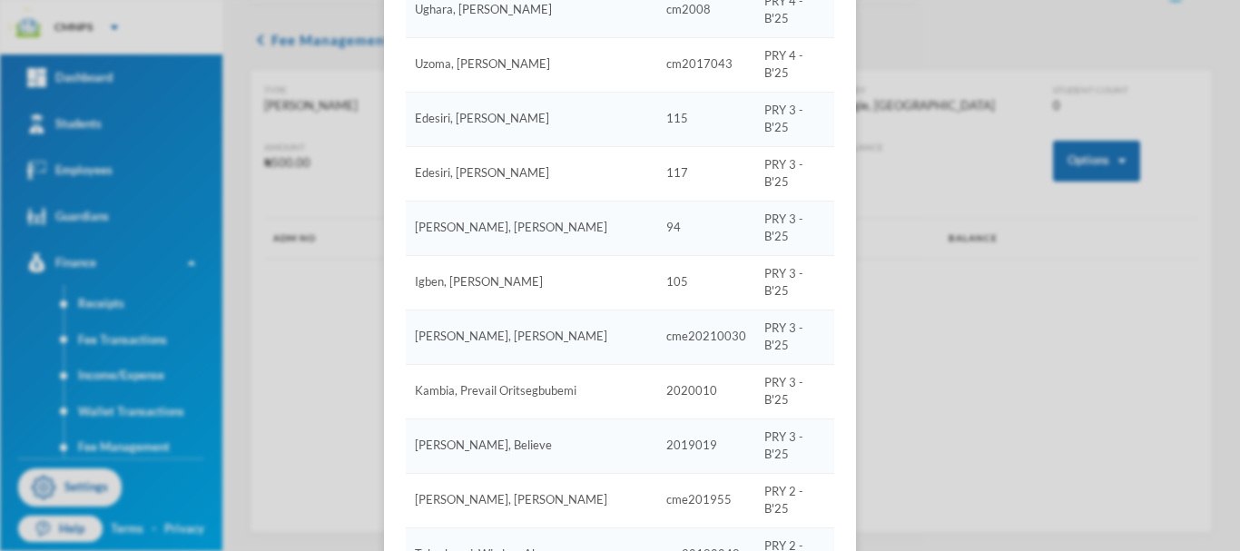
scroll to position [5605, 0]
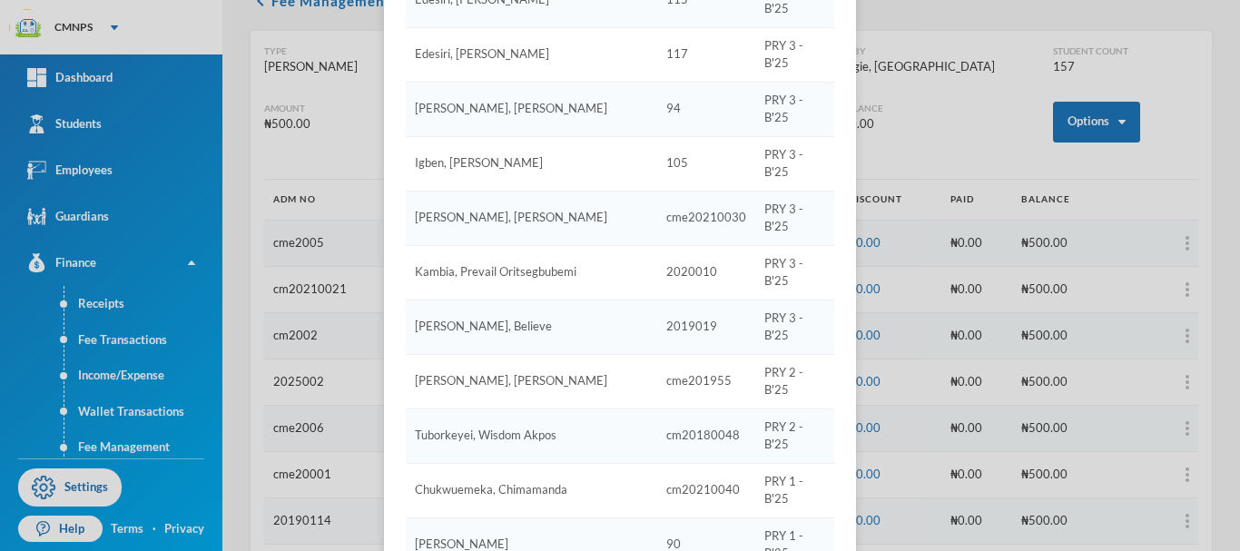
scroll to position [5515, 0]
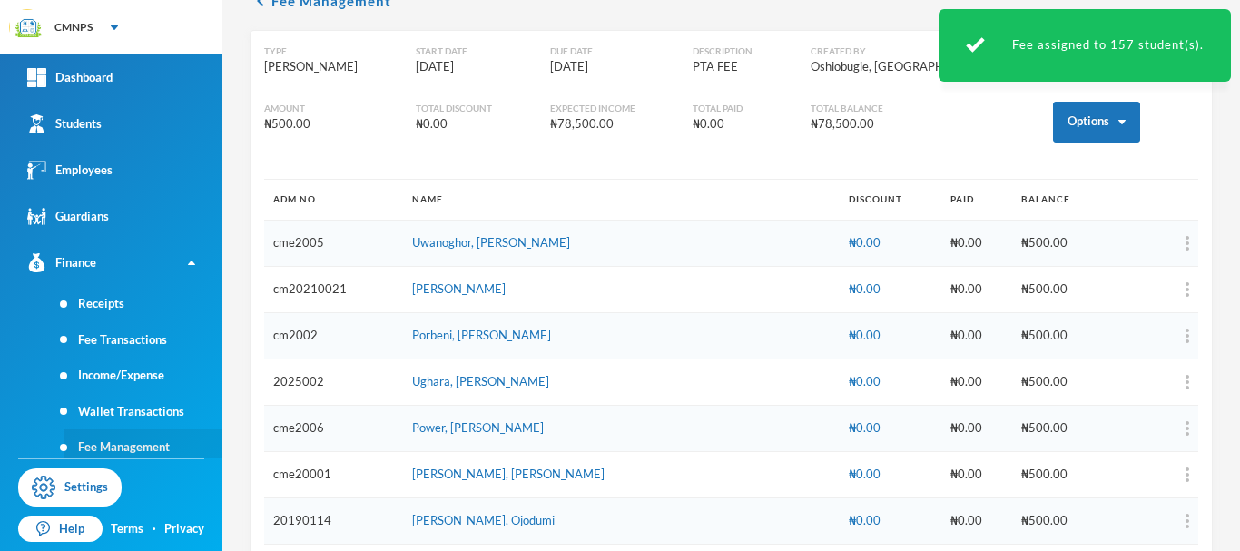
click at [162, 435] on link "Fee Management" at bounding box center [143, 447] width 158 height 36
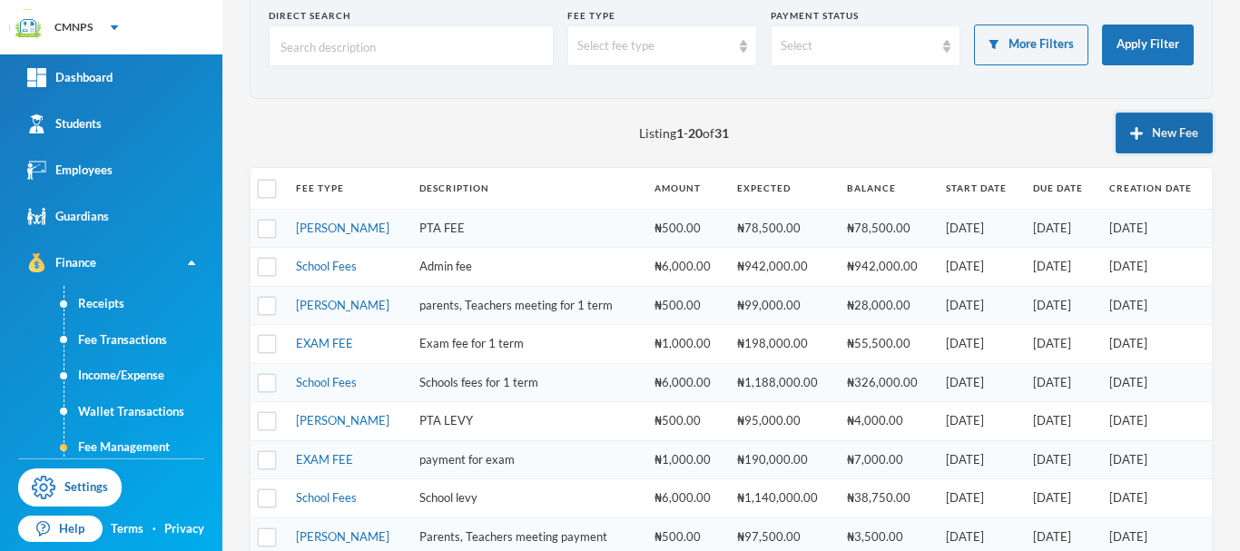
click at [1156, 140] on button "New Fee" at bounding box center [1163, 133] width 97 height 41
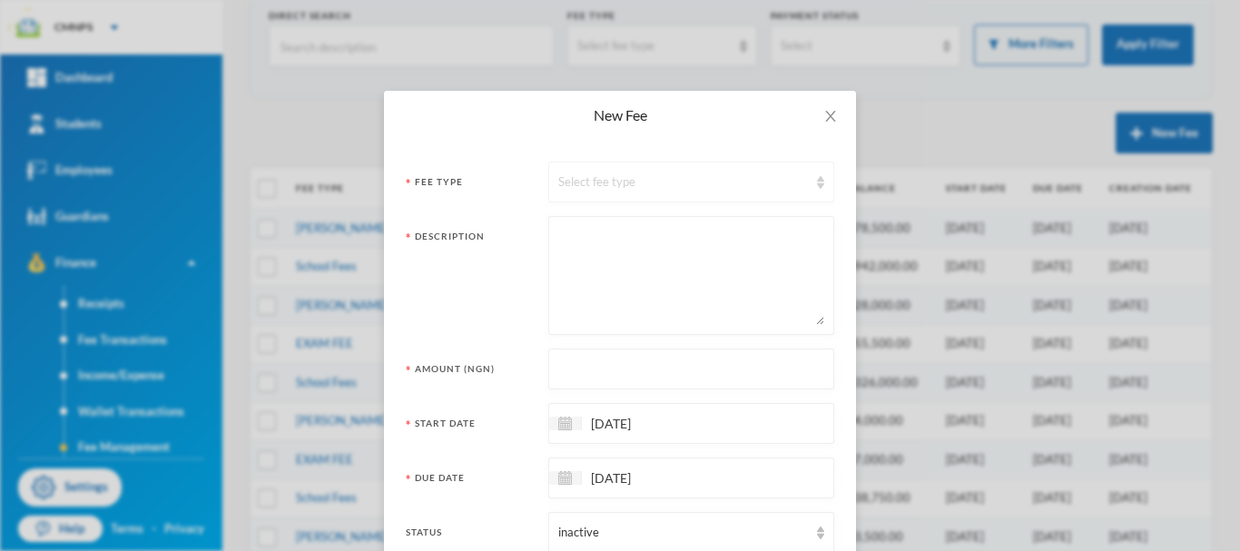
click at [715, 174] on div "Select fee type" at bounding box center [683, 182] width 250 height 18
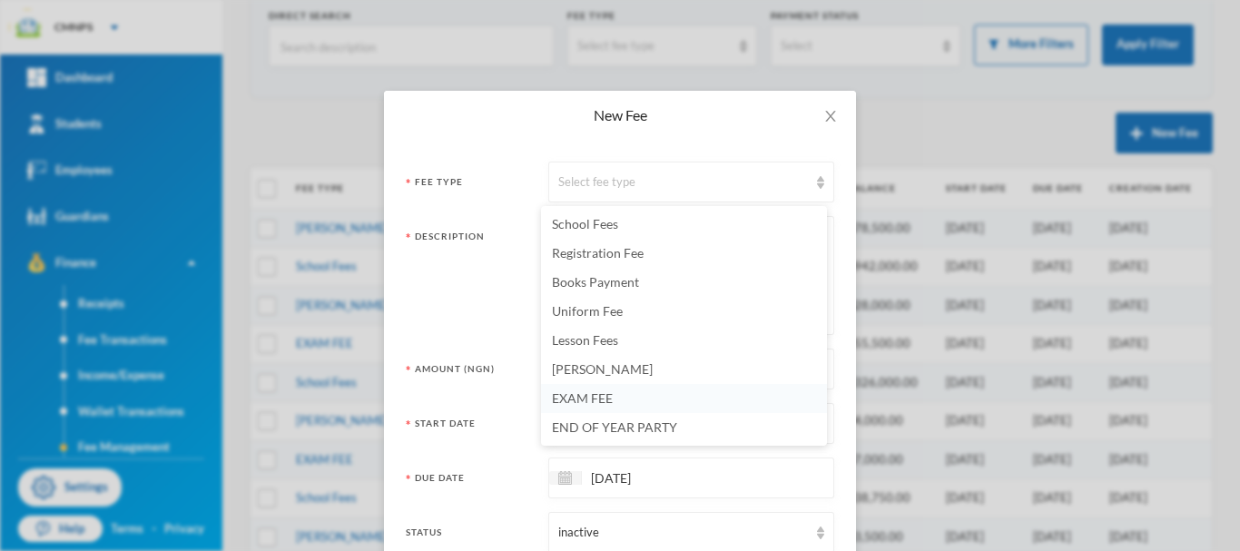
click at [605, 397] on span "EXAM FEE" at bounding box center [582, 397] width 61 height 15
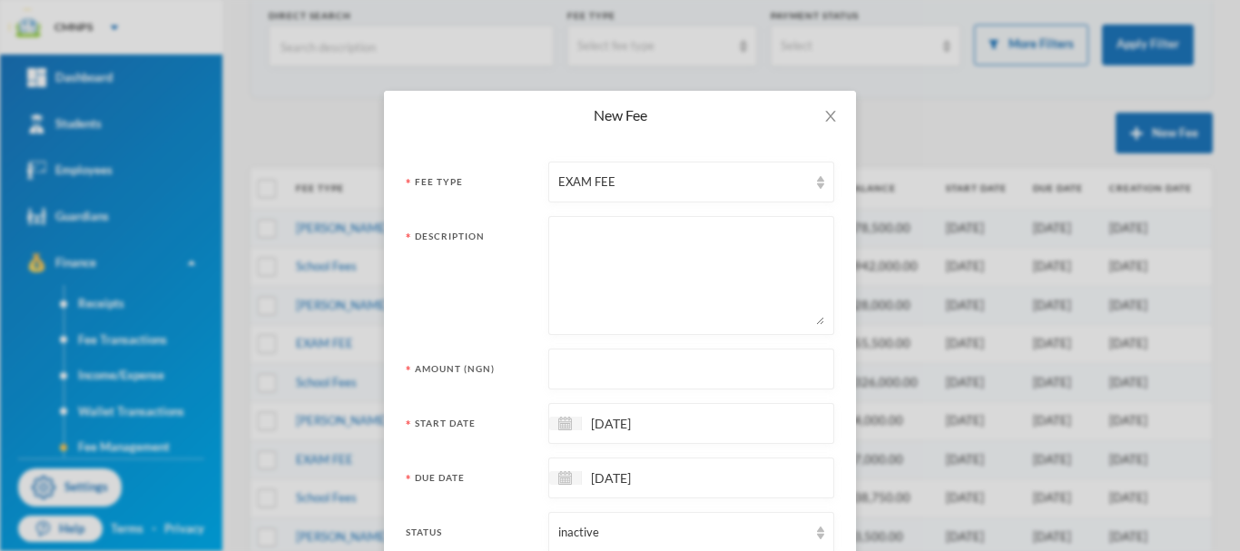
click at [591, 251] on textarea at bounding box center [691, 275] width 266 height 99
type textarea "Exam fee 2nd term"
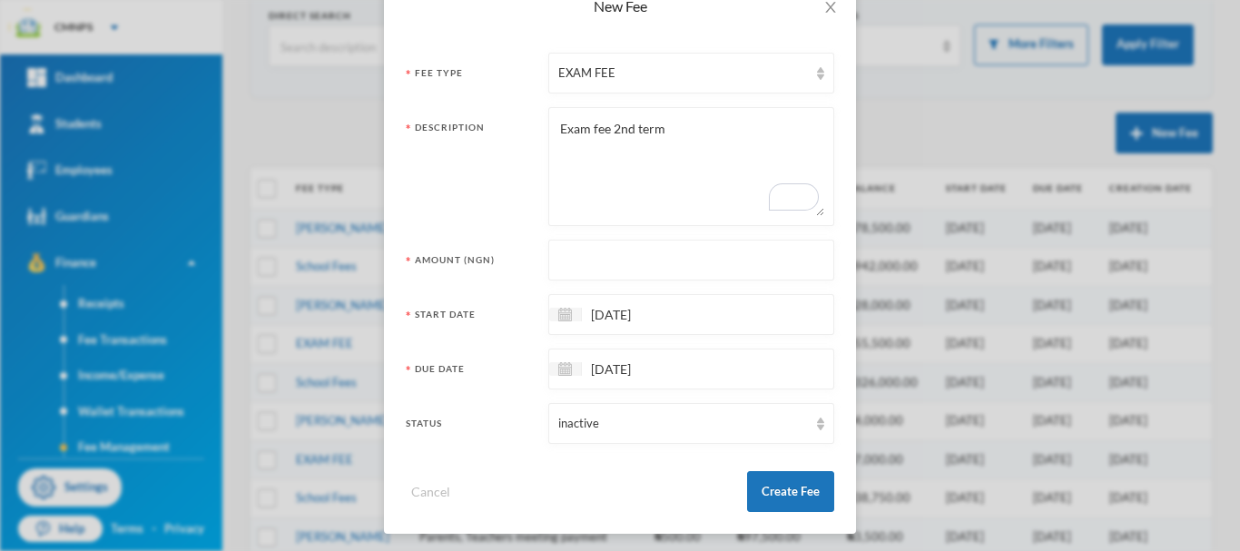
scroll to position [113, 0]
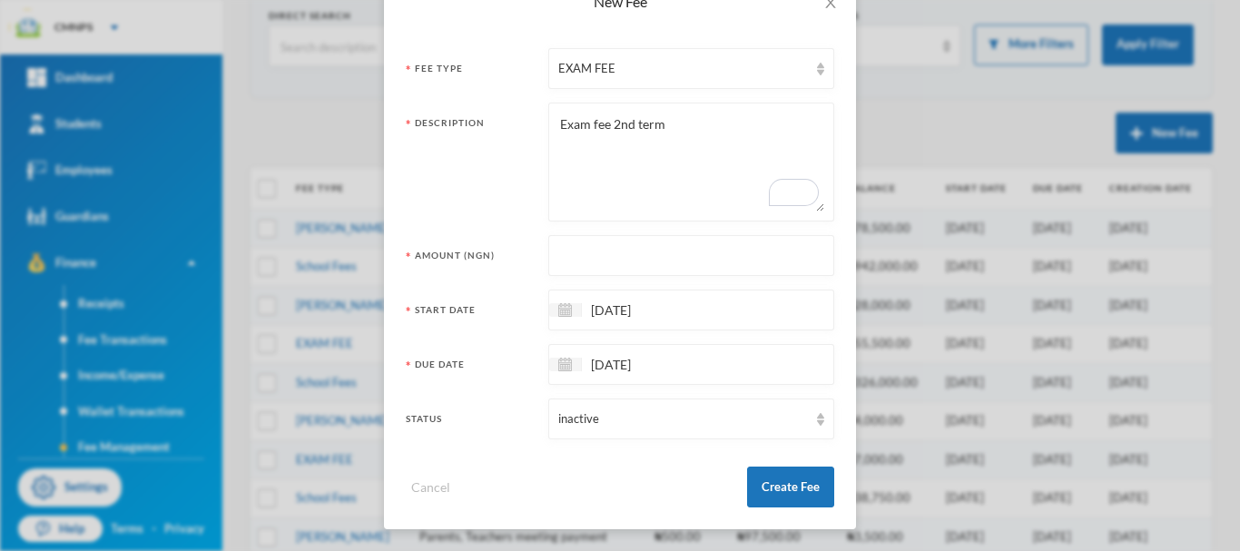
click at [667, 266] on input "text" at bounding box center [691, 256] width 266 height 41
type input "1000"
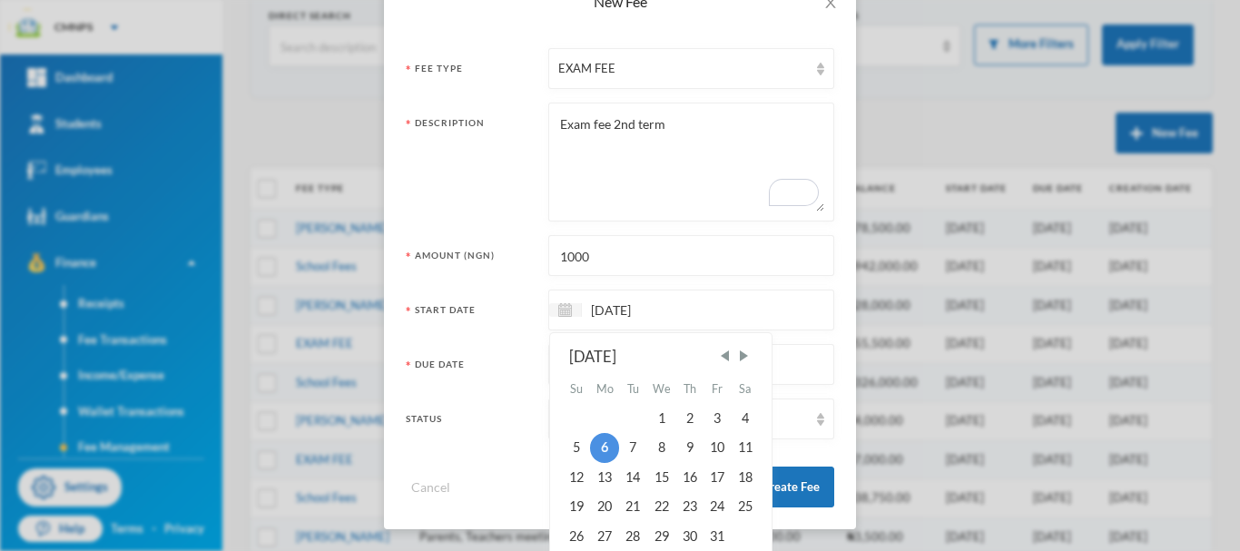
click at [682, 302] on input "[DATE]" at bounding box center [658, 309] width 152 height 21
click at [716, 356] on span "Previous Month" at bounding box center [724, 356] width 16 height 16
click at [593, 441] on div "8" at bounding box center [604, 447] width 29 height 29
type input "[DATE]"
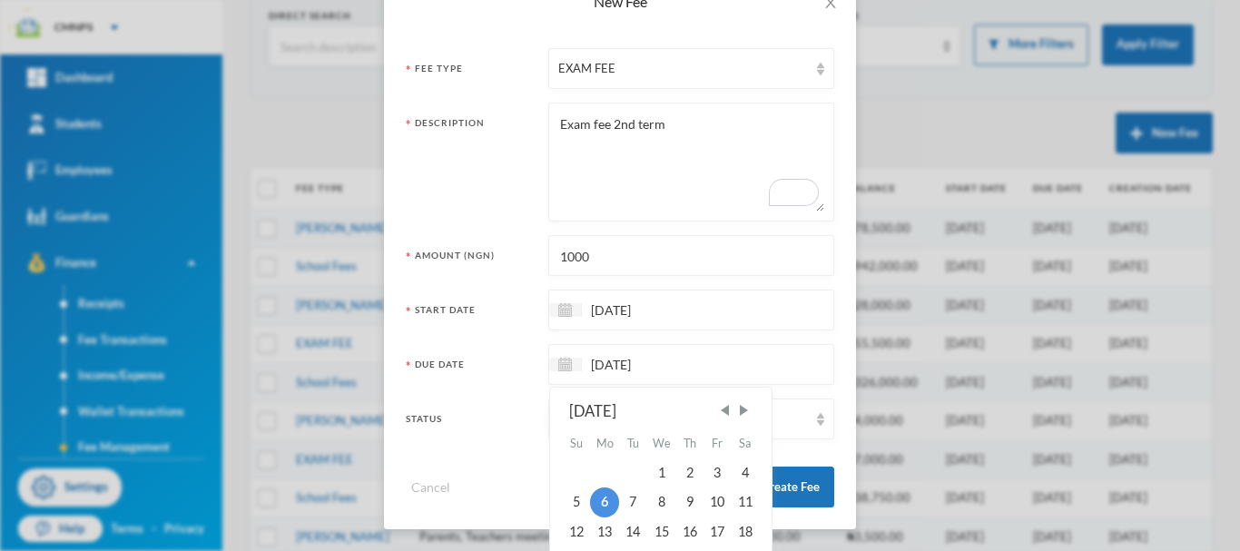
click at [638, 366] on input "[DATE]" at bounding box center [658, 364] width 152 height 21
click at [726, 408] on span "Previous Month" at bounding box center [724, 410] width 16 height 16
click at [710, 530] on div "19" at bounding box center [716, 531] width 27 height 29
type input "[DATE]"
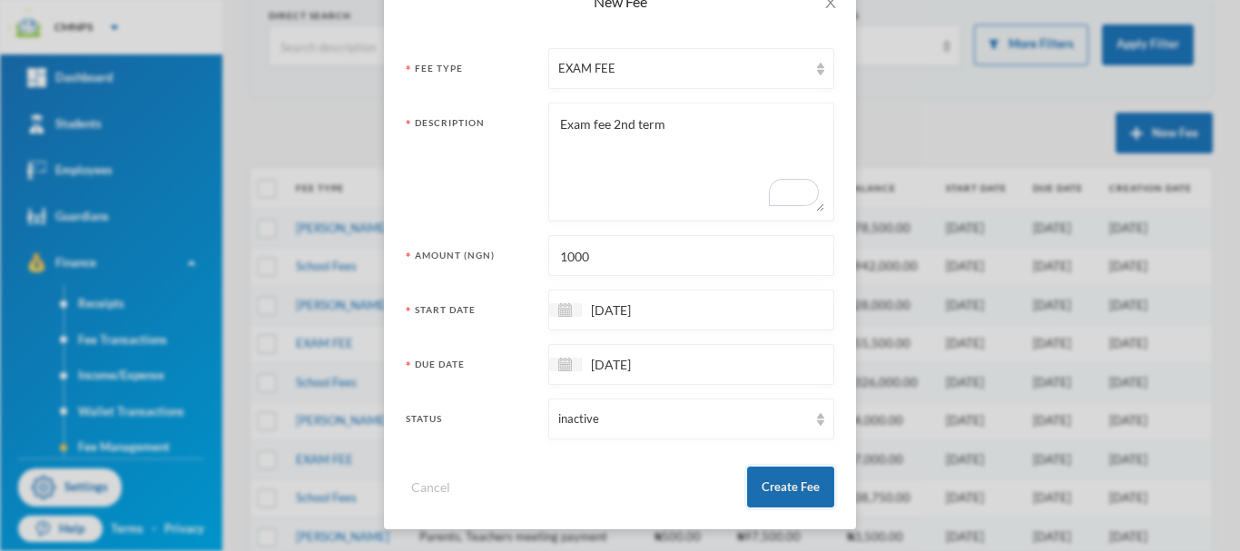
click at [793, 493] on button "Create Fee" at bounding box center [790, 486] width 87 height 41
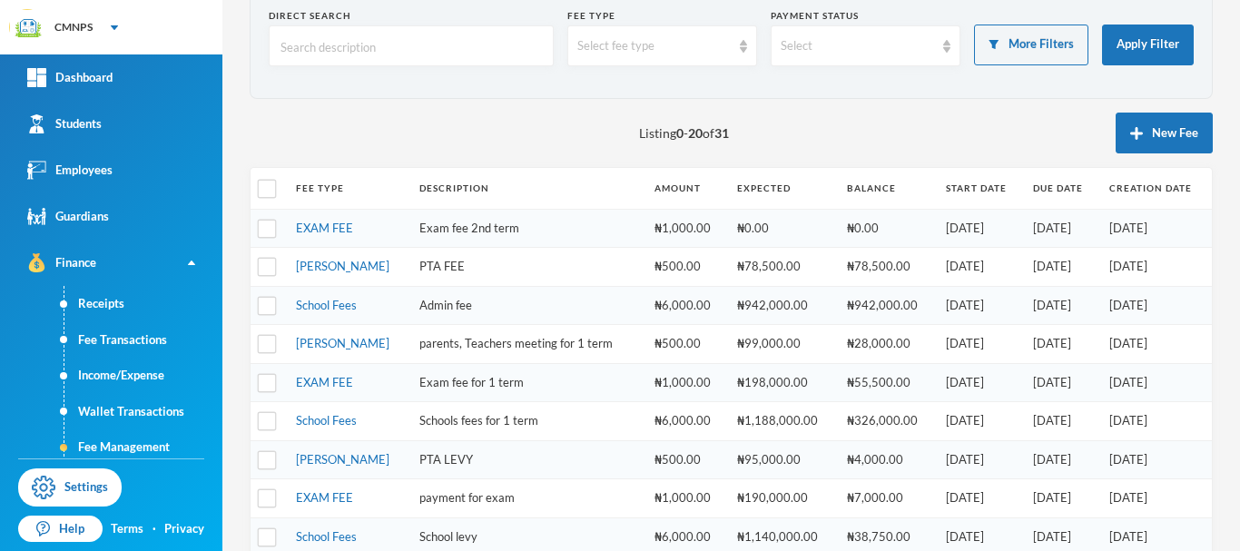
scroll to position [23, 0]
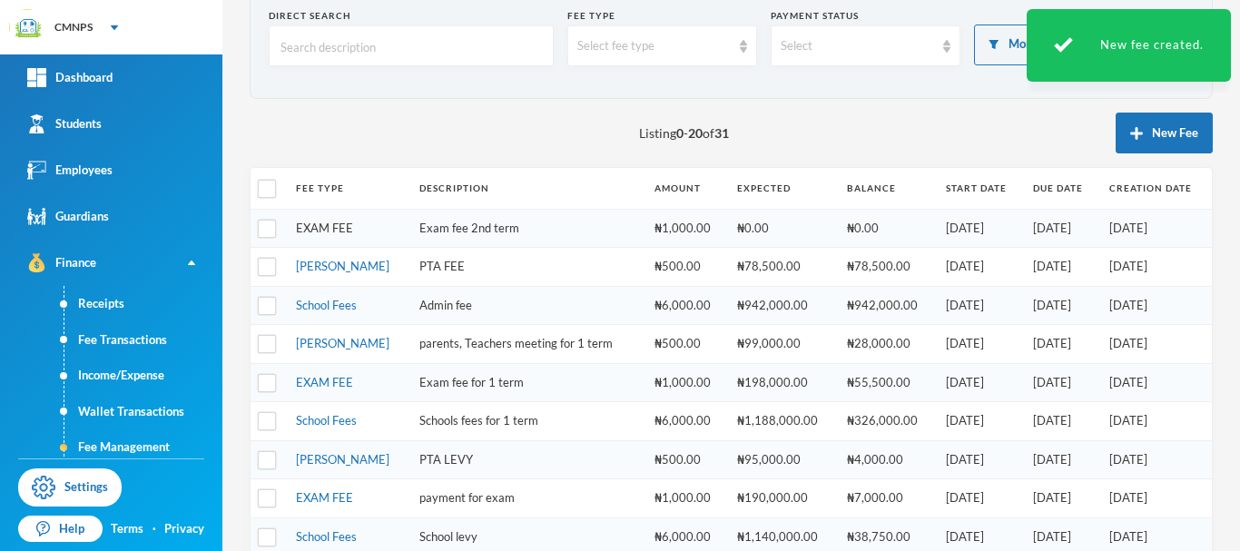
click at [348, 225] on link "EXAM FEE" at bounding box center [324, 228] width 57 height 15
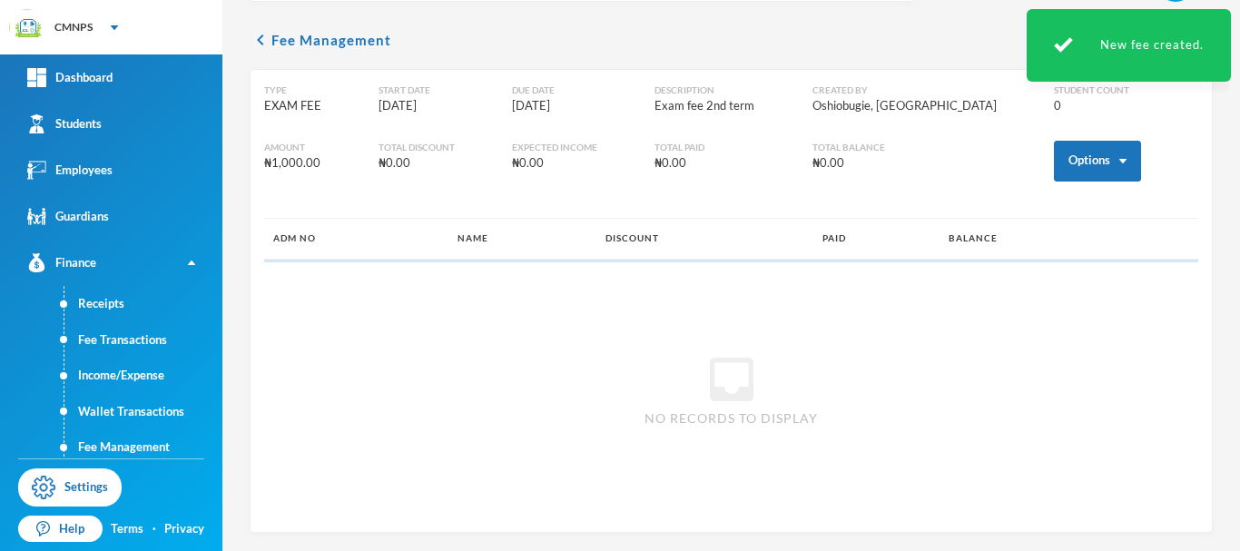
scroll to position [57, 0]
click at [1035, 241] on button "Assign to ( 157 ) selected students" at bounding box center [1017, 240] width 178 height 33
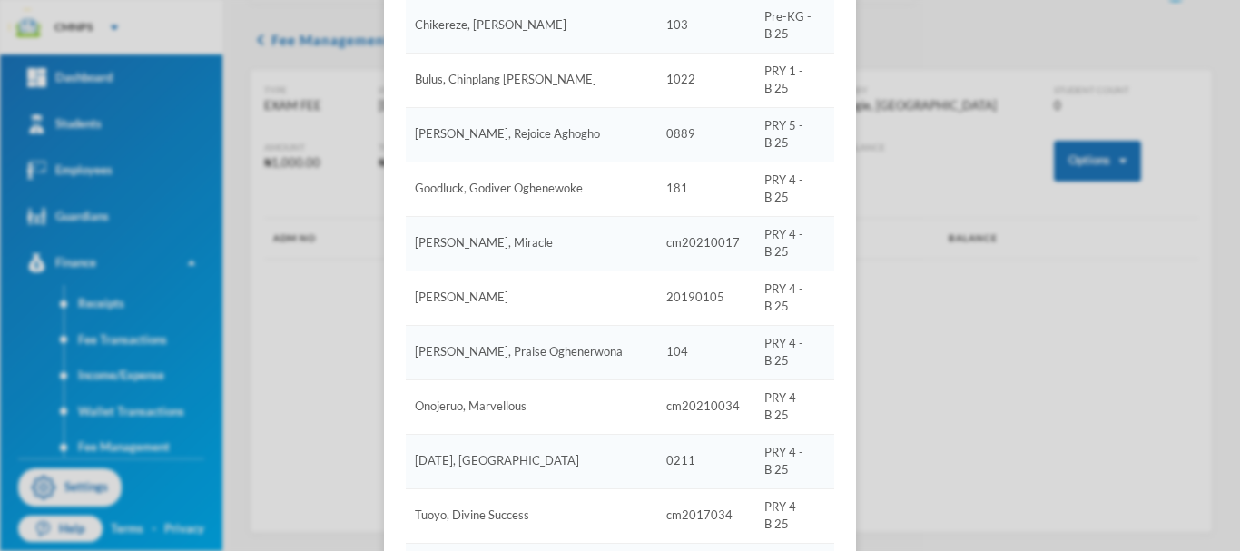
scroll to position [5605, 0]
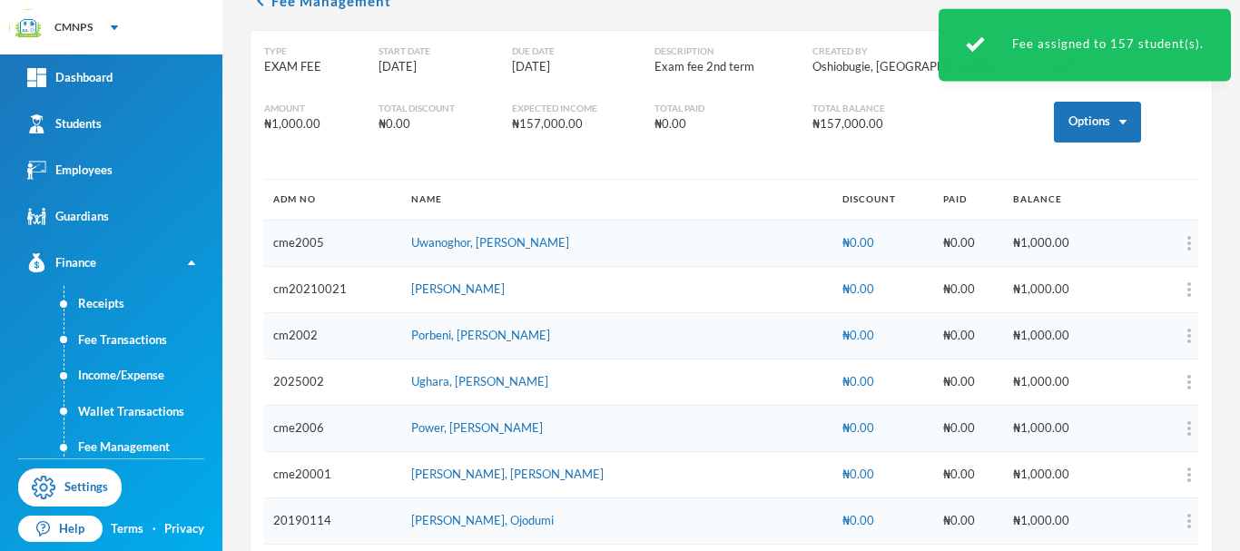
scroll to position [0, 0]
click at [170, 119] on link "Students" at bounding box center [111, 124] width 222 height 46
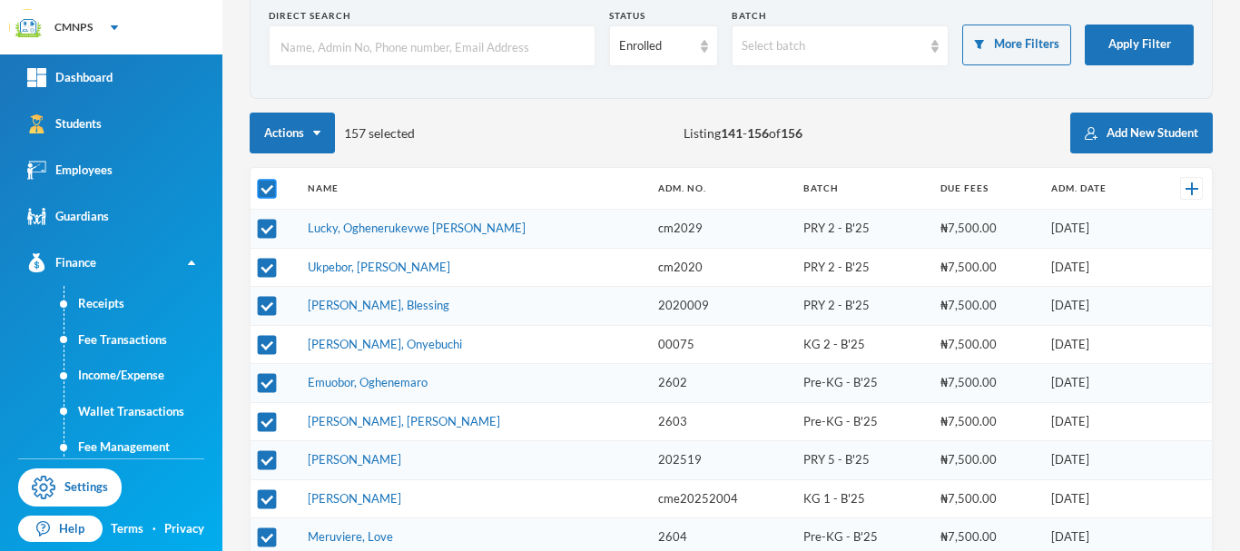
click at [272, 191] on input "checkbox" at bounding box center [267, 189] width 19 height 19
checkbox input "false"
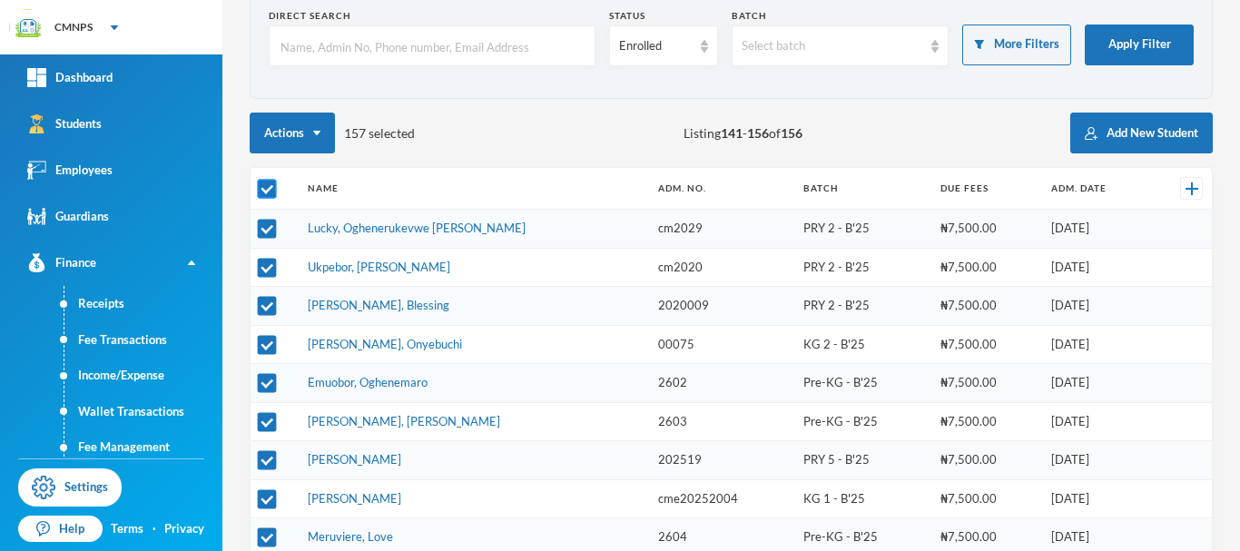
checkbox input "false"
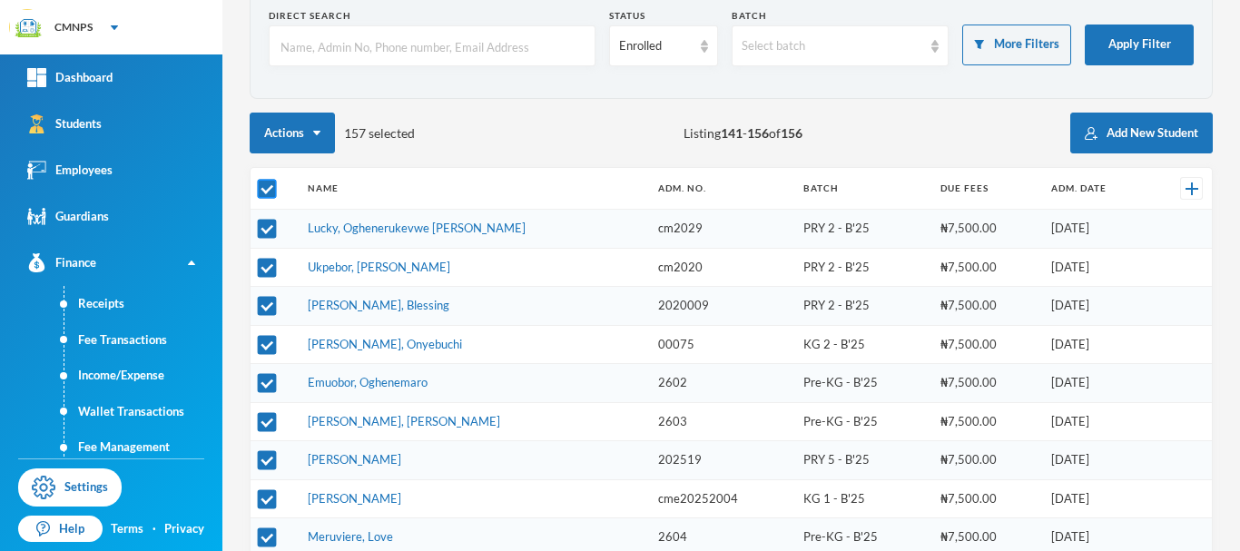
checkbox input "false"
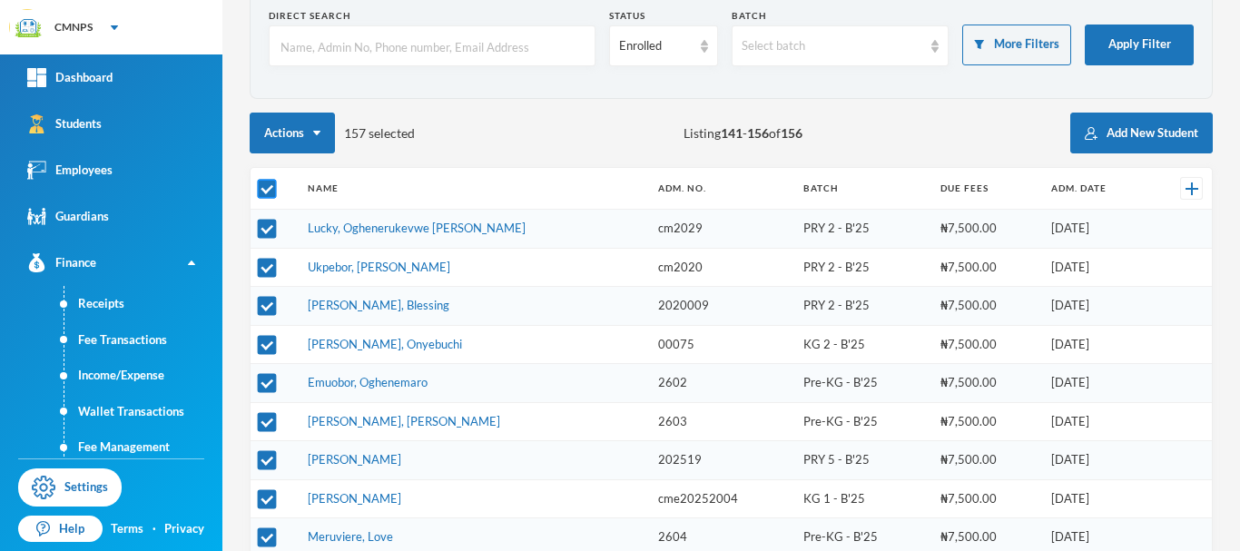
checkbox input "false"
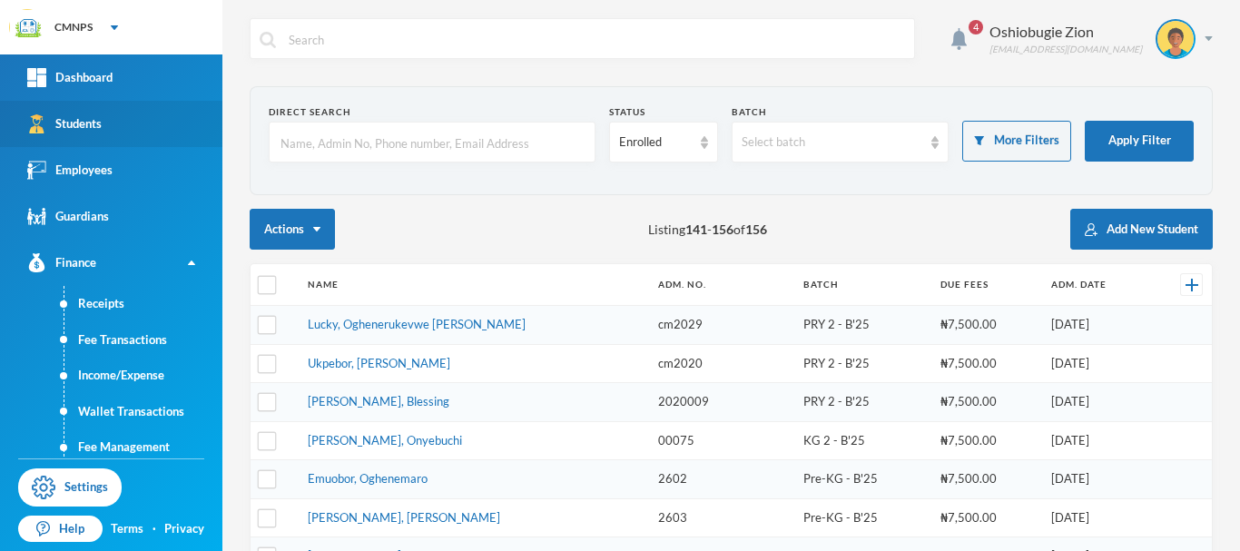
click at [153, 119] on link "Students" at bounding box center [111, 124] width 222 height 46
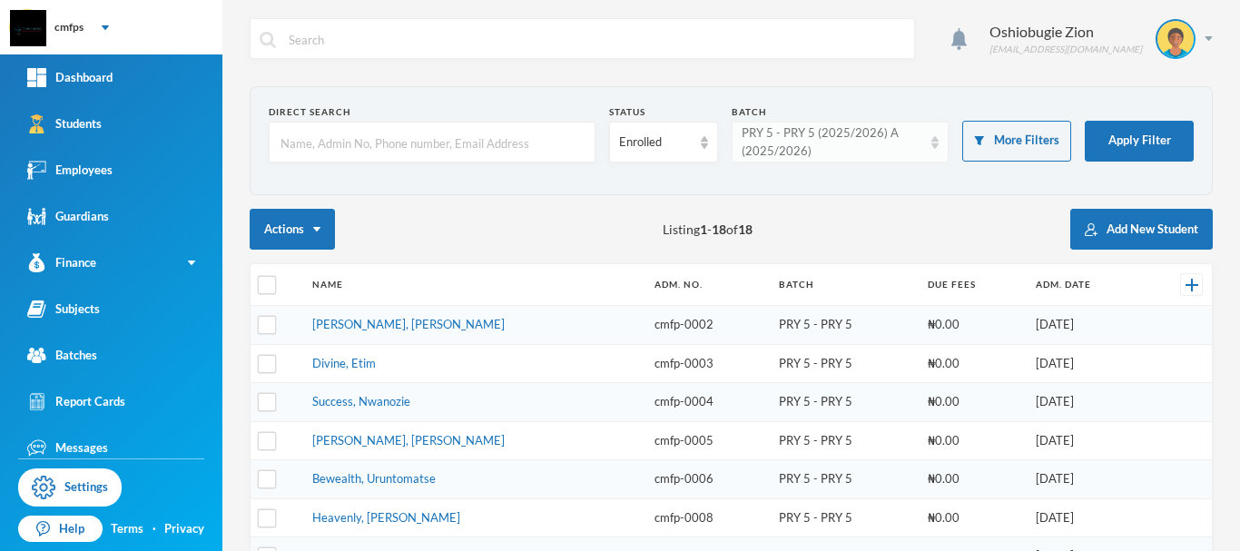
click at [904, 151] on div "PRY 5 - PRY 5 (2025/2026) A (2025/2026)" at bounding box center [831, 141] width 181 height 35
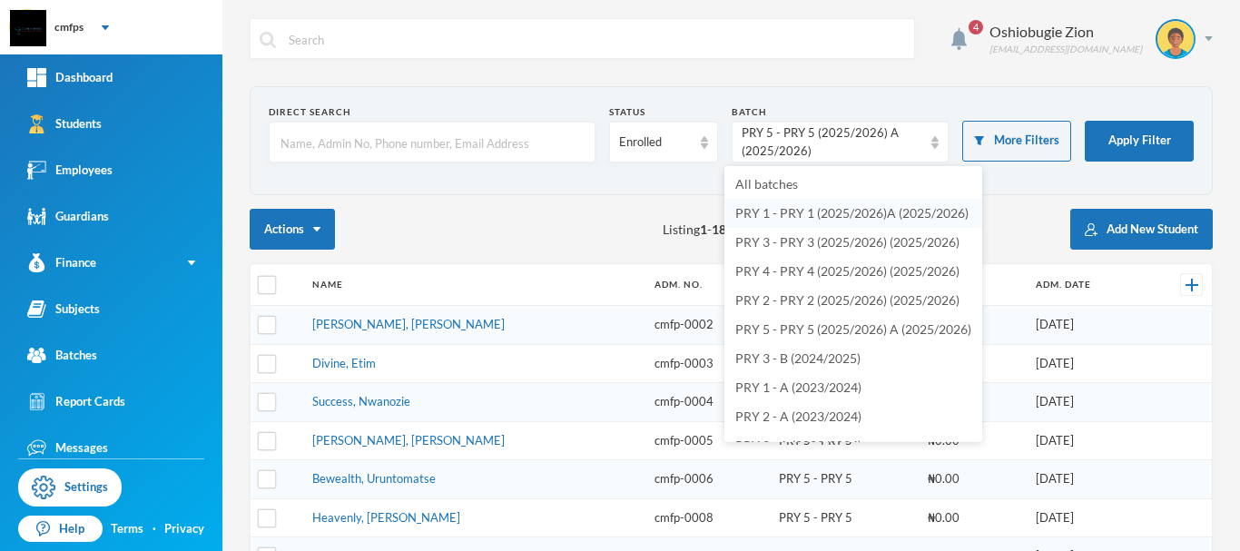
click at [888, 216] on span "PRY 1 - PRY 1 (2025/2026)A (2025/2026)" at bounding box center [851, 212] width 233 height 15
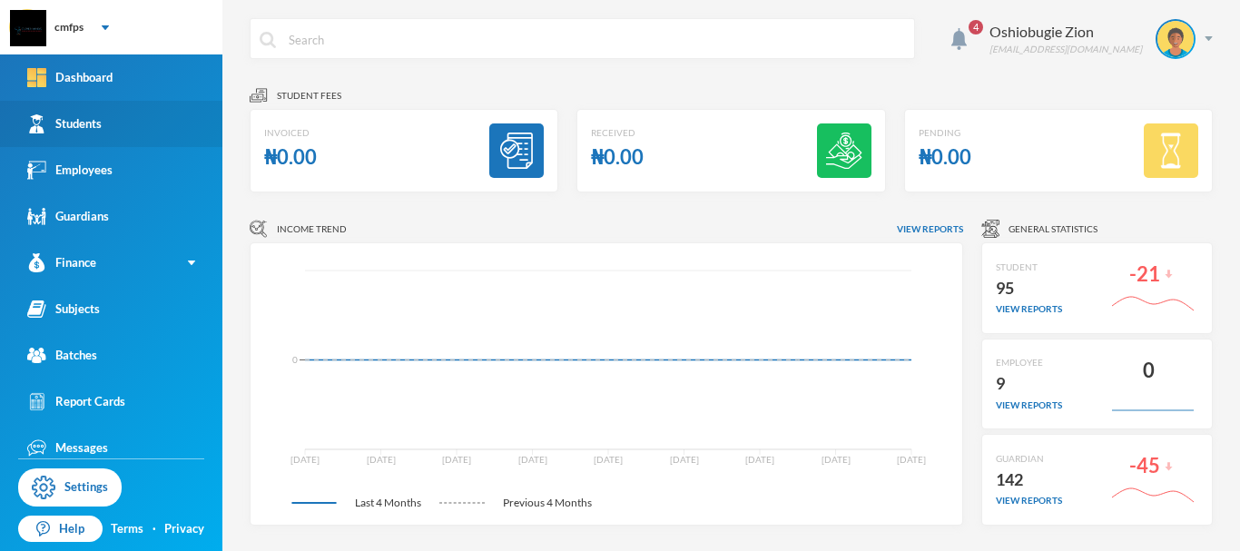
click at [135, 132] on link "Students" at bounding box center [111, 124] width 222 height 46
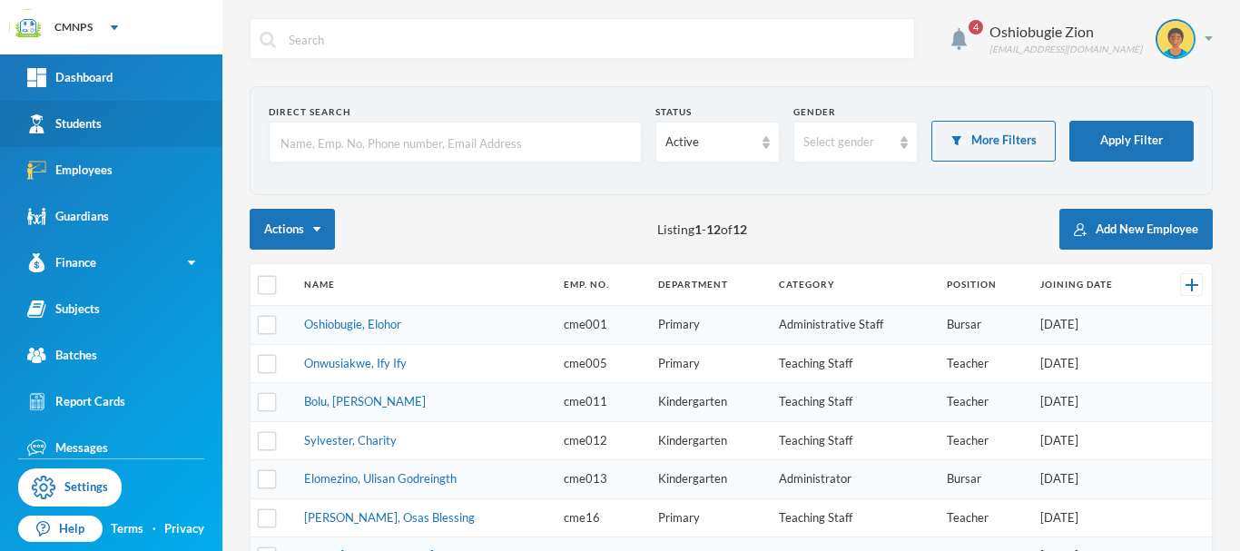
click at [166, 102] on link "Students" at bounding box center [111, 124] width 222 height 46
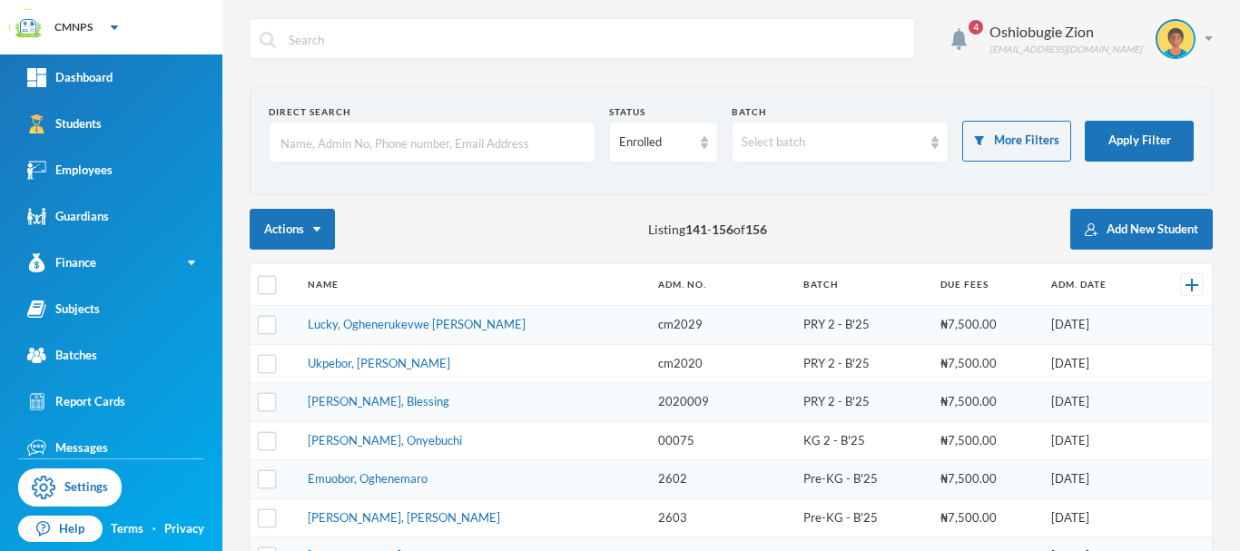
click at [505, 156] on input "text" at bounding box center [432, 143] width 307 height 41
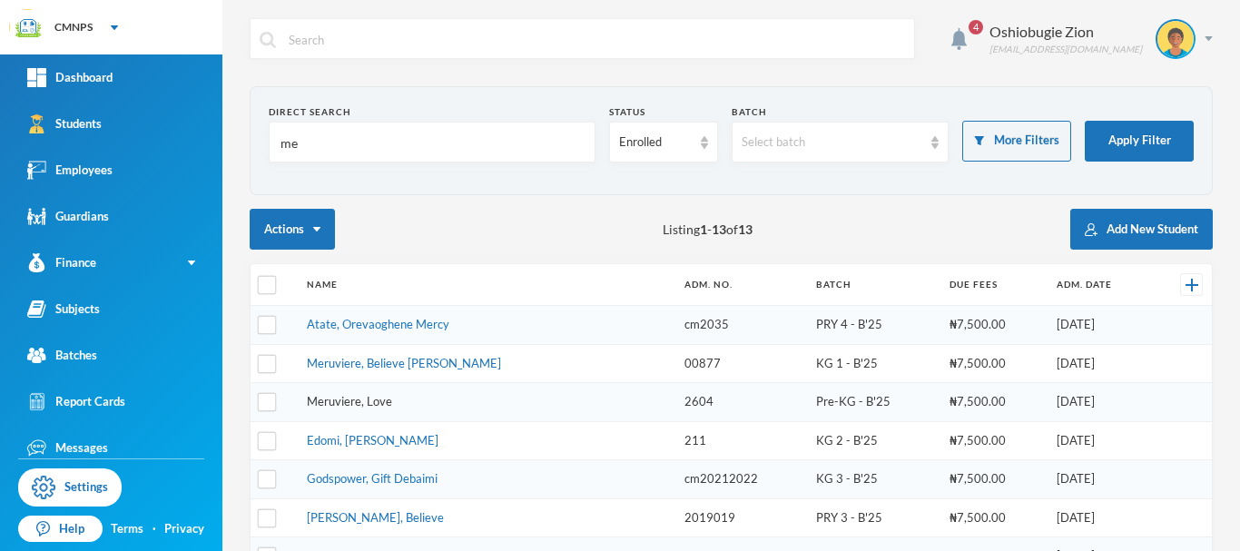
type input "me"
click at [382, 402] on link "Meruviere, Love" at bounding box center [349, 401] width 85 height 15
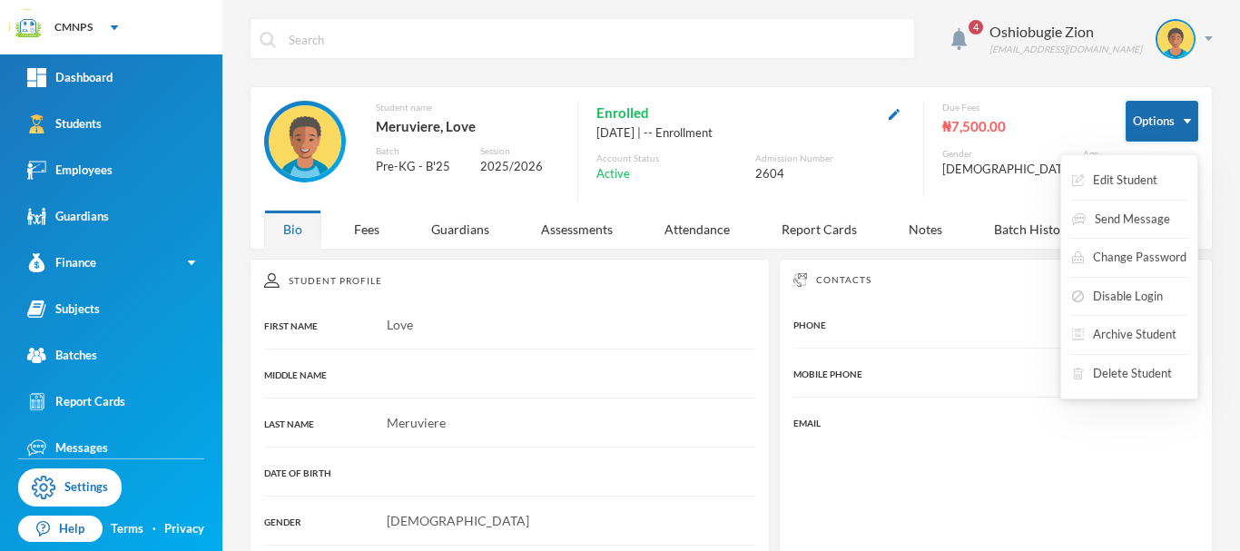
click at [1134, 127] on button "Options" at bounding box center [1161, 121] width 73 height 41
click at [1117, 184] on button "Edit Student" at bounding box center [1114, 180] width 89 height 33
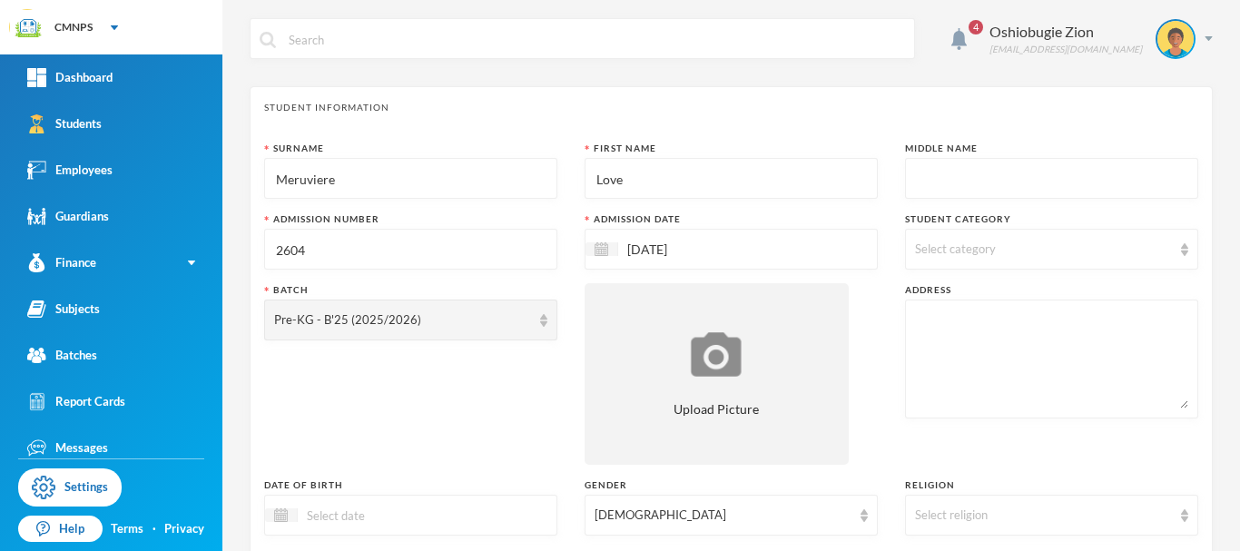
click at [1027, 189] on input "text" at bounding box center [1051, 179] width 273 height 41
click at [1027, 189] on input "Ogheneka" at bounding box center [1051, 179] width 273 height 41
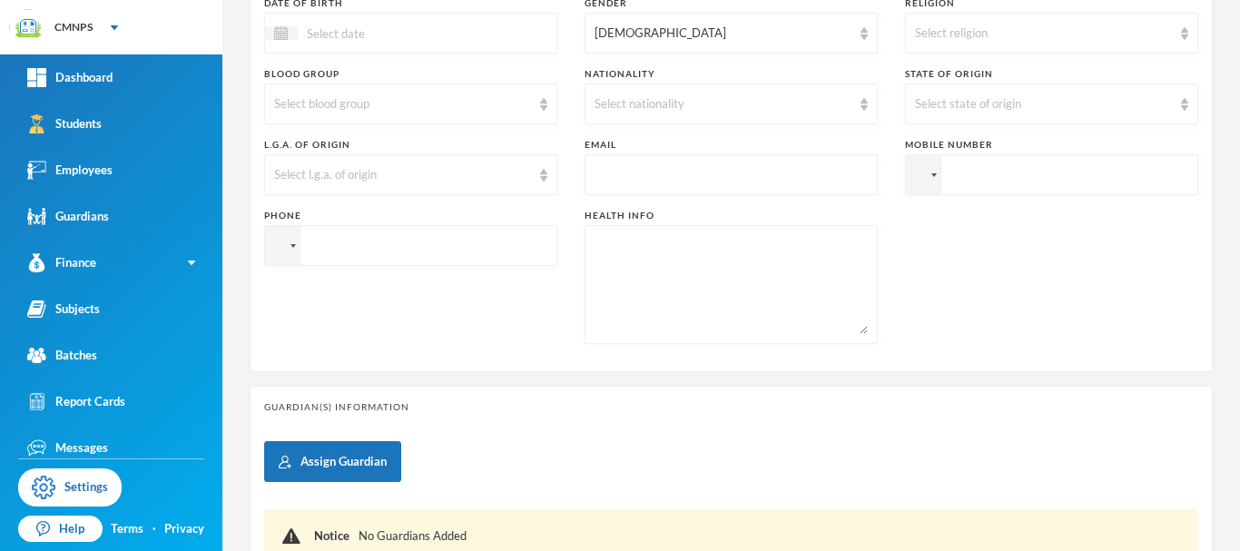
scroll to position [650, 0]
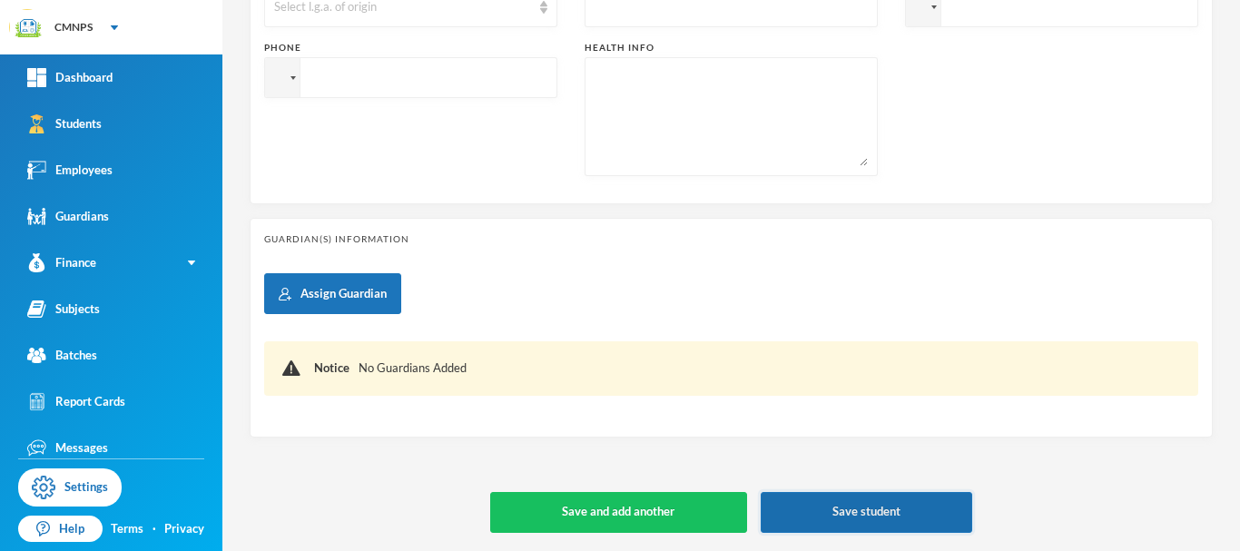
type input "Oghenekome"
click at [907, 509] on button "Save student" at bounding box center [865, 512] width 211 height 41
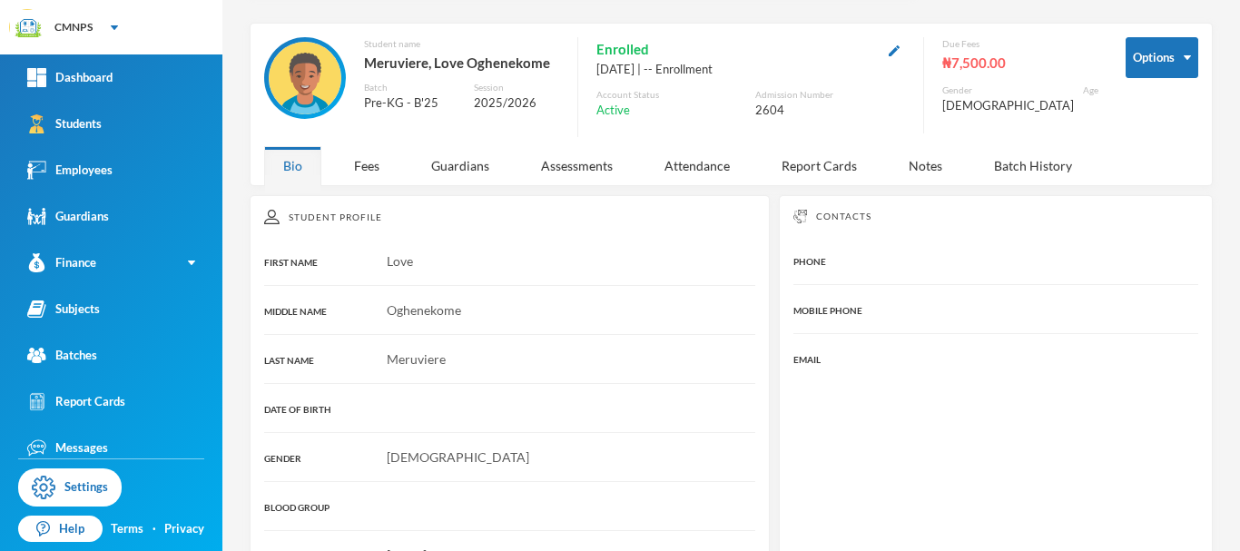
scroll to position [27, 0]
